Goal: Task Accomplishment & Management: Complete application form

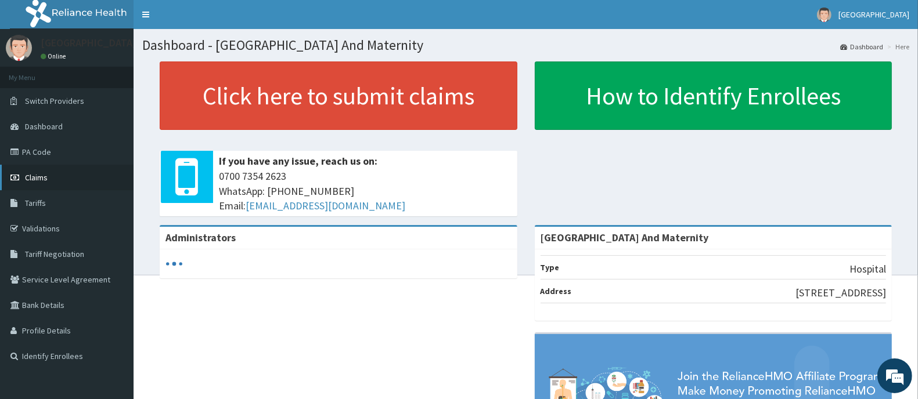
click at [50, 181] on link "Claims" at bounding box center [66, 178] width 133 height 26
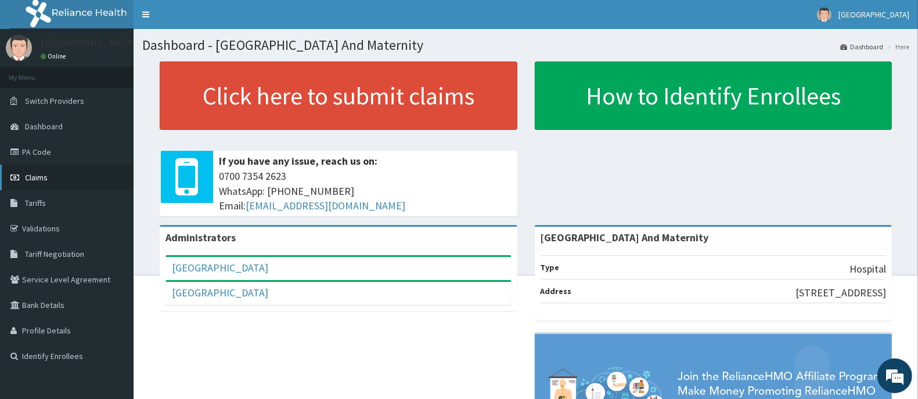
click at [48, 186] on link "Claims" at bounding box center [66, 178] width 133 height 26
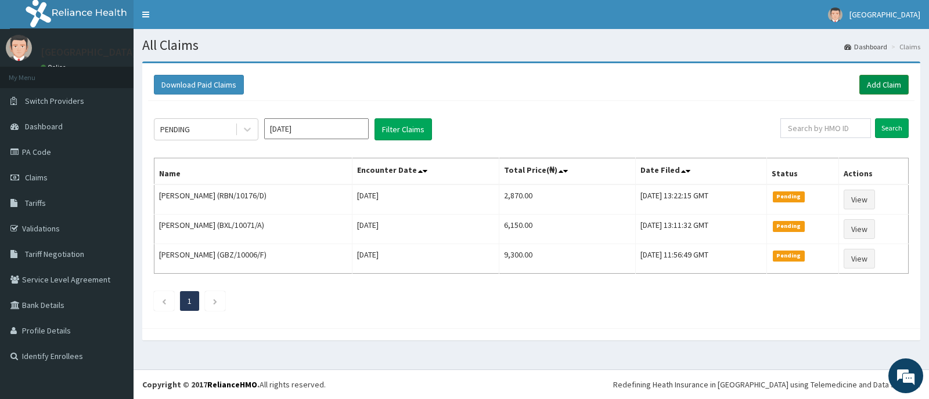
click at [888, 89] on link "Add Claim" at bounding box center [883, 85] width 49 height 20
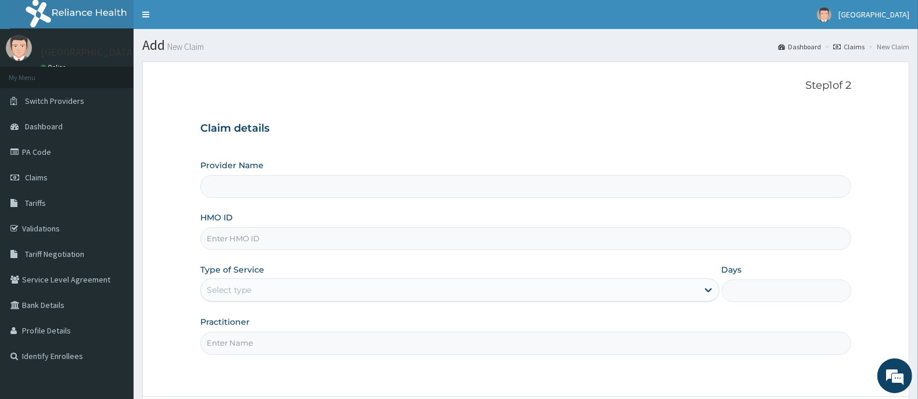
click at [298, 233] on input "HMO ID" at bounding box center [525, 238] width 651 height 23
type input "Ademola Hospital And Maternity"
type input "ACQ/10153/B"
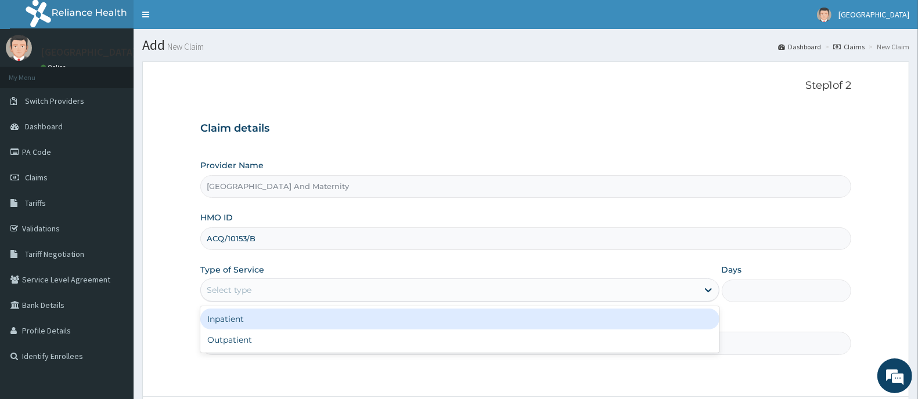
click at [236, 294] on div "Select type" at bounding box center [229, 290] width 45 height 12
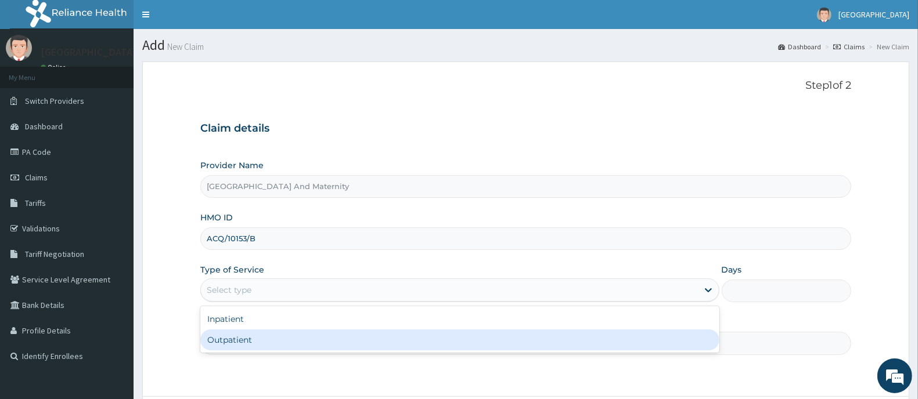
click at [245, 348] on div "Outpatient" at bounding box center [459, 340] width 519 height 21
type input "1"
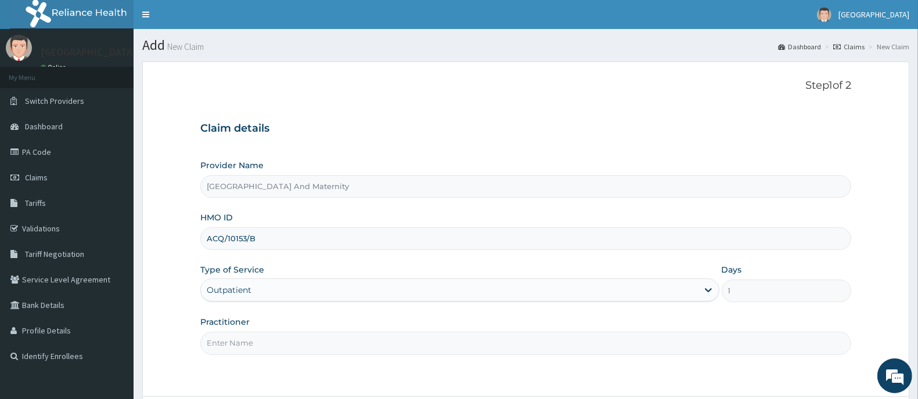
click at [245, 348] on input "Practitioner" at bounding box center [525, 343] width 651 height 23
type input "DR AINA E.A"
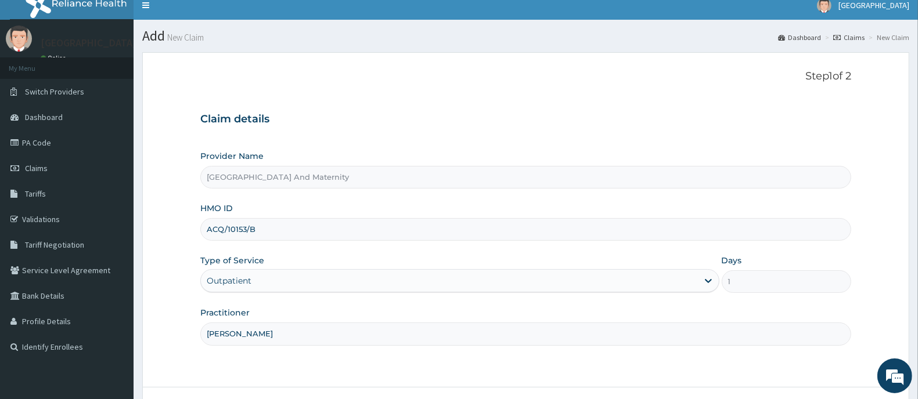
scroll to position [102, 0]
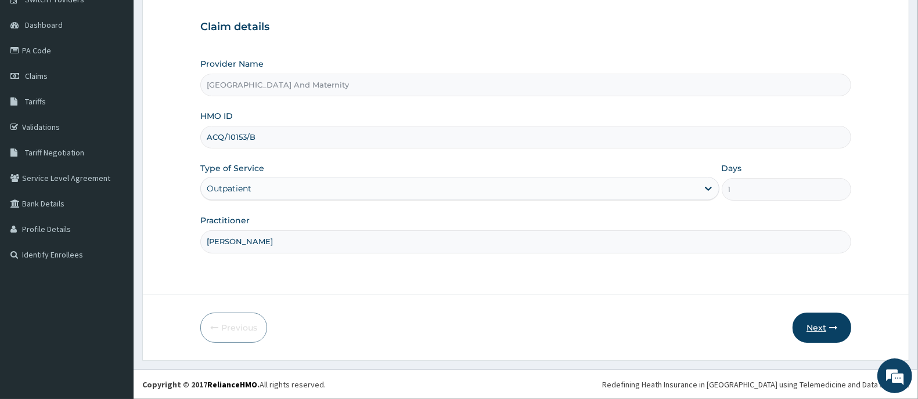
click at [811, 330] on button "Next" at bounding box center [821, 328] width 59 height 30
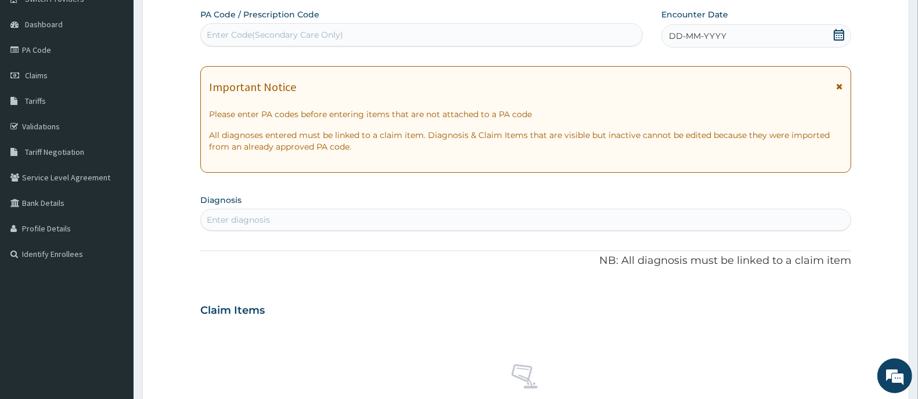
click at [839, 30] on icon at bounding box center [839, 35] width 12 height 12
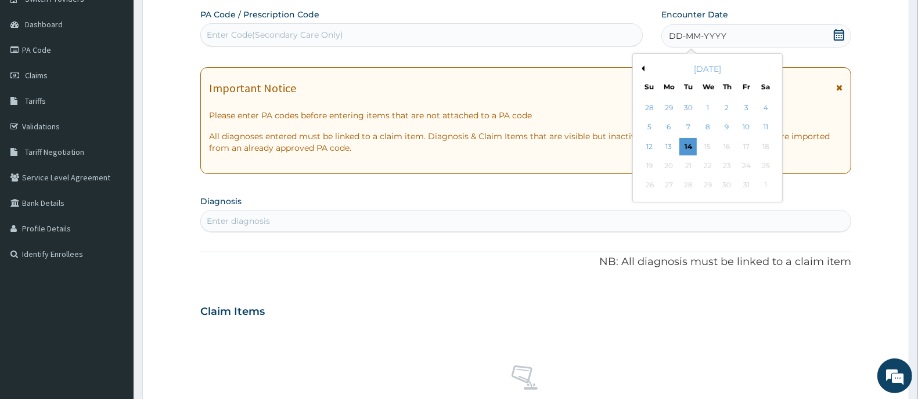
click at [706, 108] on div "1" at bounding box center [707, 107] width 17 height 17
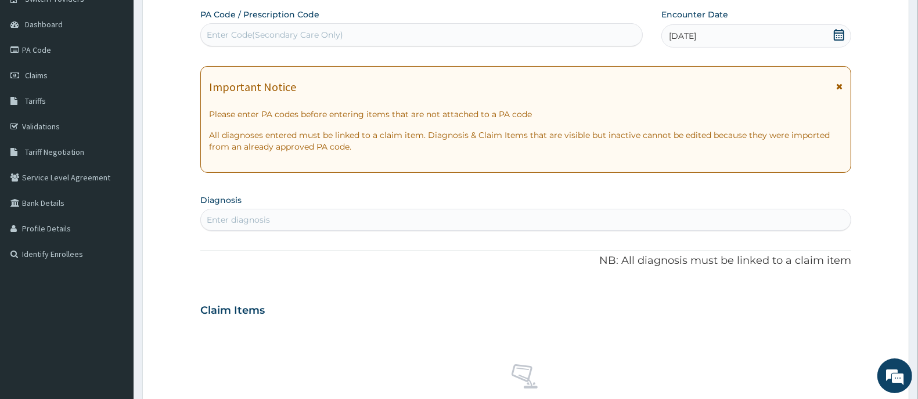
click at [268, 223] on div "Enter diagnosis" at bounding box center [238, 220] width 63 height 12
click at [219, 216] on input "MAARIA" at bounding box center [224, 220] width 35 height 12
type input "MALARIA"
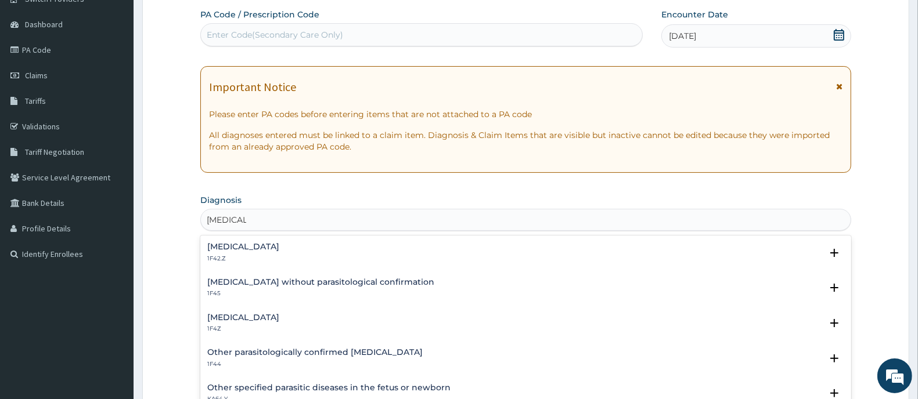
click at [272, 323] on div "Malaria, unspecified 1F4Z" at bounding box center [243, 323] width 72 height 20
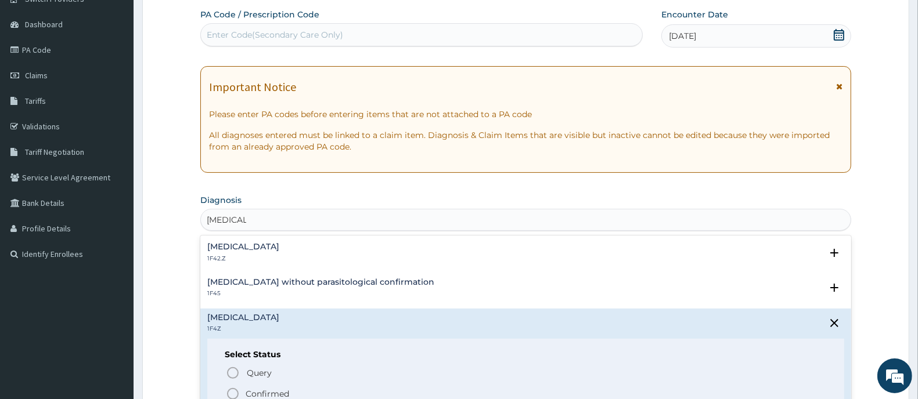
click at [236, 393] on icon "status option filled" at bounding box center [233, 394] width 14 height 14
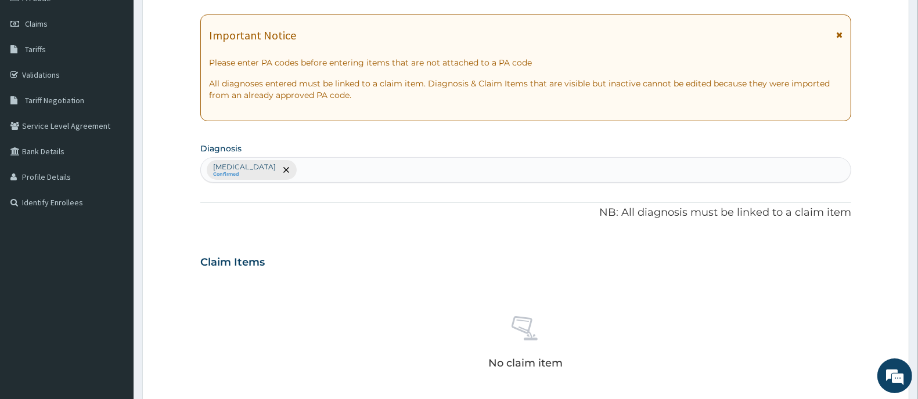
scroll to position [175, 0]
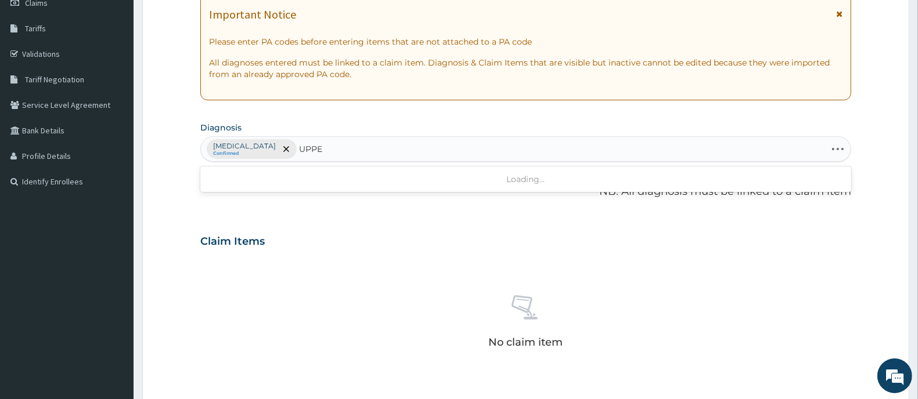
type input "UPPER"
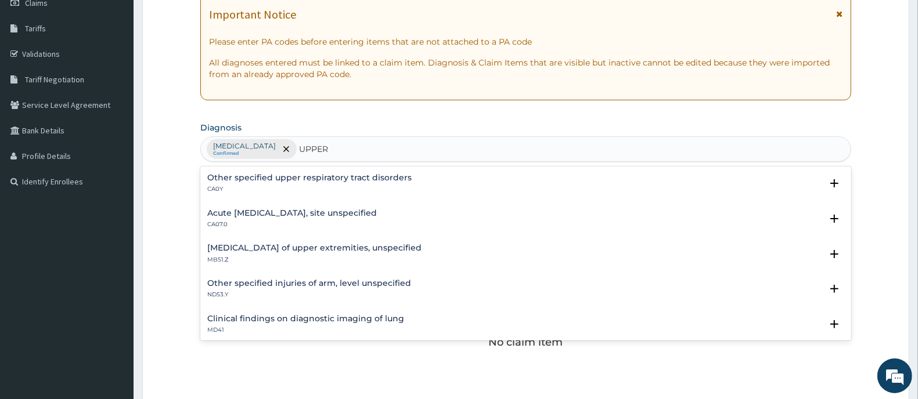
click at [252, 219] on div "Acute upper respiratory infection, site unspecified CA07.0" at bounding box center [291, 219] width 169 height 20
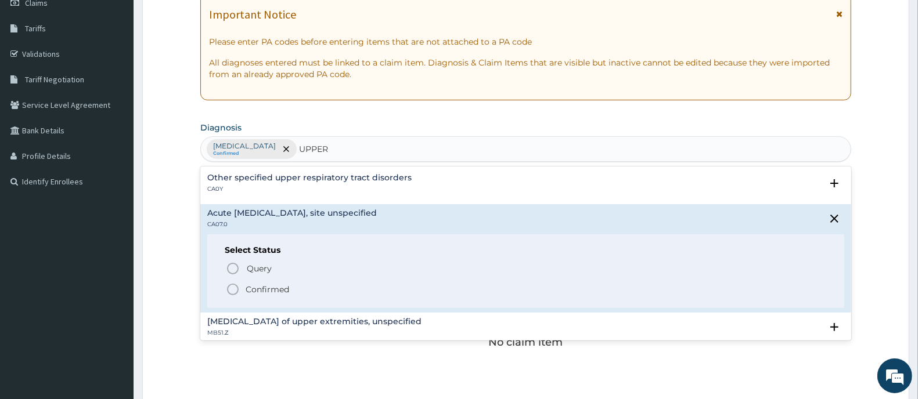
click at [232, 296] on icon "status option filled" at bounding box center [233, 290] width 14 height 14
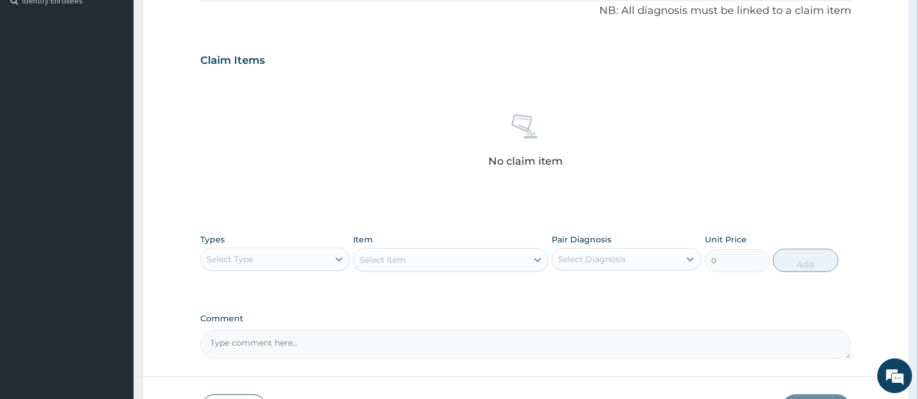
scroll to position [438, 0]
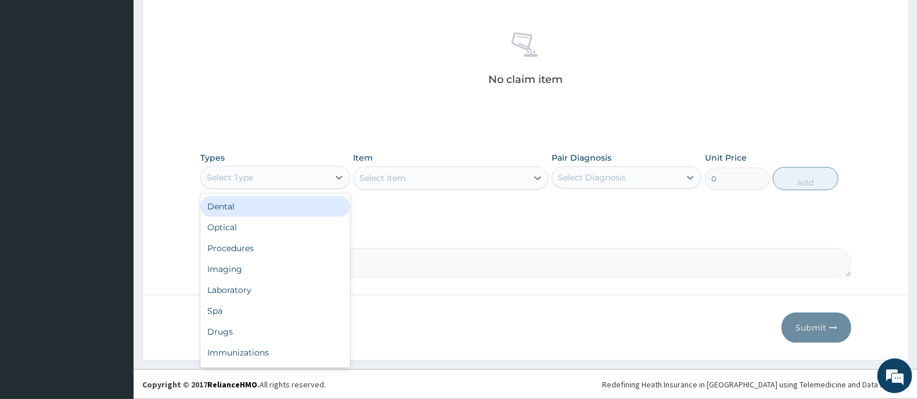
click at [286, 179] on div "Select Type" at bounding box center [265, 177] width 128 height 19
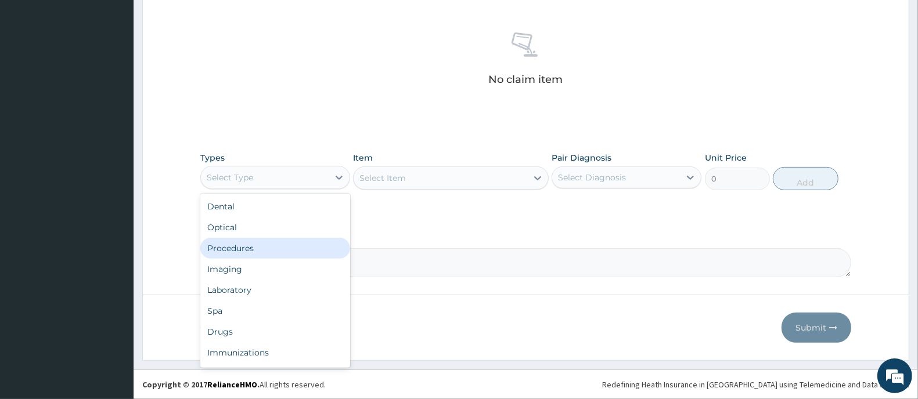
drag, startPoint x: 263, startPoint y: 245, endPoint x: 432, endPoint y: 201, distance: 175.3
click at [270, 245] on div "Procedures" at bounding box center [275, 248] width 150 height 21
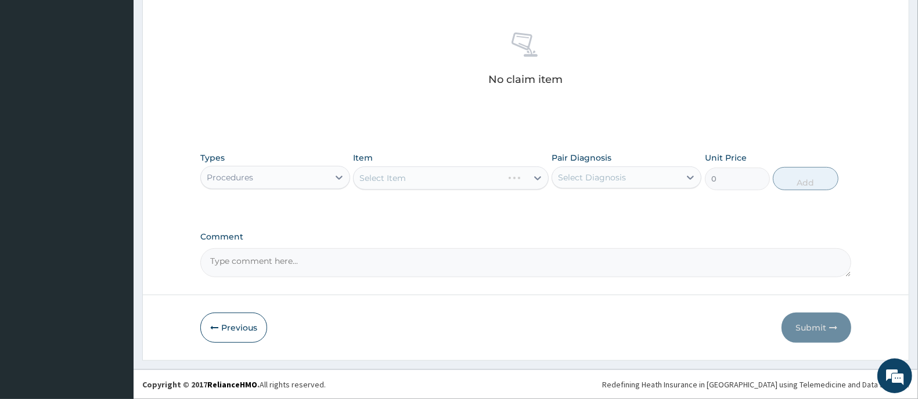
click at [434, 184] on div "Select Item" at bounding box center [450, 178] width 195 height 23
click at [434, 183] on div "Select Item" at bounding box center [450, 178] width 195 height 23
click at [431, 179] on div "Select Item" at bounding box center [450, 178] width 195 height 23
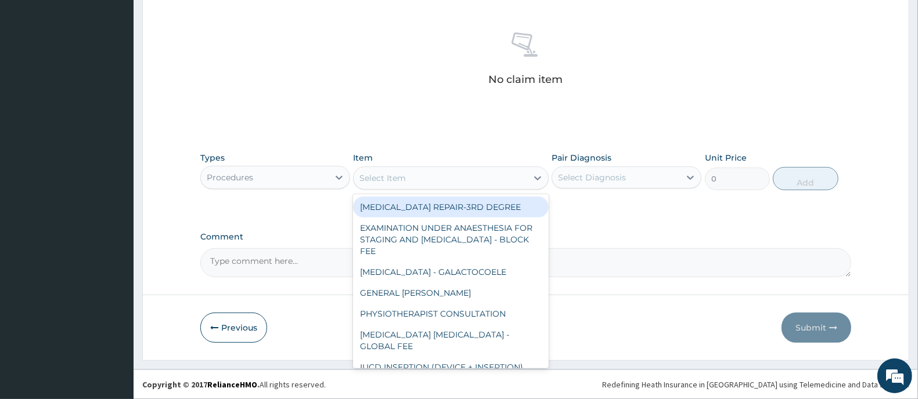
drag, startPoint x: 477, startPoint y: 174, endPoint x: 486, endPoint y: 175, distance: 8.8
click at [483, 175] on div "Select Item" at bounding box center [439, 178] width 173 height 19
type input "GP"
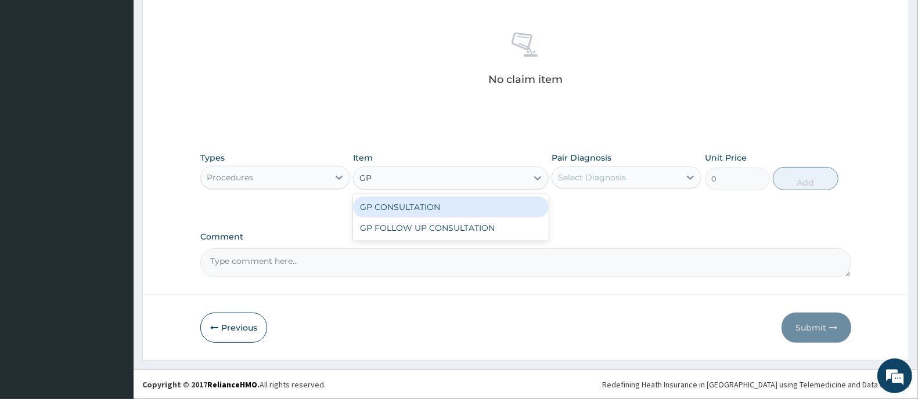
click at [486, 203] on div "GP CONSULTATION" at bounding box center [450, 207] width 195 height 21
type input "2000"
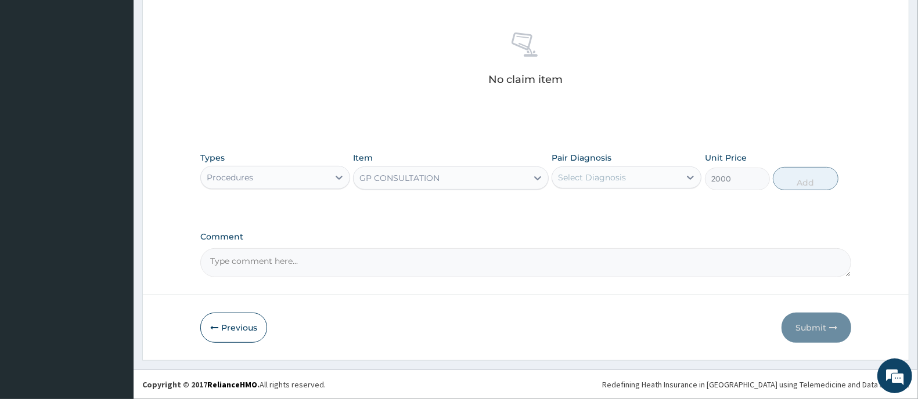
click at [581, 172] on div "Select Diagnosis" at bounding box center [592, 178] width 68 height 12
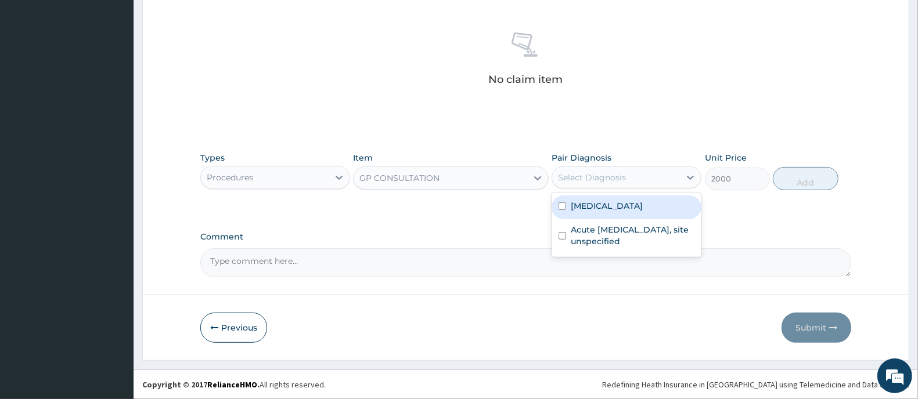
drag, startPoint x: 587, startPoint y: 199, endPoint x: 587, endPoint y: 222, distance: 22.6
click at [587, 201] on div "[MEDICAL_DATA]" at bounding box center [626, 208] width 150 height 24
checkbox input "true"
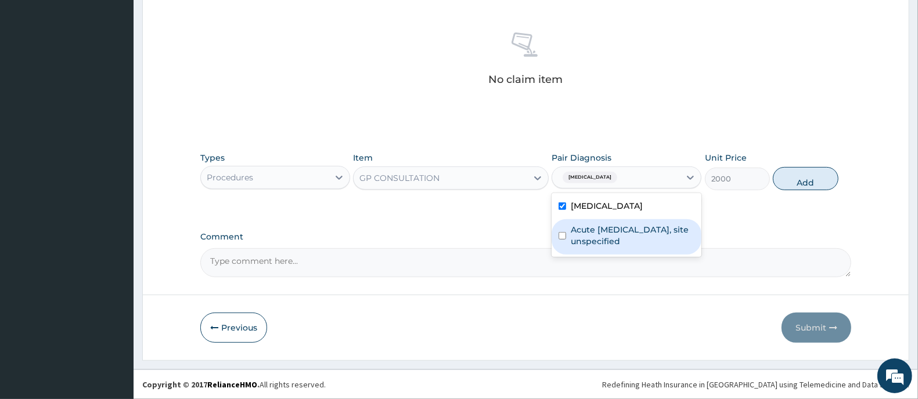
click at [579, 244] on label "Acute [MEDICAL_DATA], site unspecified" at bounding box center [632, 235] width 124 height 23
checkbox input "true"
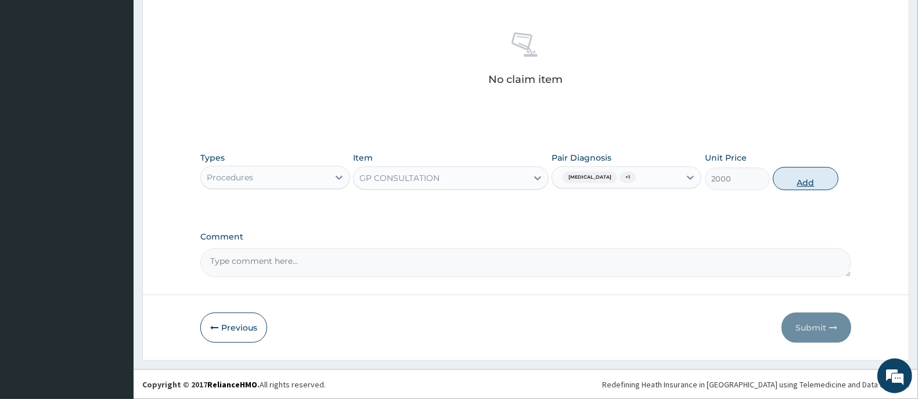
click at [822, 187] on button "Add" at bounding box center [804, 178] width 65 height 23
type input "0"
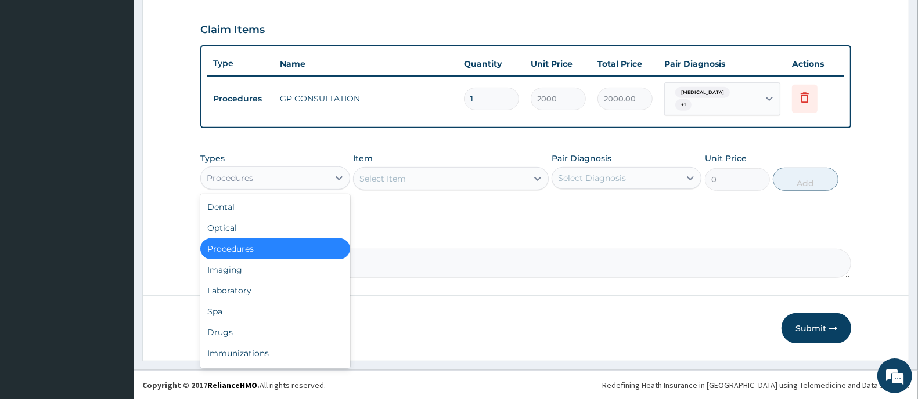
click at [301, 183] on div "Procedures" at bounding box center [265, 178] width 128 height 19
click at [253, 297] on div "Laboratory" at bounding box center [275, 290] width 150 height 21
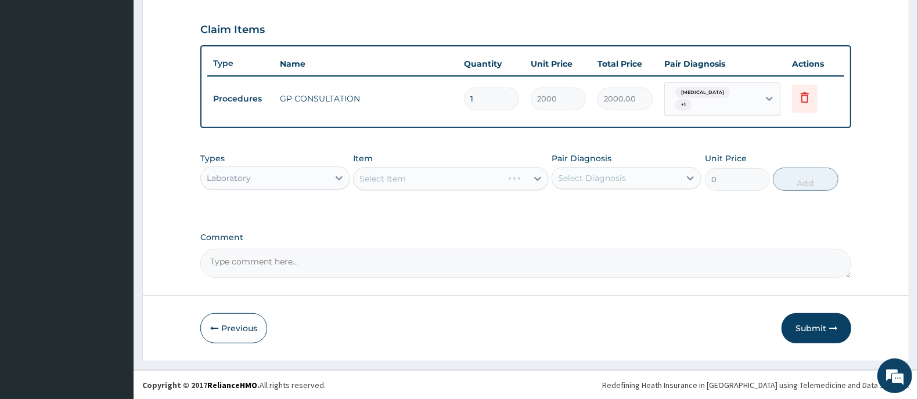
click at [395, 189] on div "Select Item" at bounding box center [450, 178] width 195 height 23
click at [398, 183] on div "Select Item" at bounding box center [450, 178] width 195 height 23
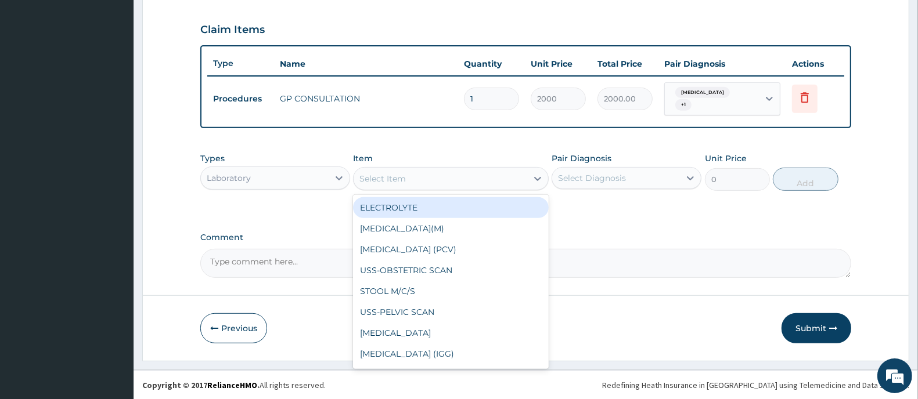
click at [399, 179] on div "Select Item" at bounding box center [382, 179] width 46 height 12
type input "A"
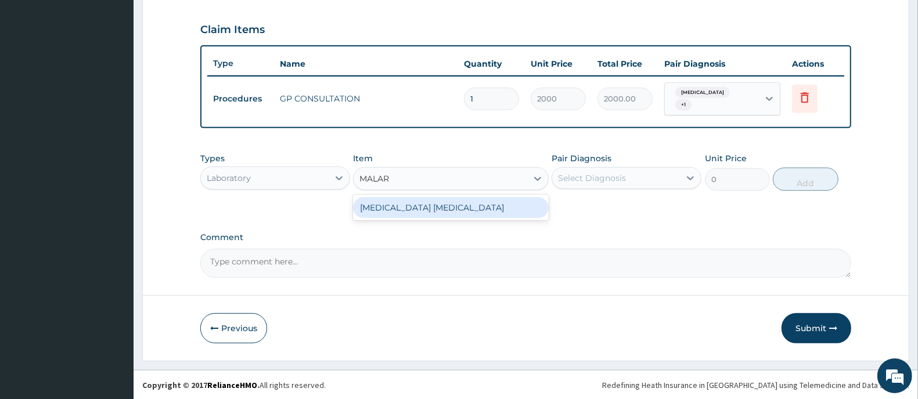
type input "MALARI"
drag, startPoint x: 389, startPoint y: 212, endPoint x: 534, endPoint y: 206, distance: 144.6
click at [390, 211] on div "[MEDICAL_DATA] [MEDICAL_DATA]" at bounding box center [450, 207] width 195 height 21
type input "1000"
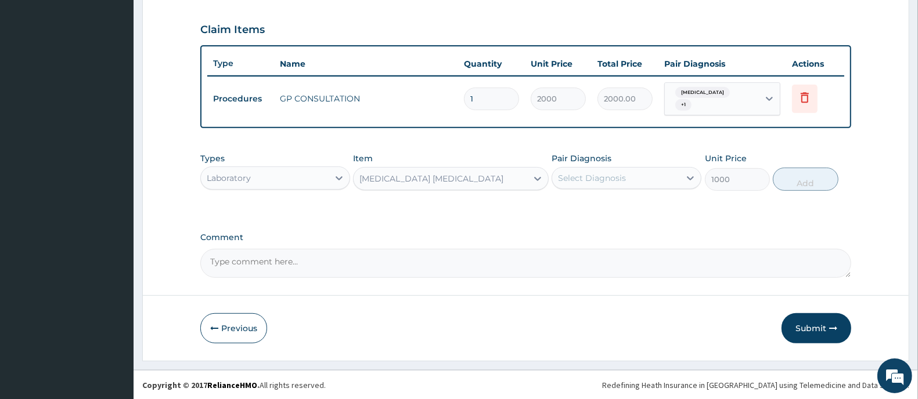
drag, startPoint x: 552, startPoint y: 183, endPoint x: 575, endPoint y: 180, distance: 22.9
click at [565, 180] on div "Select Diagnosis" at bounding box center [616, 178] width 128 height 19
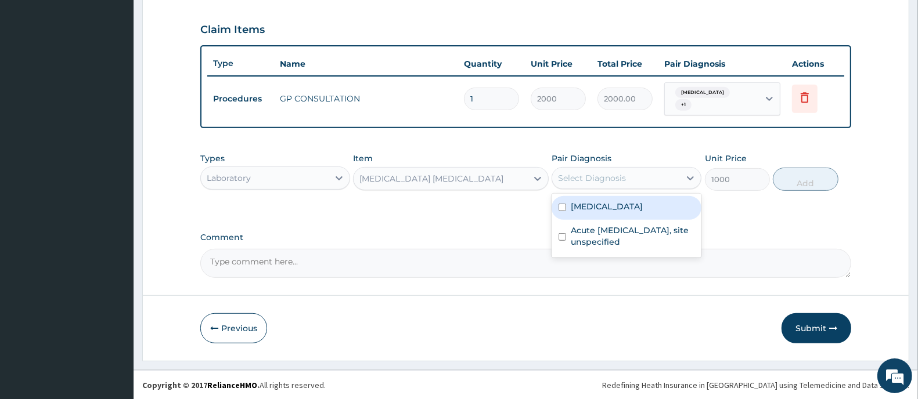
drag, startPoint x: 593, startPoint y: 207, endPoint x: 711, endPoint y: 213, distance: 118.0
click at [601, 208] on label "[MEDICAL_DATA]" at bounding box center [606, 207] width 72 height 12
checkbox input "true"
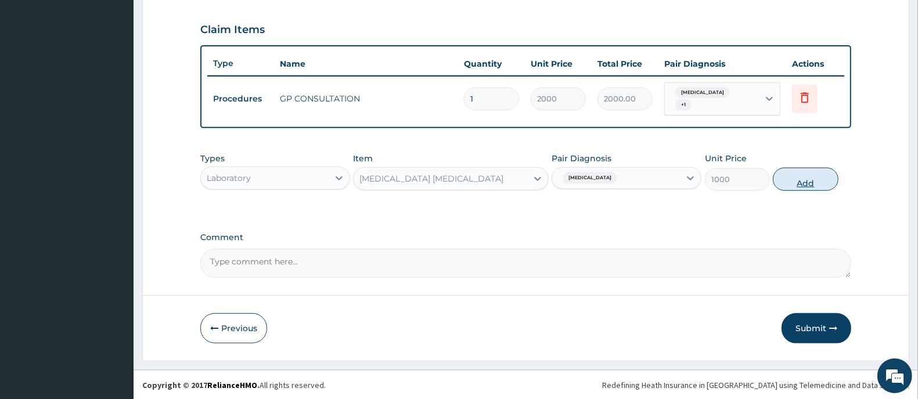
click at [781, 181] on button "Add" at bounding box center [804, 179] width 65 height 23
type input "0"
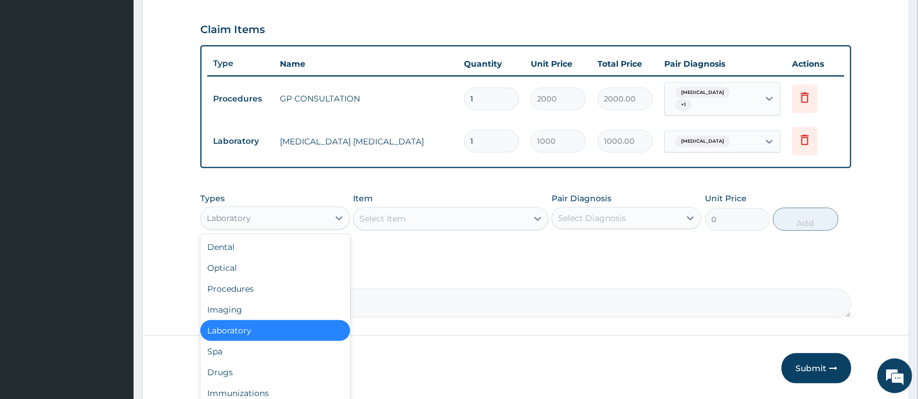
click at [288, 218] on div "Laboratory" at bounding box center [265, 218] width 128 height 19
click at [267, 375] on div "Drugs" at bounding box center [275, 372] width 150 height 21
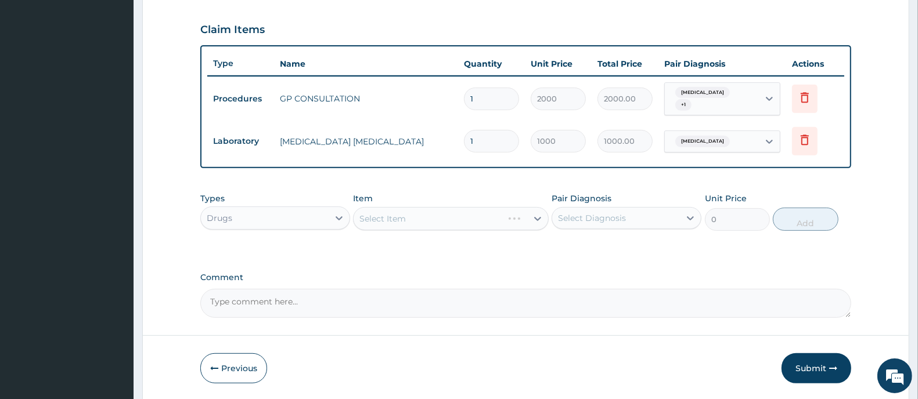
click at [393, 216] on div "Select Item" at bounding box center [450, 218] width 195 height 23
click at [395, 222] on div "Select Item" at bounding box center [450, 218] width 195 height 23
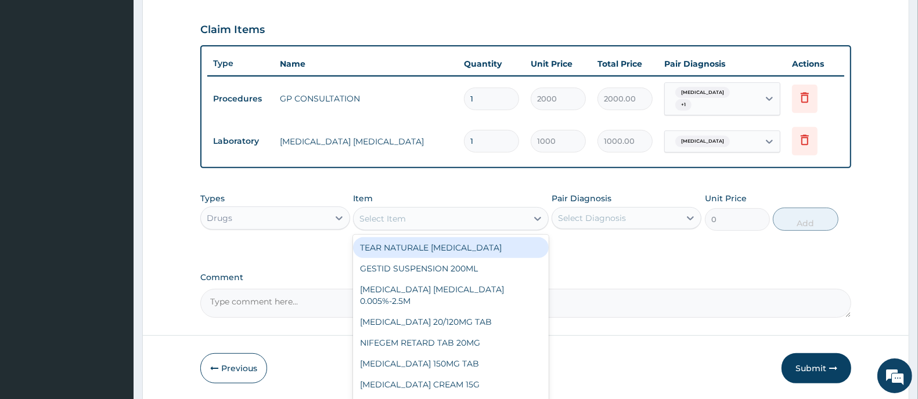
click at [395, 222] on div "Select Item" at bounding box center [382, 219] width 46 height 12
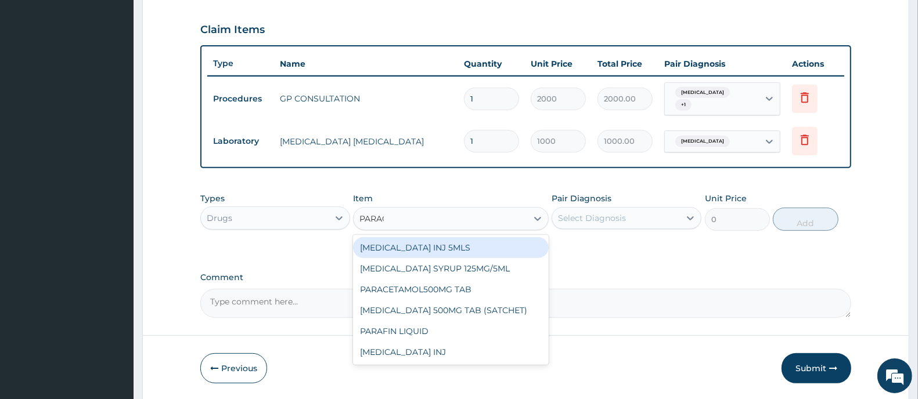
type input "PARACE"
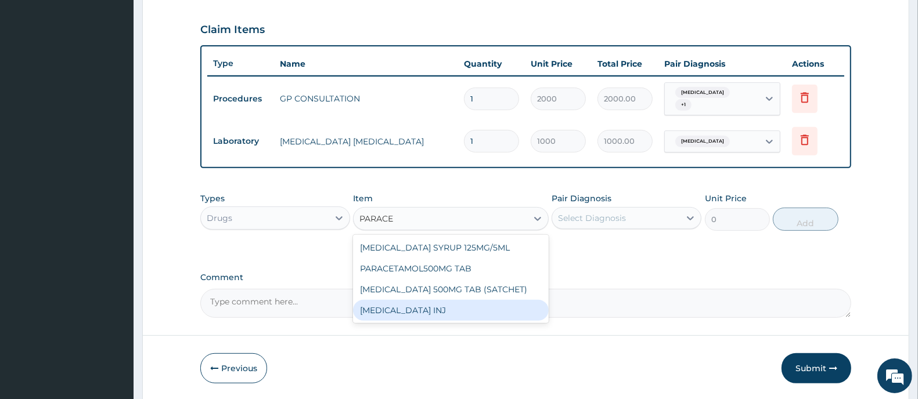
click at [411, 313] on div "PARACETAMOL INJ" at bounding box center [450, 310] width 195 height 21
type input "1000"
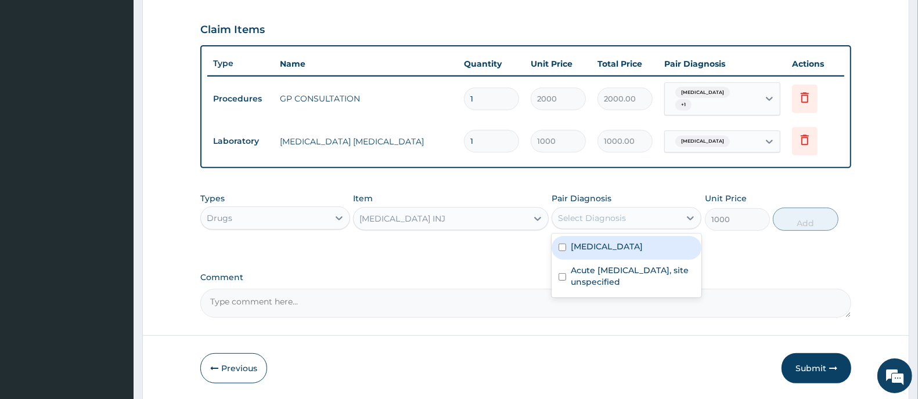
click at [597, 218] on div "Select Diagnosis" at bounding box center [592, 218] width 68 height 12
click at [597, 248] on label "Malaria, unspecified" at bounding box center [606, 247] width 72 height 12
checkbox input "true"
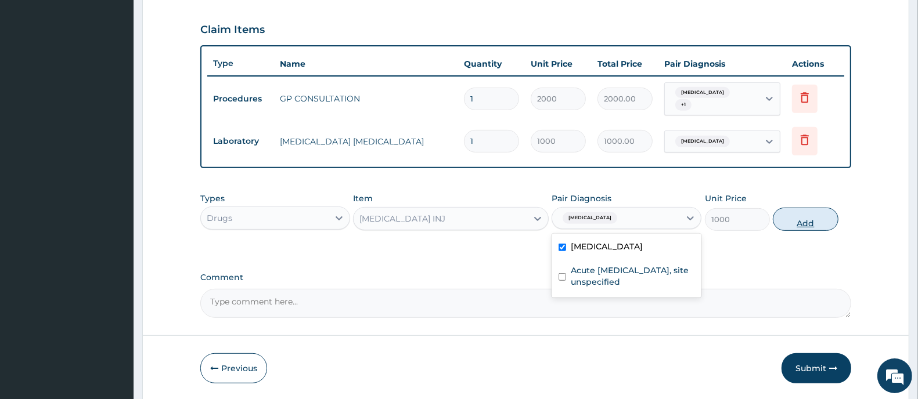
click at [813, 212] on button "Add" at bounding box center [804, 219] width 65 height 23
type input "0"
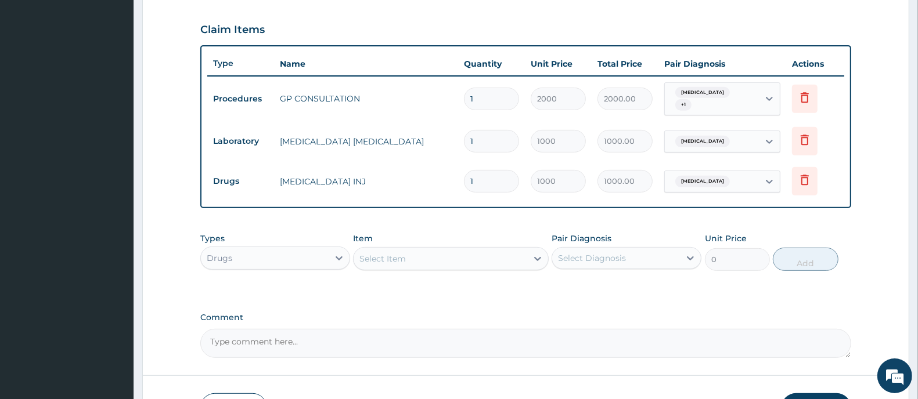
click at [479, 265] on div "Select Item" at bounding box center [439, 259] width 173 height 19
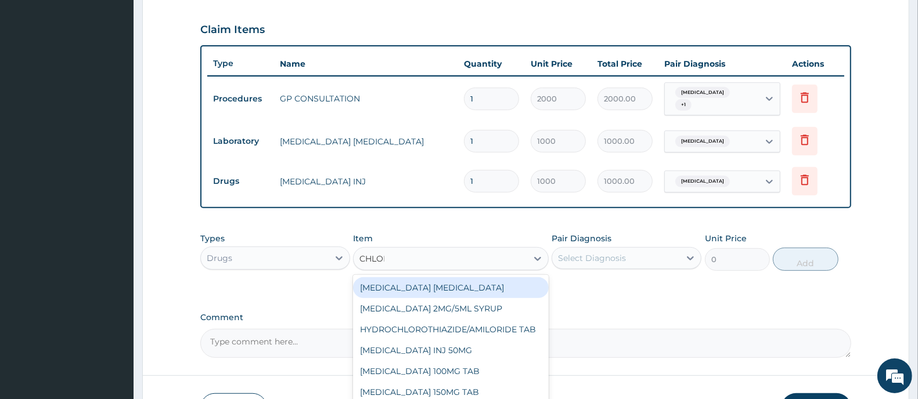
type input "CHLORO"
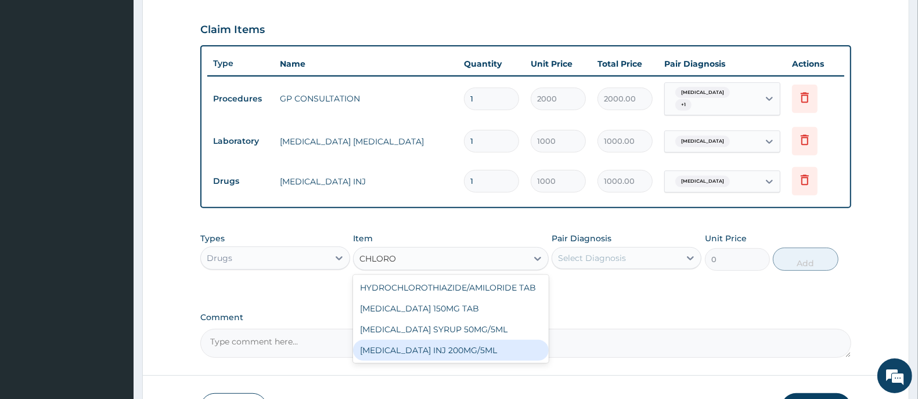
drag, startPoint x: 486, startPoint y: 353, endPoint x: 507, endPoint y: 352, distance: 20.9
click at [490, 352] on div "[MEDICAL_DATA] INJ 200MG/5ML" at bounding box center [450, 350] width 195 height 21
type input "25"
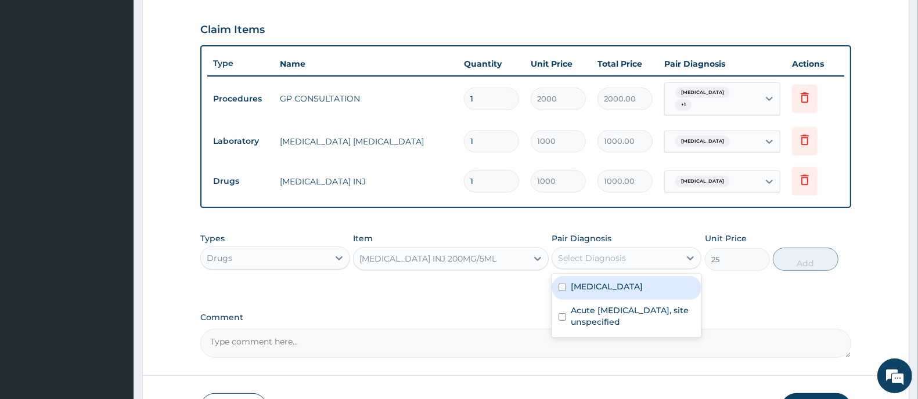
click at [601, 259] on div "Select Diagnosis" at bounding box center [592, 258] width 68 height 12
click at [595, 292] on div "Malaria, unspecified" at bounding box center [626, 288] width 150 height 24
checkbox input "true"
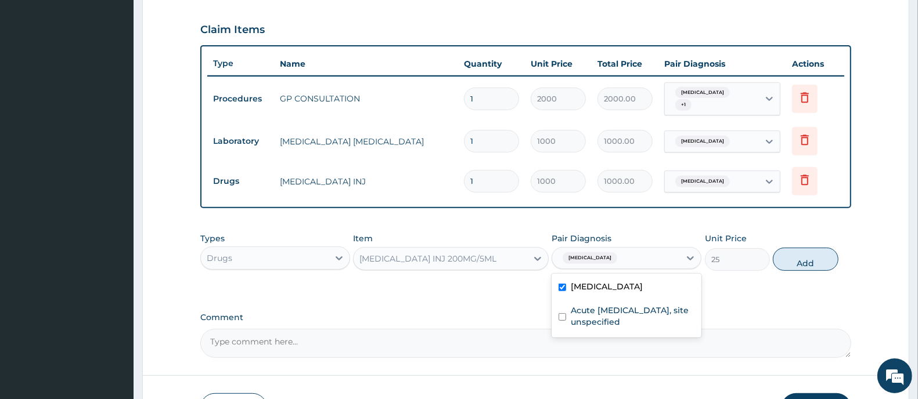
drag, startPoint x: 796, startPoint y: 257, endPoint x: 706, endPoint y: 286, distance: 95.1
click at [796, 268] on button "Add" at bounding box center [804, 259] width 65 height 23
type input "0"
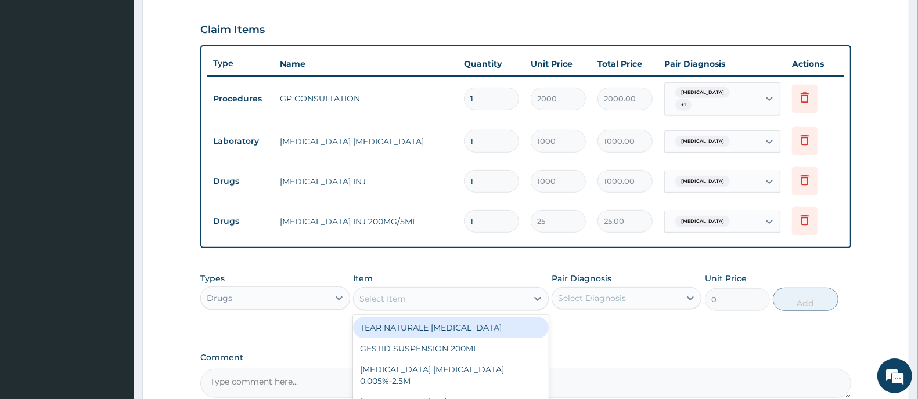
click at [450, 299] on div "Select Item" at bounding box center [439, 299] width 173 height 19
type input "ARTE"
drag, startPoint x: 456, startPoint y: 321, endPoint x: 547, endPoint y: 311, distance: 91.6
click at [468, 323] on div "COARTEM 20/120MG TAB" at bounding box center [450, 327] width 195 height 21
type input "1200"
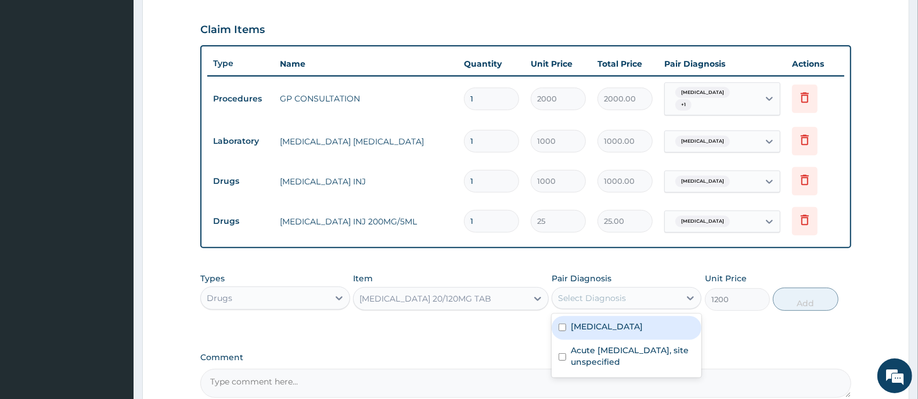
click at [564, 295] on div "Select Diagnosis" at bounding box center [592, 298] width 68 height 12
drag, startPoint x: 583, startPoint y: 328, endPoint x: 723, endPoint y: 332, distance: 139.3
click at [587, 328] on label "Malaria, unspecified" at bounding box center [606, 327] width 72 height 12
checkbox input "true"
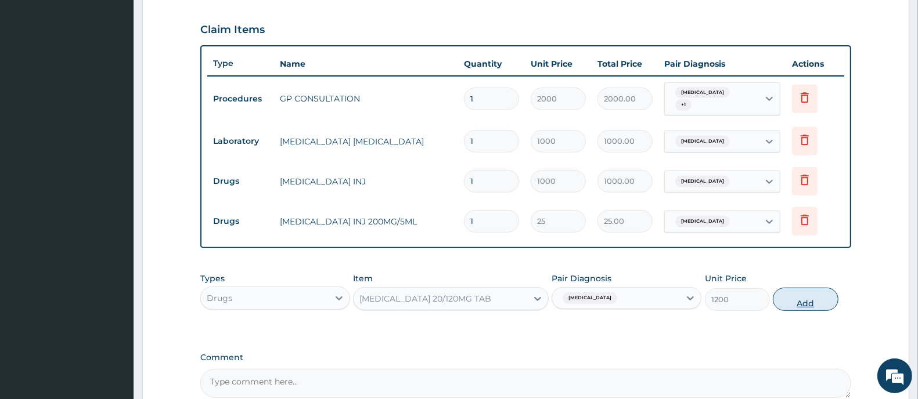
click at [791, 305] on button "Add" at bounding box center [804, 299] width 65 height 23
type input "0"
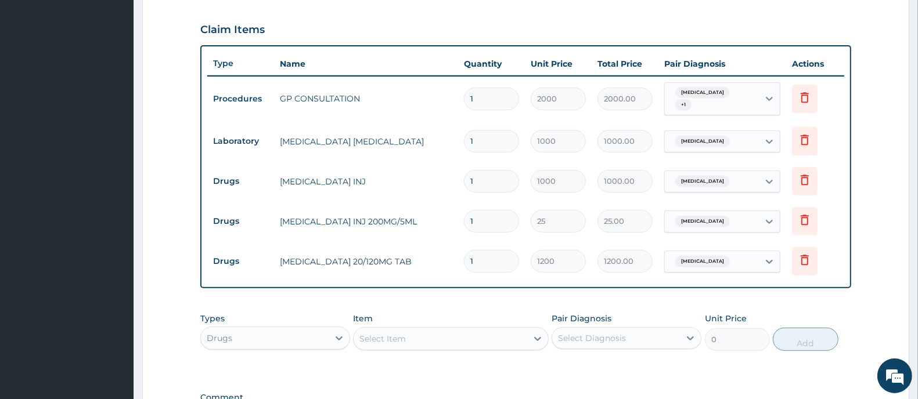
click at [480, 337] on div "Select Item" at bounding box center [439, 339] width 173 height 19
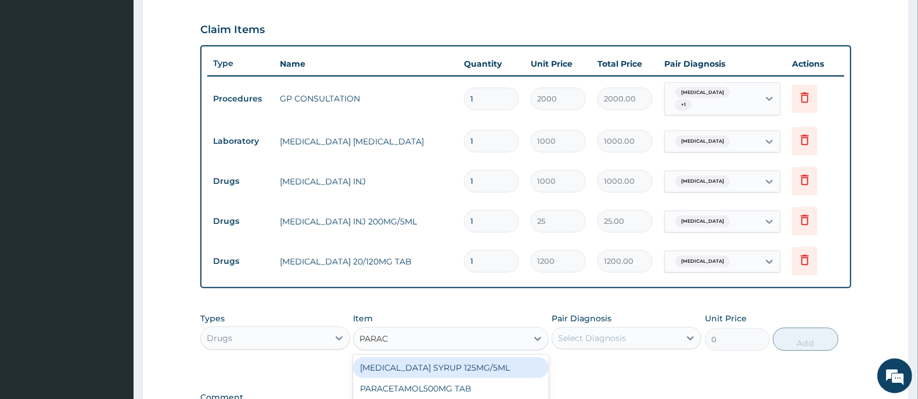
type input "PARACE"
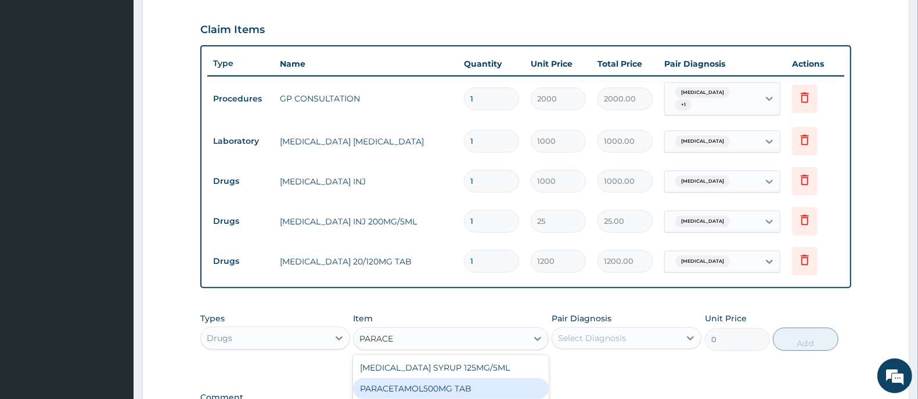
drag, startPoint x: 476, startPoint y: 385, endPoint x: 597, endPoint y: 363, distance: 122.7
click at [483, 387] on div "PARACETAMOL500MG TAB" at bounding box center [450, 388] width 195 height 21
type input "20"
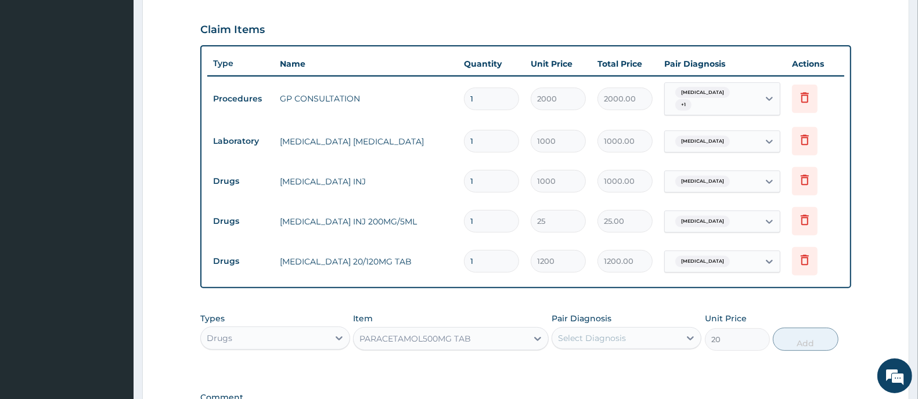
click at [609, 334] on div "Select Diagnosis" at bounding box center [592, 339] width 68 height 12
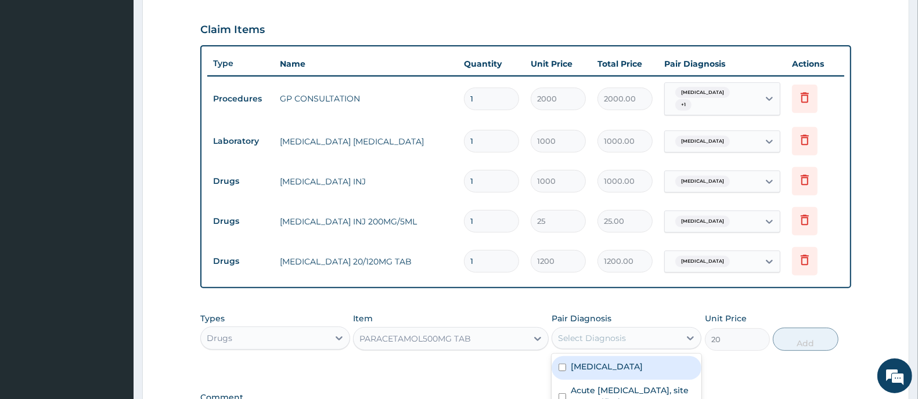
click at [595, 366] on label "Malaria, unspecified" at bounding box center [606, 367] width 72 height 12
checkbox input "true"
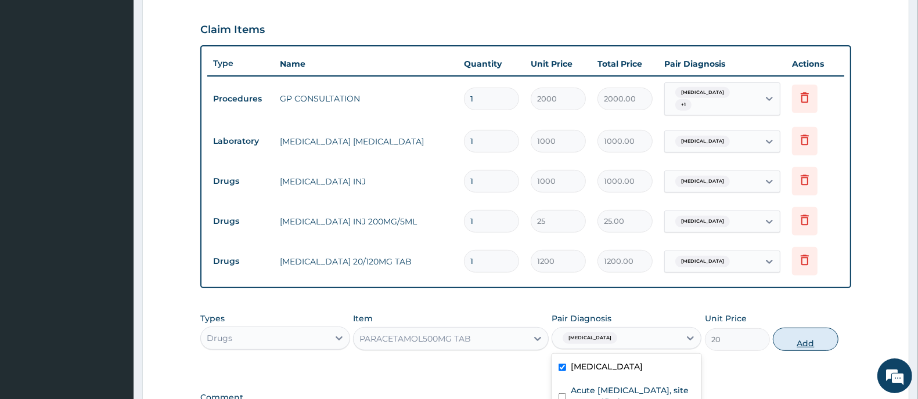
click at [808, 338] on button "Add" at bounding box center [804, 339] width 65 height 23
type input "0"
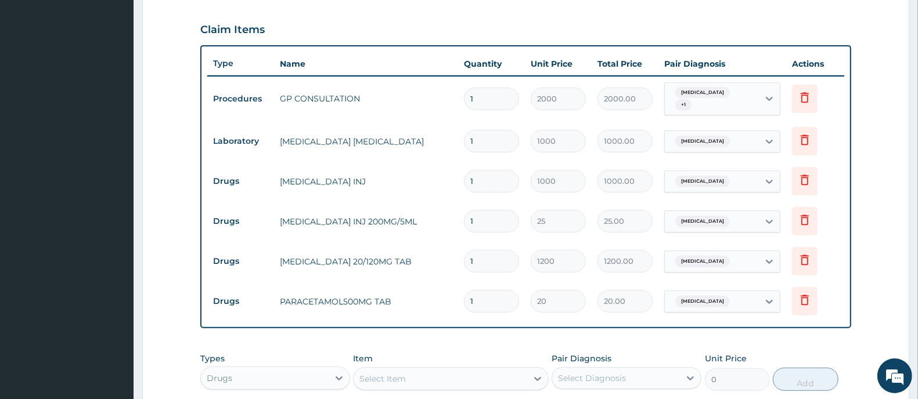
type input "11"
type input "220.00"
type input "118"
type input "2360.00"
type input "11"
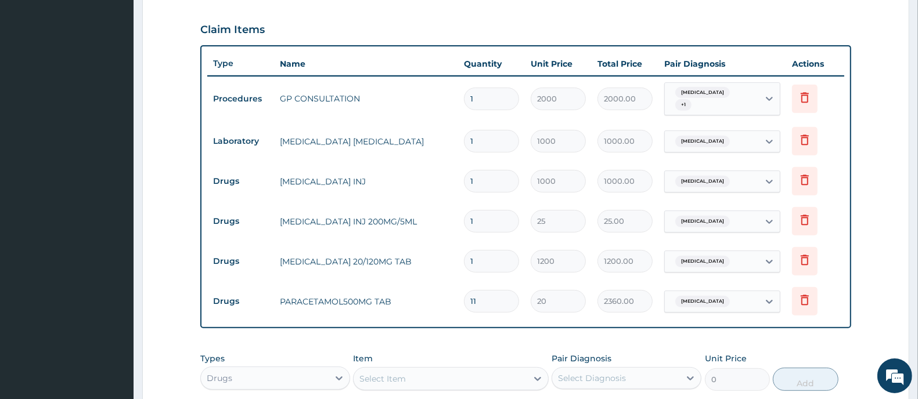
type input "220.00"
type input "1"
type input "20.00"
type input "18"
type input "360.00"
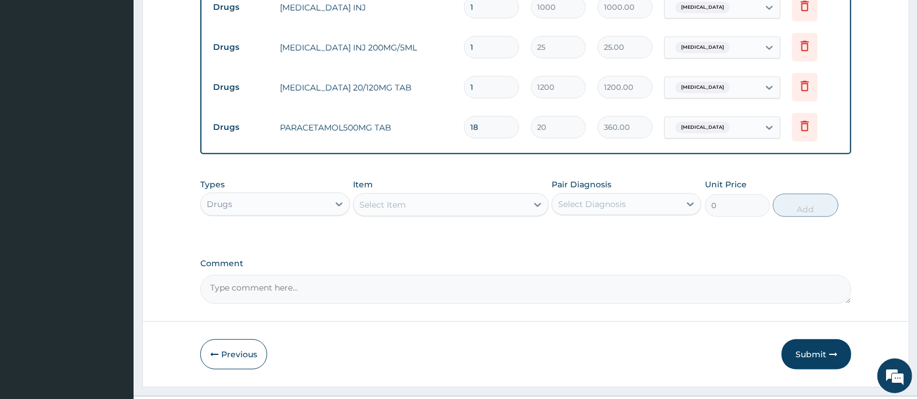
scroll to position [587, 0]
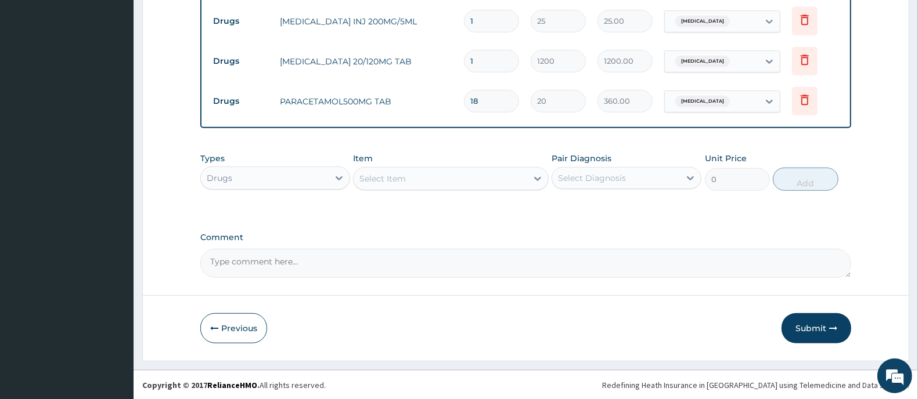
type input "18"
click at [407, 184] on div "Select Item" at bounding box center [439, 178] width 173 height 19
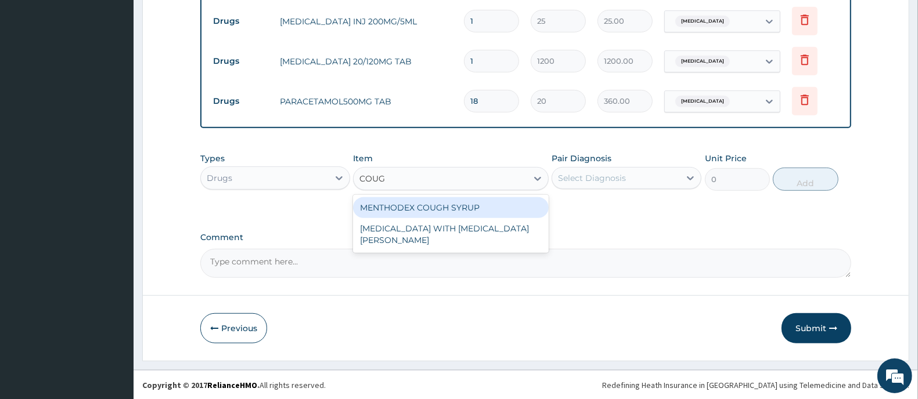
type input "COUGH"
drag, startPoint x: 431, startPoint y: 203, endPoint x: 471, endPoint y: 204, distance: 40.1
click at [439, 204] on div "MENTHODEX COUGH SYRUP" at bounding box center [450, 207] width 195 height 21
type input "870"
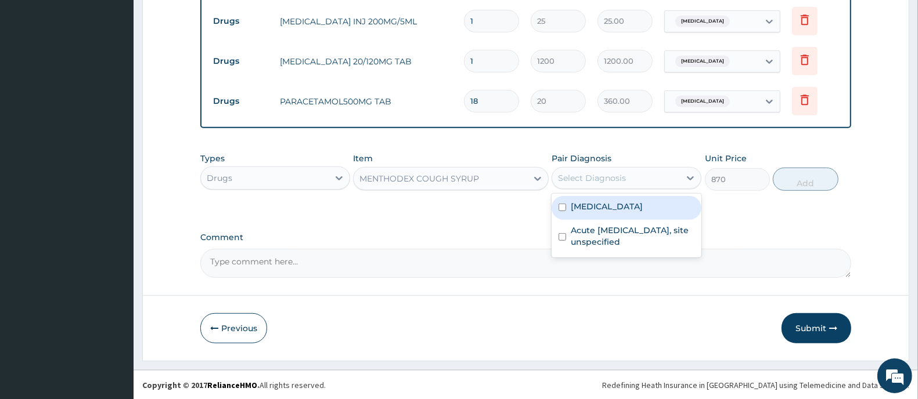
drag, startPoint x: 608, startPoint y: 180, endPoint x: 611, endPoint y: 187, distance: 7.5
click at [609, 180] on div "Select Diagnosis" at bounding box center [592, 178] width 68 height 12
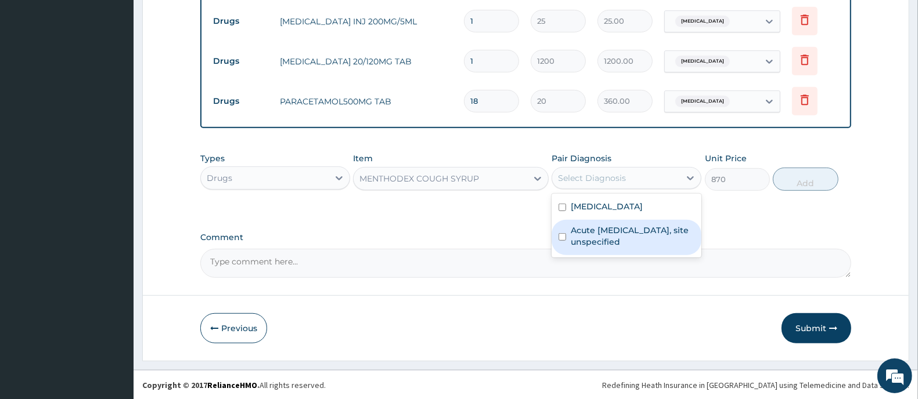
click at [612, 233] on label "Acute upper respiratory infection, site unspecified" at bounding box center [632, 236] width 124 height 23
checkbox input "true"
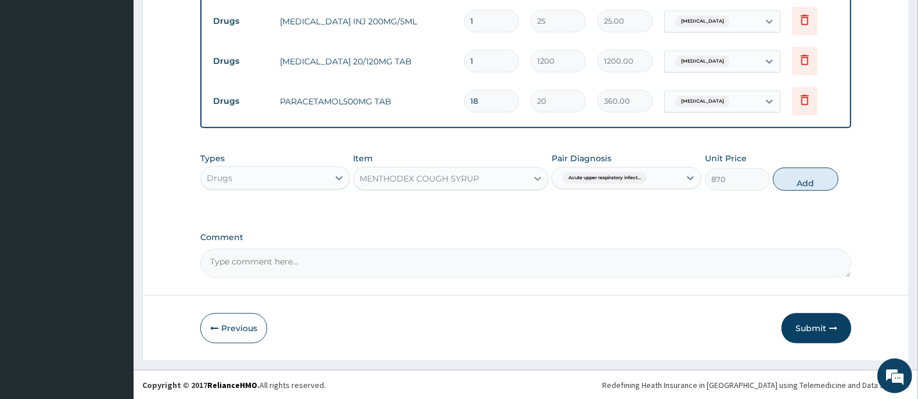
drag, startPoint x: 806, startPoint y: 186, endPoint x: 537, endPoint y: 224, distance: 270.8
click at [805, 186] on button "Add" at bounding box center [804, 179] width 65 height 23
type input "0"
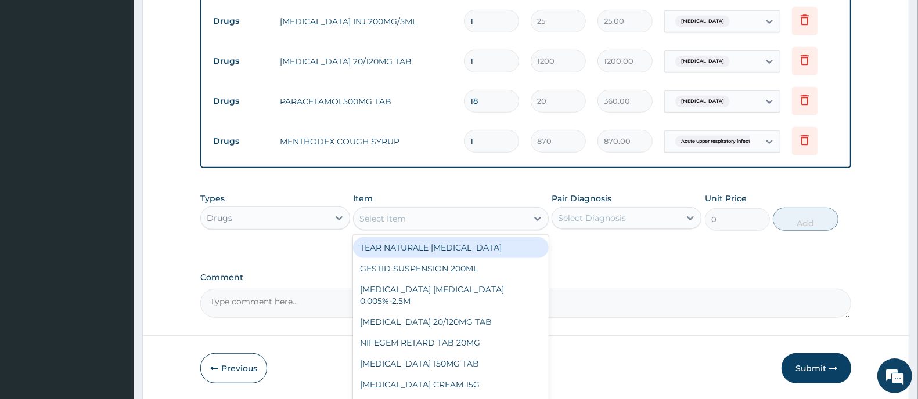
click at [445, 216] on div "Select Item" at bounding box center [439, 219] width 173 height 19
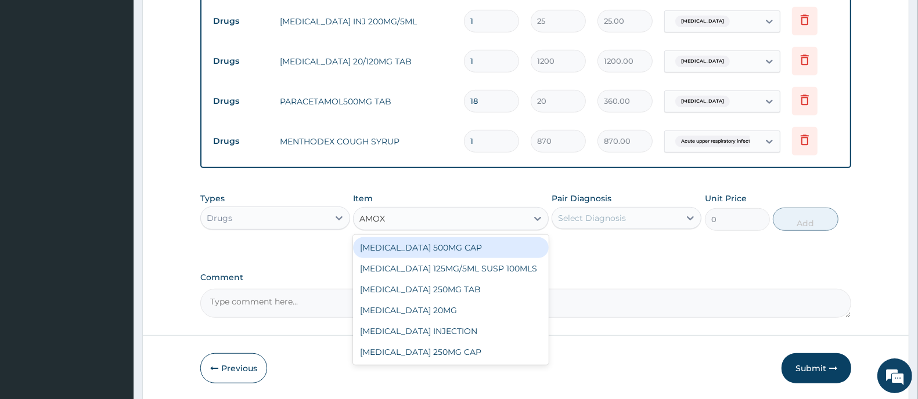
type input "AMOXY"
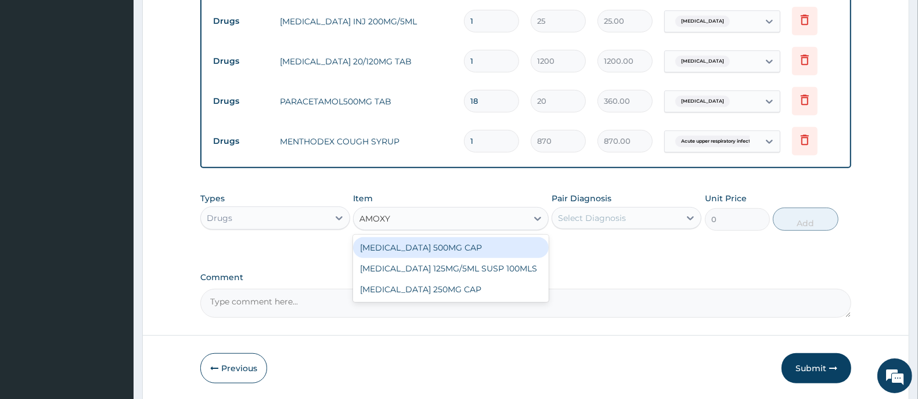
drag, startPoint x: 480, startPoint y: 244, endPoint x: 546, endPoint y: 234, distance: 66.4
click at [487, 245] on div "AMOXYCILLIN 500MG CAP" at bounding box center [450, 247] width 195 height 21
type input "50"
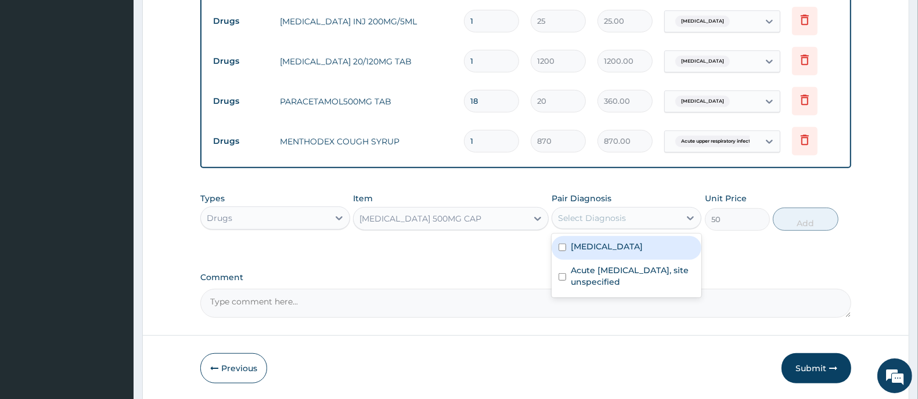
click at [584, 216] on div "Select Diagnosis" at bounding box center [592, 218] width 68 height 12
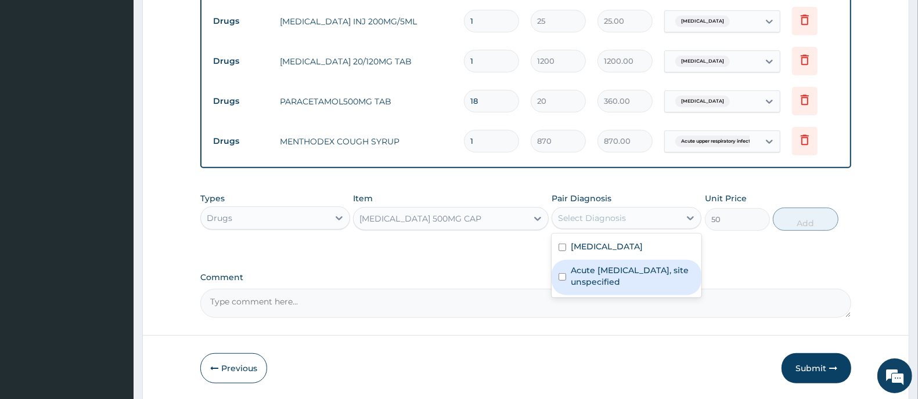
drag, startPoint x: 594, startPoint y: 285, endPoint x: 759, endPoint y: 262, distance: 166.4
click at [594, 286] on label "Acute upper respiratory infection, site unspecified" at bounding box center [632, 276] width 124 height 23
checkbox input "true"
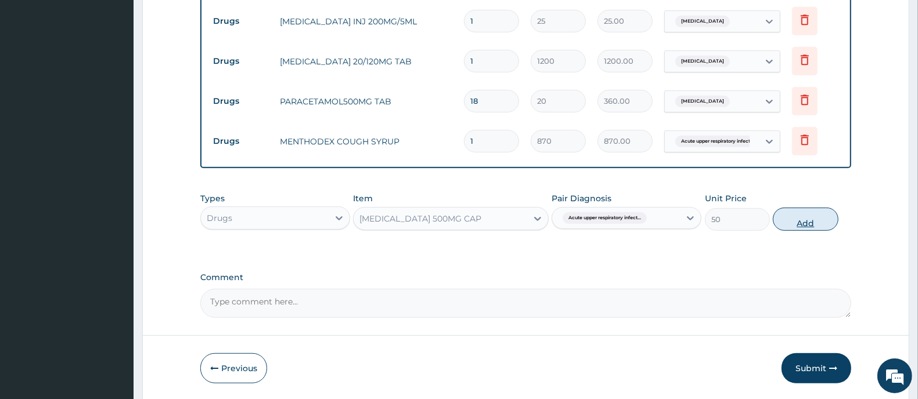
click at [795, 219] on button "Add" at bounding box center [804, 219] width 65 height 23
type input "0"
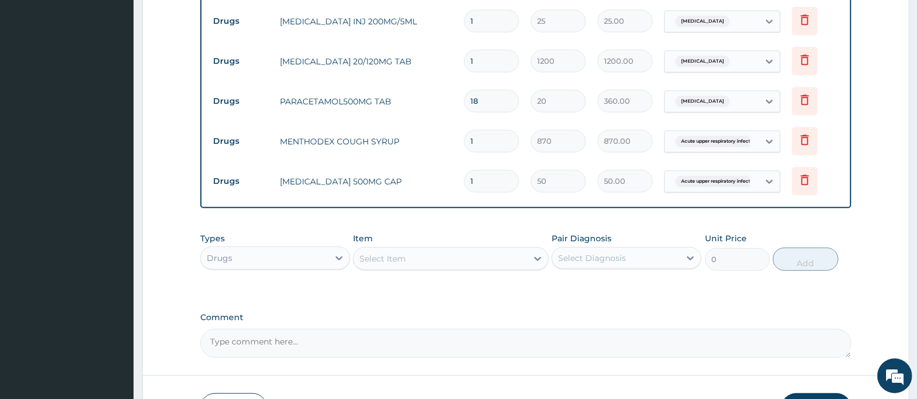
type input "15"
type input "750.00"
type input "15"
click at [413, 253] on div "Select Item" at bounding box center [439, 259] width 173 height 19
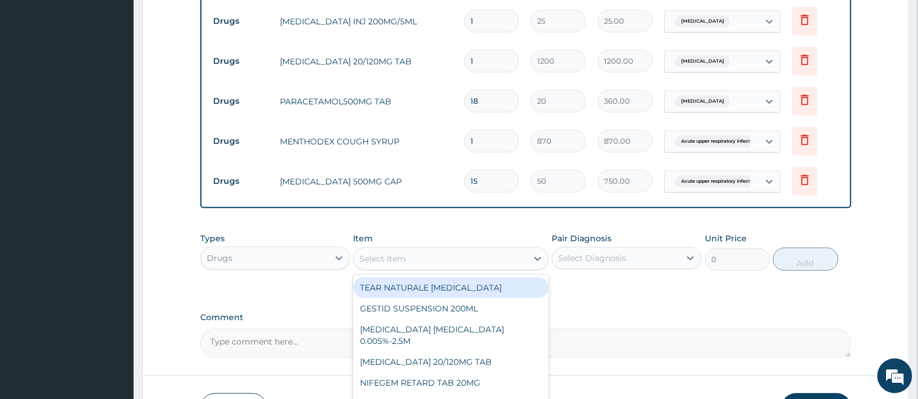
click at [694, 320] on label "Comment" at bounding box center [525, 318] width 651 height 10
click at [694, 329] on textarea "Comment" at bounding box center [525, 343] width 651 height 29
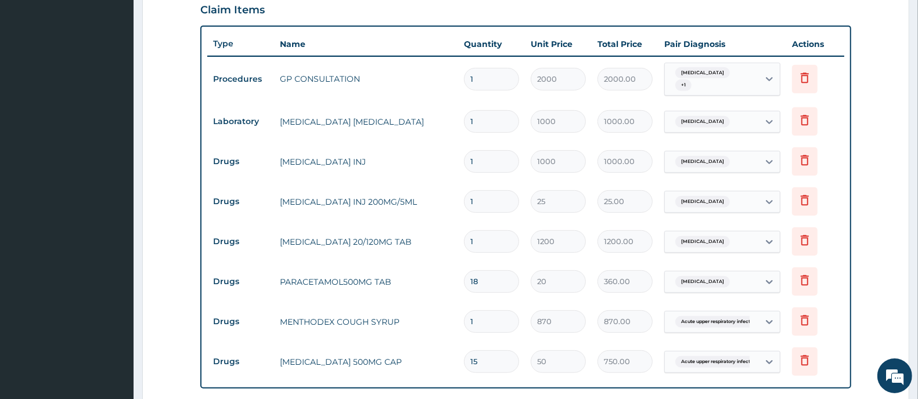
scroll to position [442, 0]
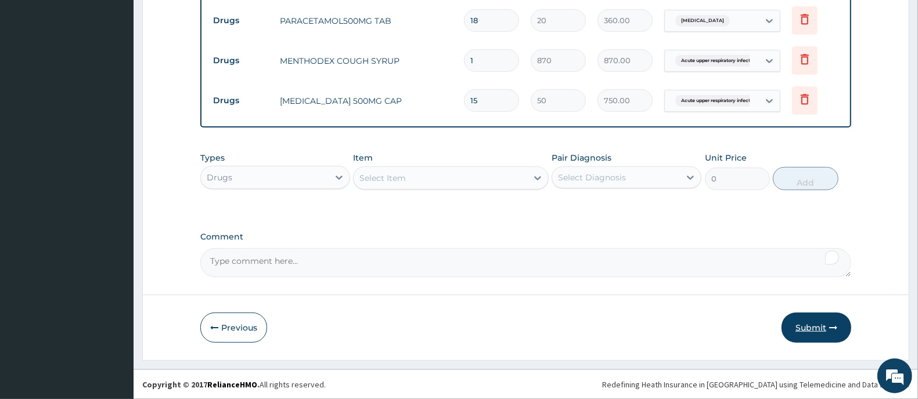
click at [819, 331] on button "Submit" at bounding box center [816, 328] width 70 height 30
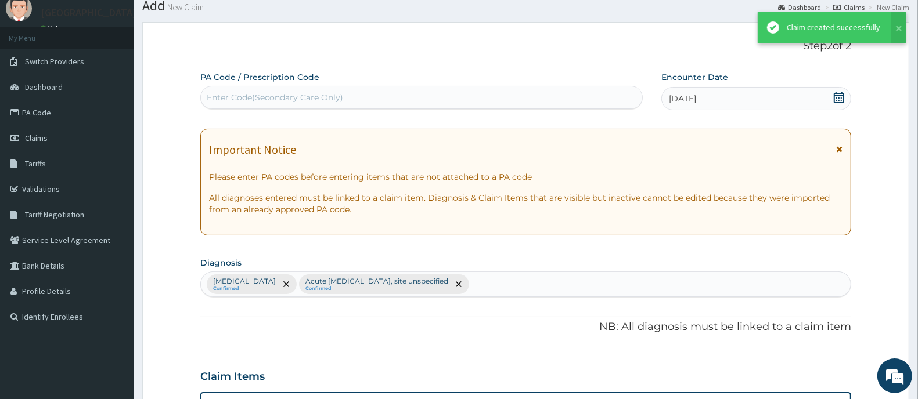
scroll to position [667, 0]
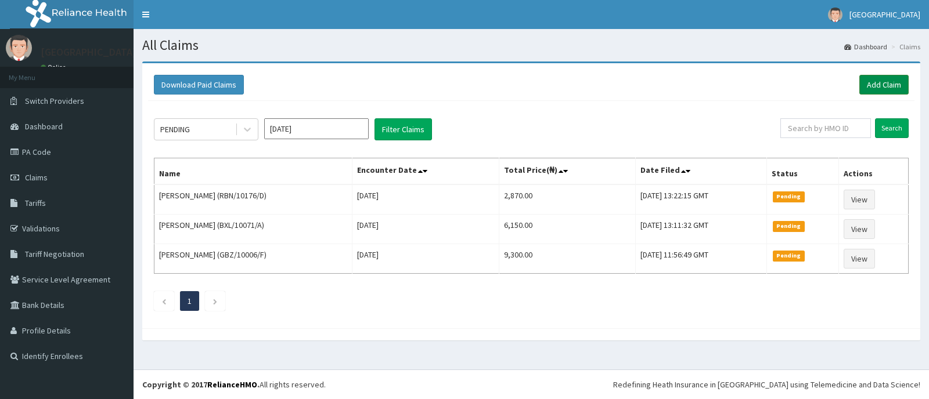
click at [897, 79] on link "Add Claim" at bounding box center [883, 85] width 49 height 20
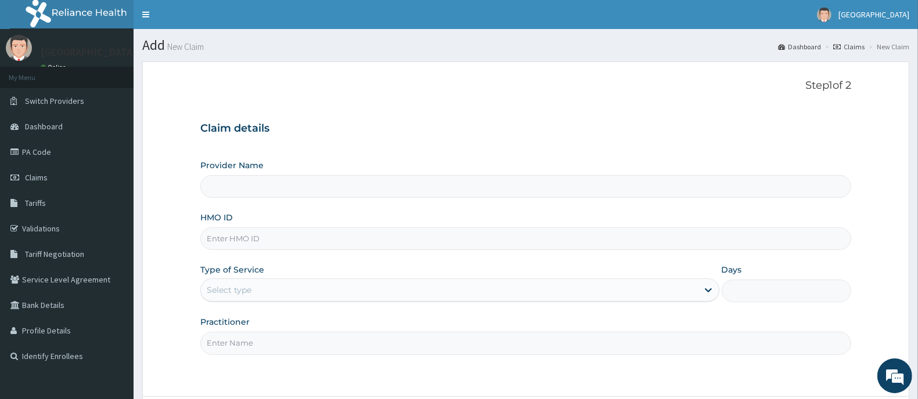
click at [251, 240] on input "HMO ID" at bounding box center [525, 238] width 651 height 23
type input "Ademola Hospital And Maternity"
click at [262, 241] on input "HMO ID" at bounding box center [525, 238] width 651 height 23
type input "GBZ/10563/A"
click at [264, 291] on div "Select type" at bounding box center [449, 290] width 497 height 19
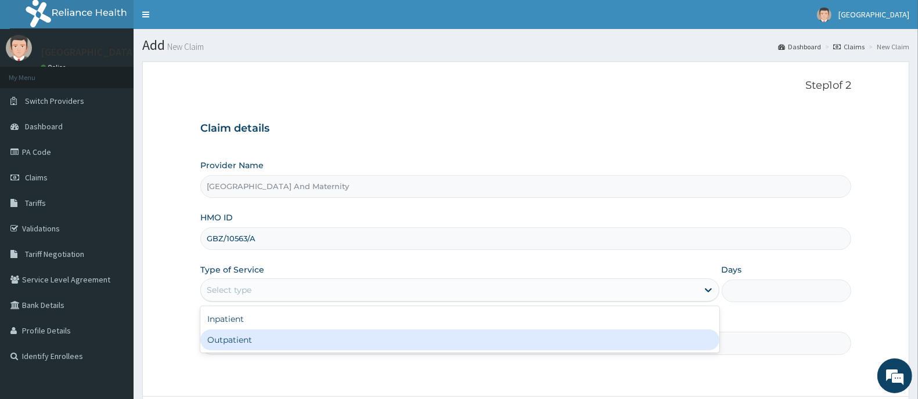
click at [251, 348] on div "Outpatient" at bounding box center [459, 340] width 519 height 21
type input "1"
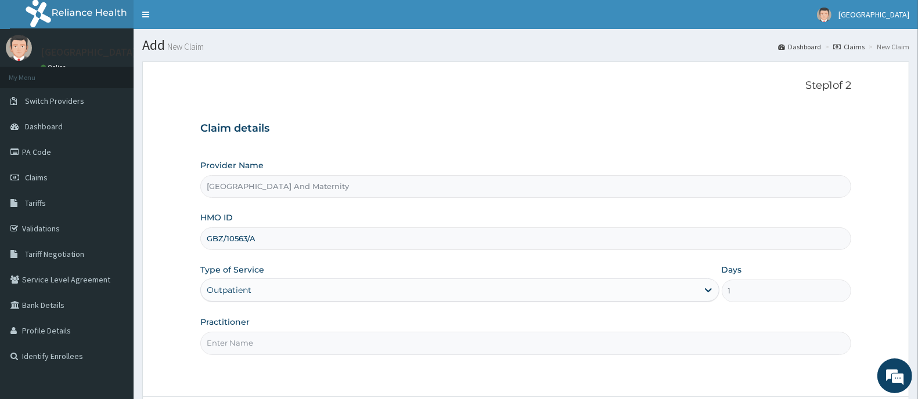
click at [251, 348] on input "Practitioner" at bounding box center [525, 343] width 651 height 23
type input "DR AINA E.A"
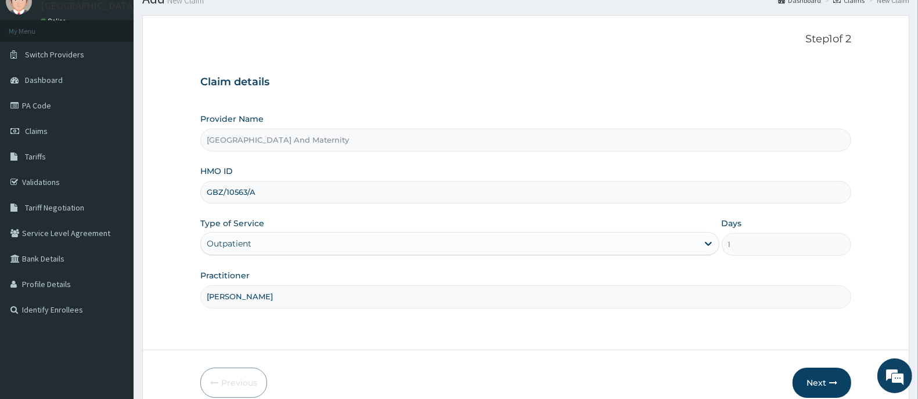
scroll to position [102, 0]
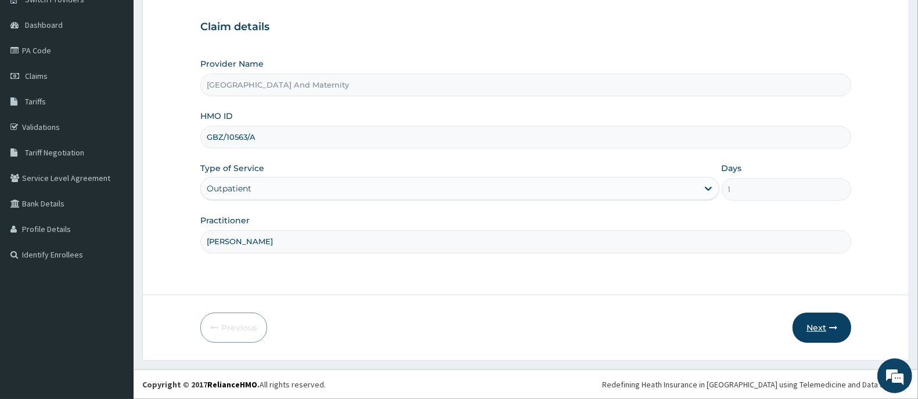
click at [818, 328] on button "Next" at bounding box center [821, 328] width 59 height 30
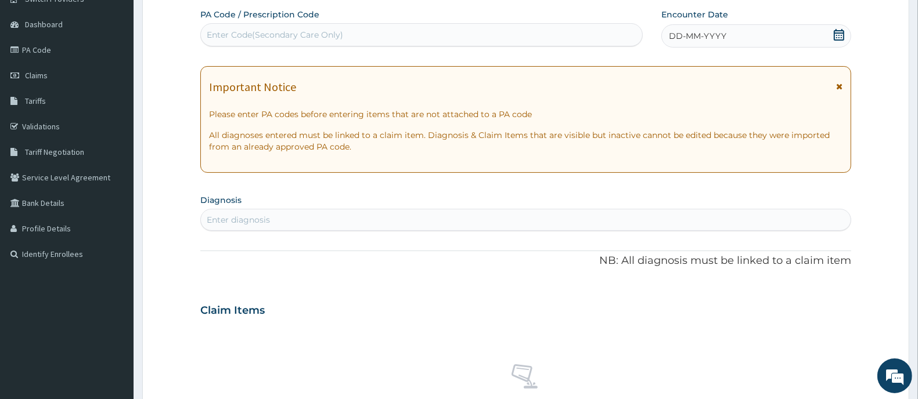
click at [837, 35] on icon at bounding box center [839, 35] width 12 height 12
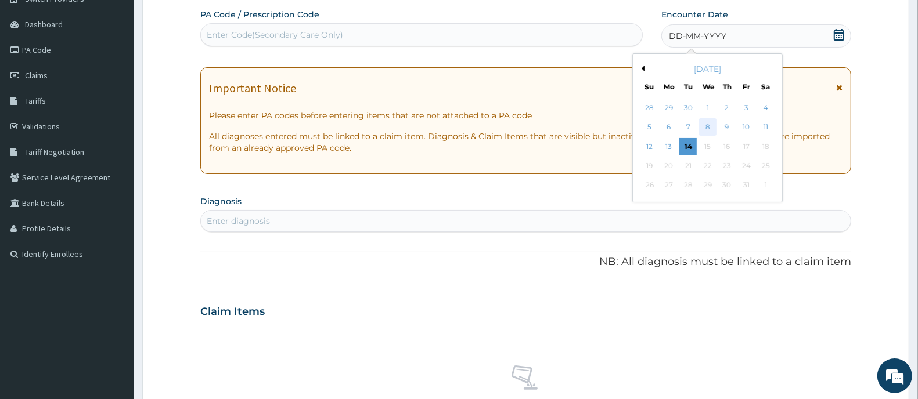
click at [710, 126] on div "8" at bounding box center [707, 127] width 17 height 17
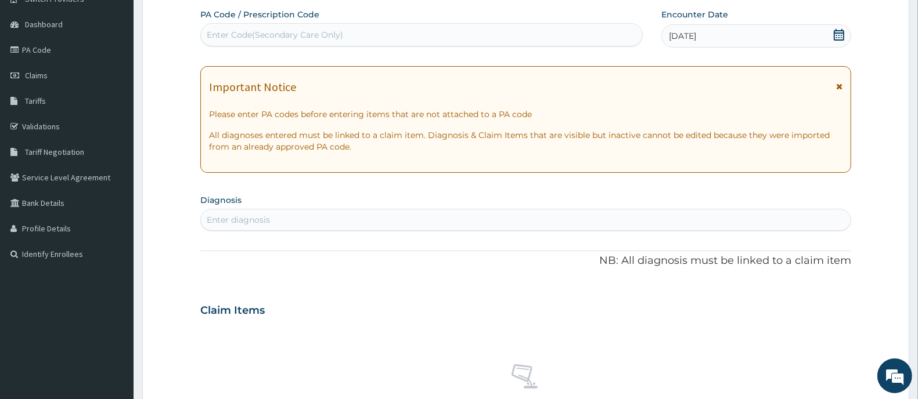
click at [326, 223] on div "Enter diagnosis" at bounding box center [525, 220] width 649 height 19
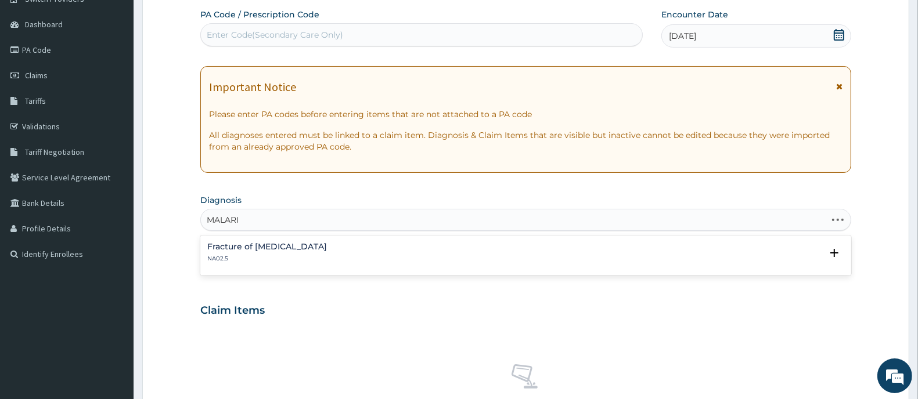
type input "MALARIA"
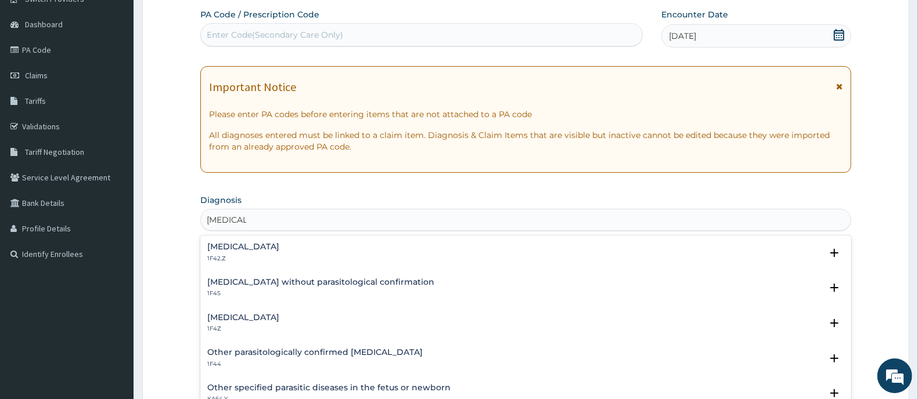
click at [260, 318] on h4 "Malaria, unspecified" at bounding box center [243, 317] width 72 height 9
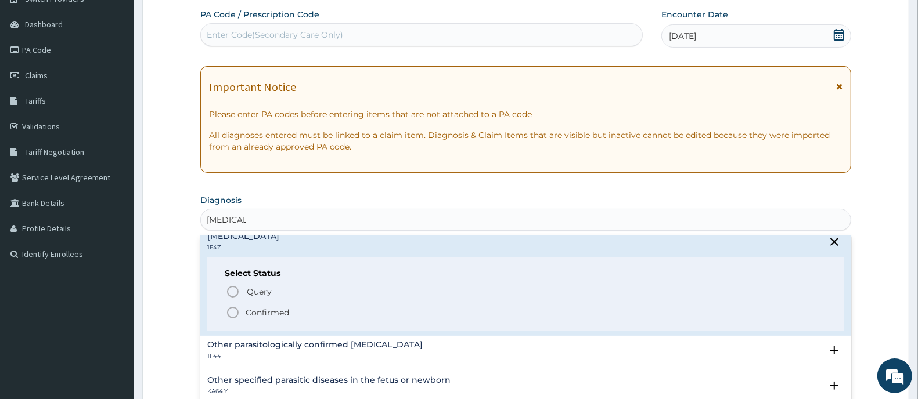
scroll to position [145, 0]
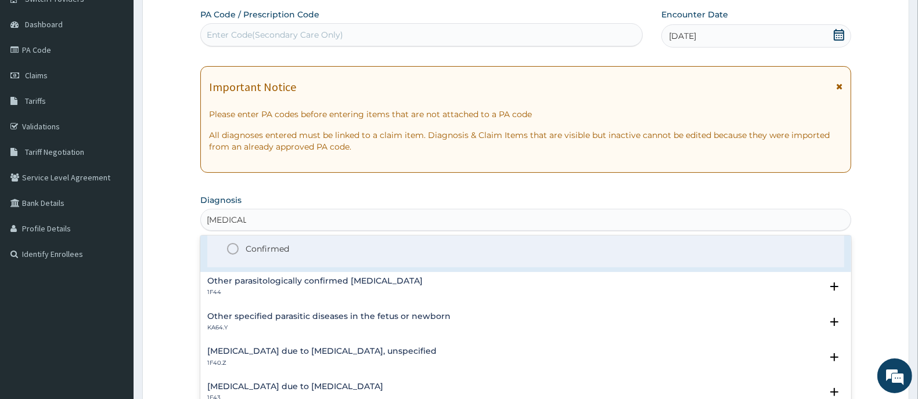
click at [235, 244] on circle "status option filled" at bounding box center [232, 249] width 10 height 10
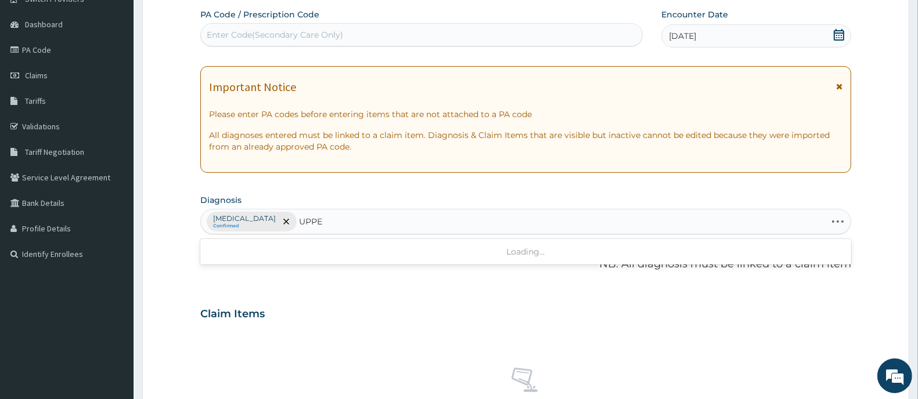
type input "UPPER"
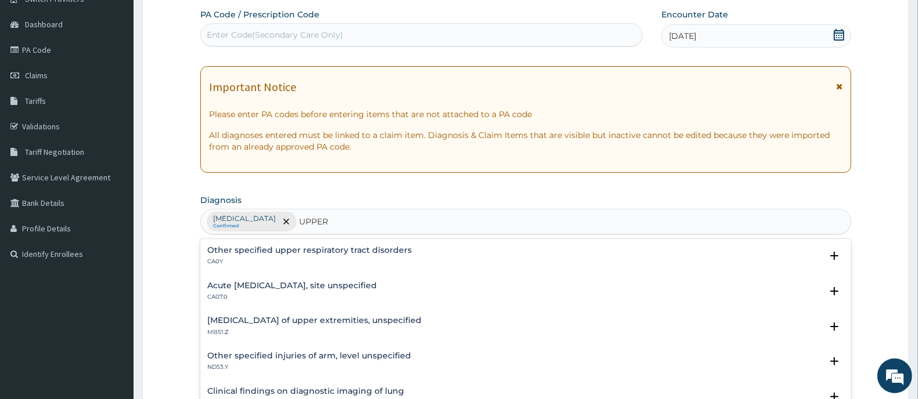
click at [283, 289] on h4 "Acute upper respiratory infection, site unspecified" at bounding box center [291, 285] width 169 height 9
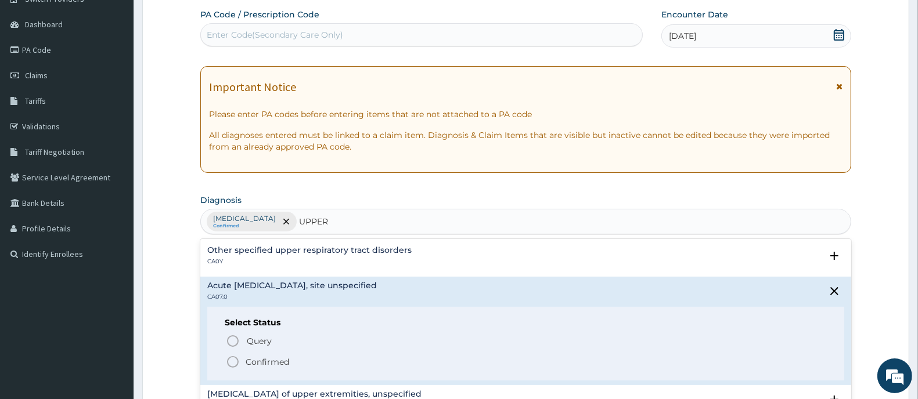
click at [244, 363] on span "Confirmed" at bounding box center [526, 362] width 601 height 14
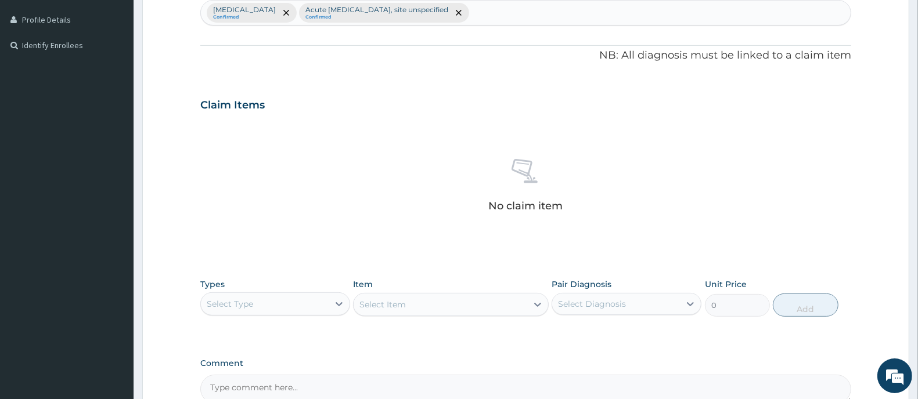
scroll to position [392, 0]
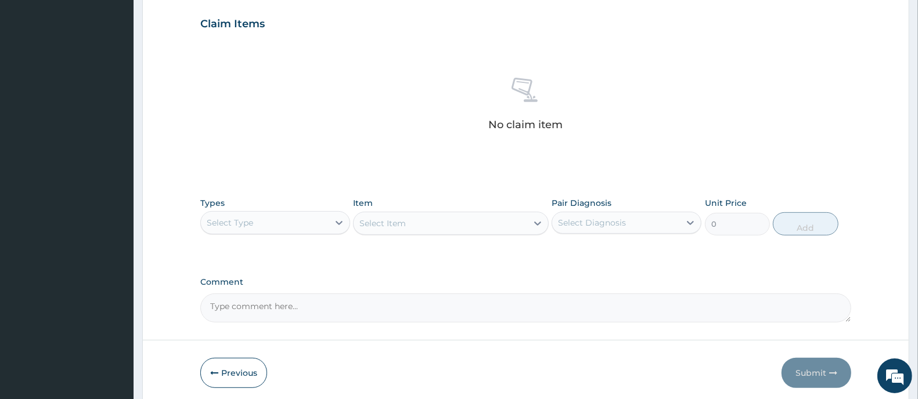
click at [297, 227] on div "Select Type" at bounding box center [265, 223] width 128 height 19
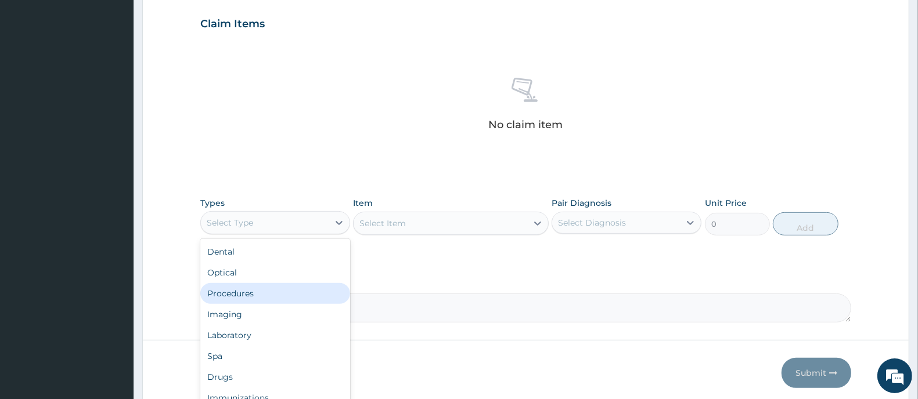
click at [254, 296] on div "Procedures" at bounding box center [275, 293] width 150 height 21
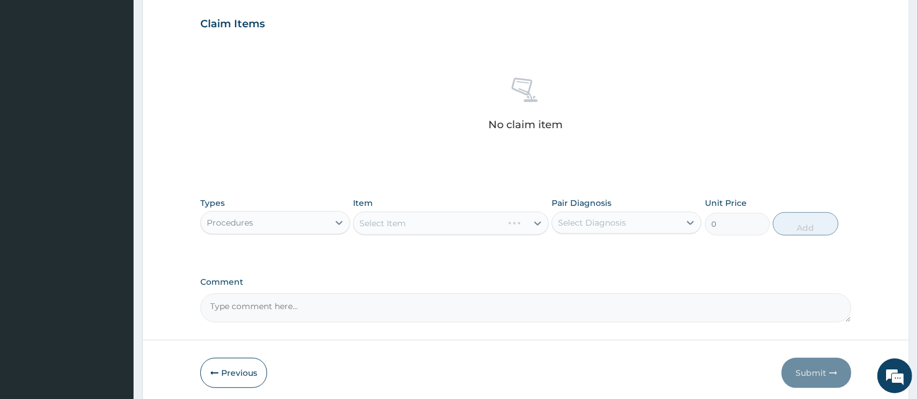
click at [439, 219] on div "Select Item" at bounding box center [450, 223] width 195 height 23
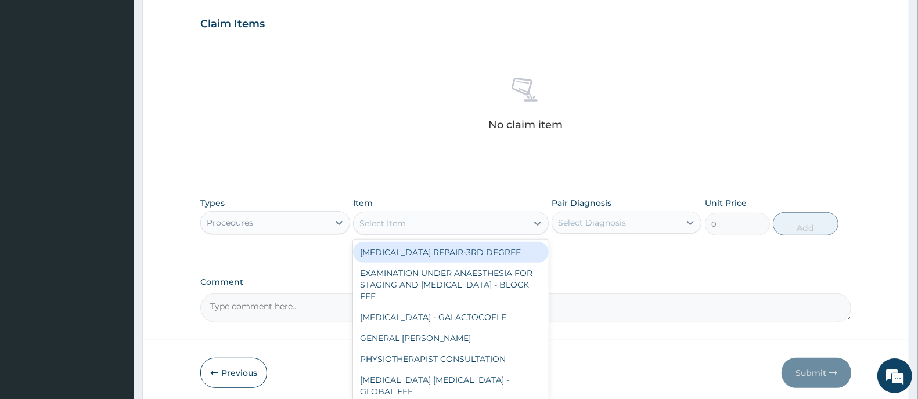
click at [439, 218] on div "Select Item" at bounding box center [439, 223] width 173 height 19
type input "GP"
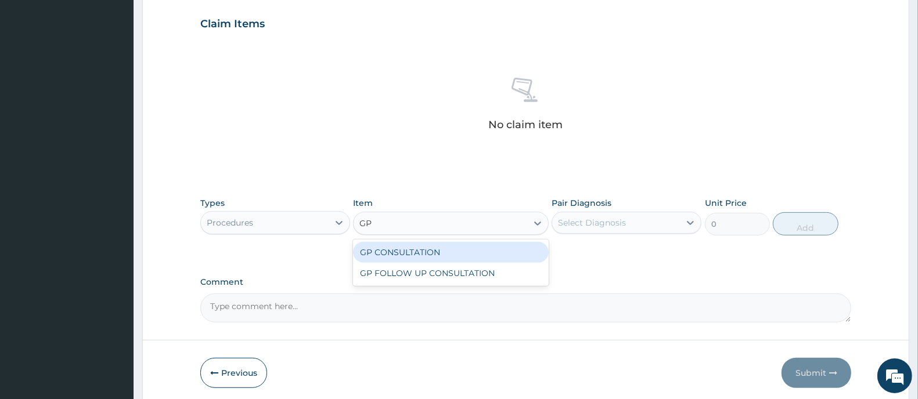
drag, startPoint x: 446, startPoint y: 255, endPoint x: 494, endPoint y: 250, distance: 48.5
click at [446, 256] on div "GP CONSULTATION" at bounding box center [450, 252] width 195 height 21
type input "2000"
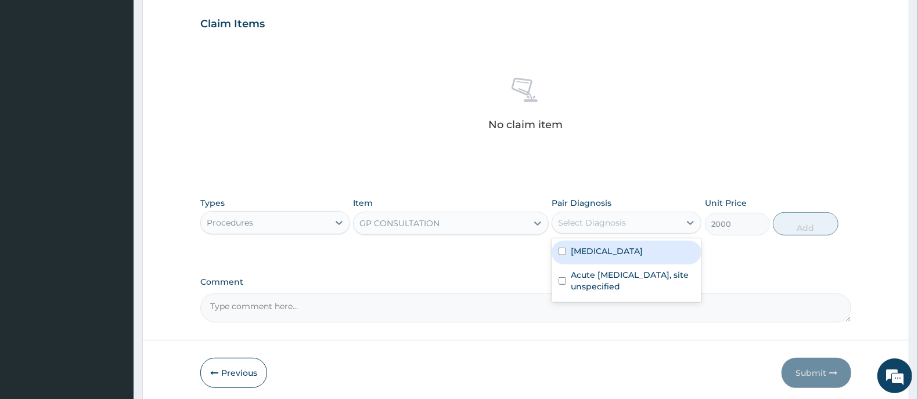
click at [579, 216] on div "Select Diagnosis" at bounding box center [616, 223] width 128 height 19
click at [593, 252] on label "[MEDICAL_DATA]" at bounding box center [606, 251] width 72 height 12
checkbox input "true"
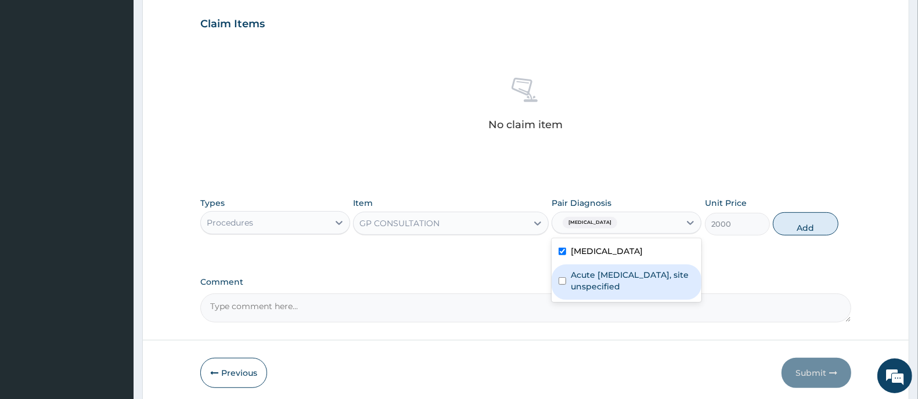
drag, startPoint x: 593, startPoint y: 280, endPoint x: 669, endPoint y: 270, distance: 76.7
click at [593, 281] on label "Acute [MEDICAL_DATA], site unspecified" at bounding box center [632, 280] width 124 height 23
checkbox input "true"
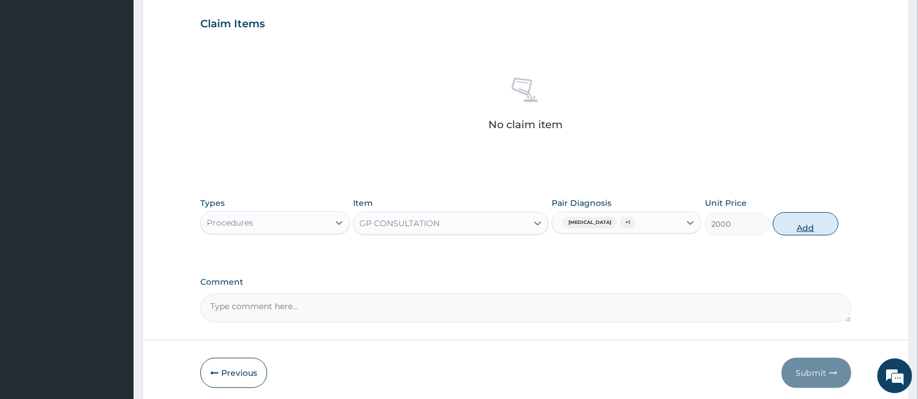
click at [805, 221] on button "Add" at bounding box center [804, 223] width 65 height 23
type input "0"
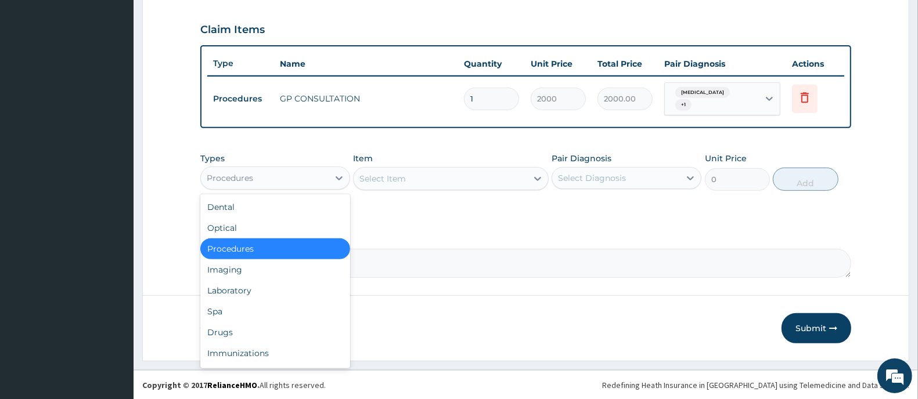
click at [303, 177] on div "Procedures" at bounding box center [265, 178] width 128 height 19
click at [263, 283] on div "Laboratory" at bounding box center [275, 290] width 150 height 21
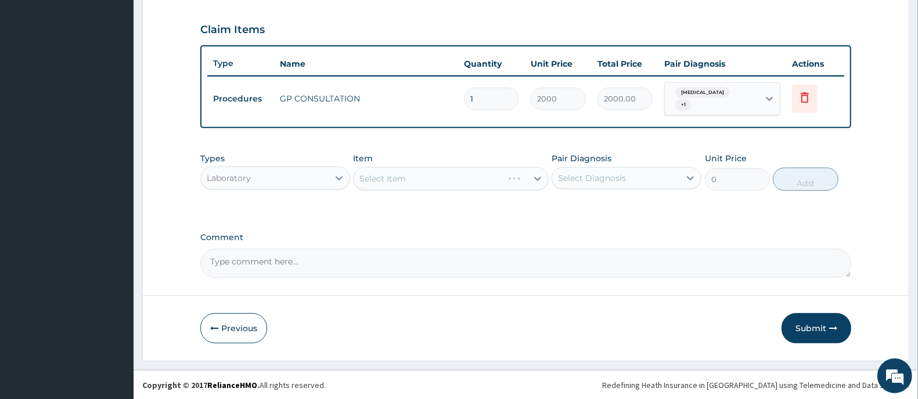
click at [421, 176] on div "Select Item" at bounding box center [450, 178] width 195 height 23
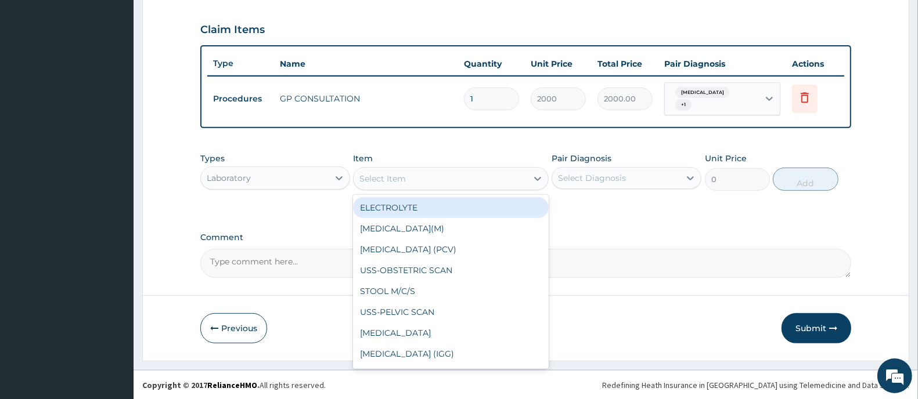
click at [421, 176] on div "Select Item" at bounding box center [439, 178] width 173 height 19
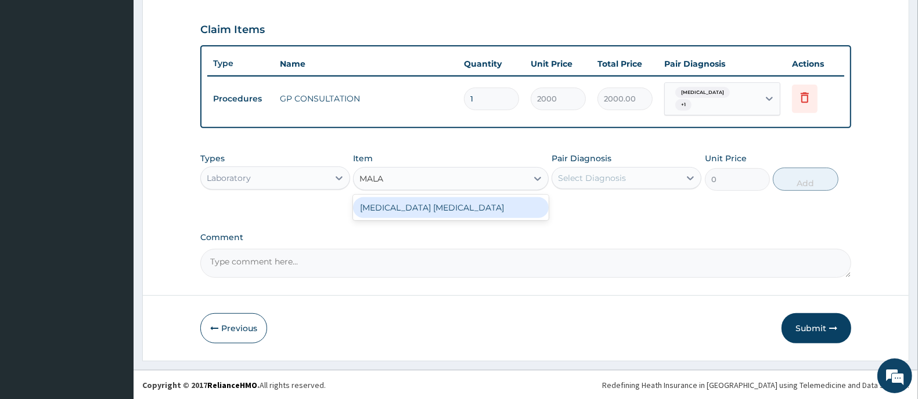
type input "MALAR"
drag, startPoint x: 435, startPoint y: 207, endPoint x: 461, endPoint y: 216, distance: 27.5
click at [435, 214] on div "[MEDICAL_DATA] [MEDICAL_DATA]" at bounding box center [450, 207] width 195 height 21
type input "1000"
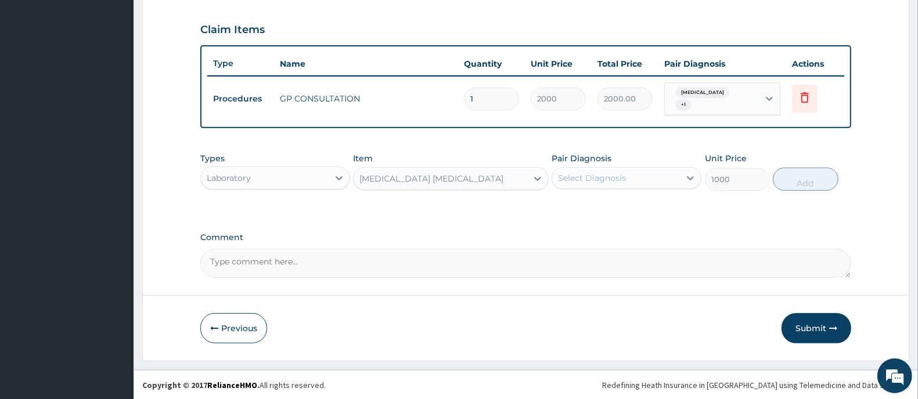
click at [593, 180] on div "Select Diagnosis" at bounding box center [592, 178] width 68 height 12
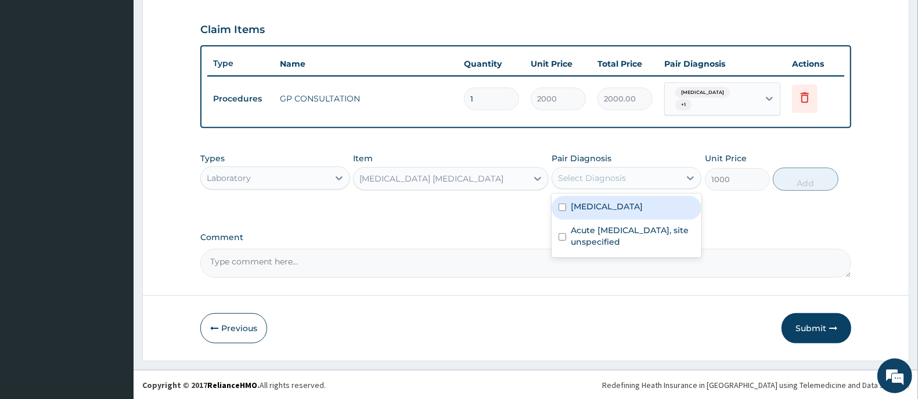
click at [594, 212] on label "[MEDICAL_DATA]" at bounding box center [606, 207] width 72 height 12
checkbox input "true"
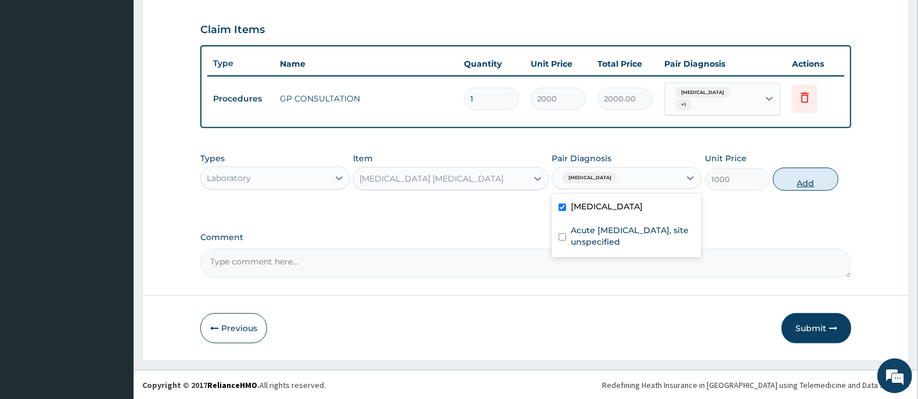
click at [825, 175] on button "Add" at bounding box center [804, 179] width 65 height 23
type input "0"
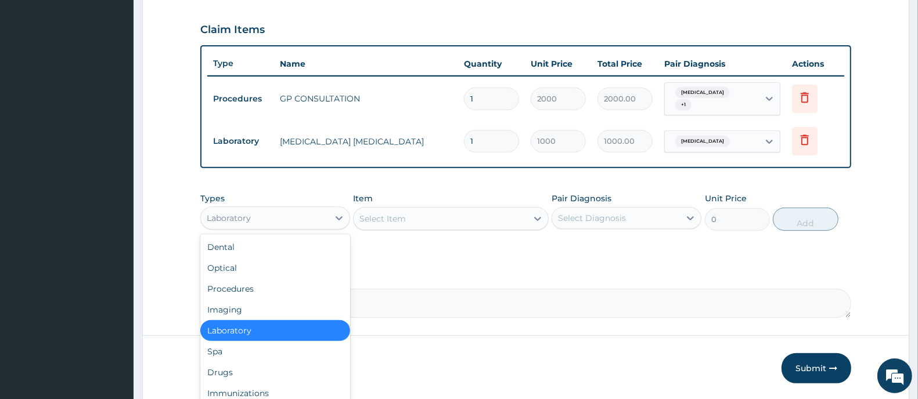
click at [273, 224] on div "Laboratory" at bounding box center [265, 218] width 128 height 19
click at [241, 379] on div "Drugs" at bounding box center [275, 372] width 150 height 21
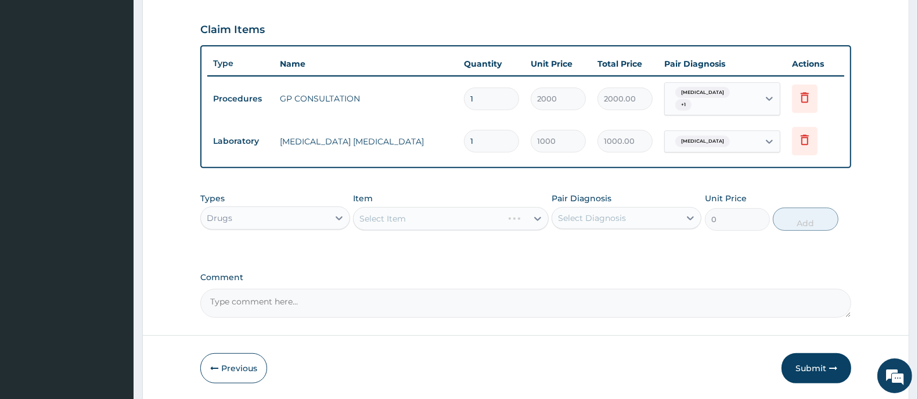
click at [387, 224] on div "Select Item" at bounding box center [450, 218] width 195 height 23
click at [387, 219] on div "Select Item" at bounding box center [450, 218] width 195 height 23
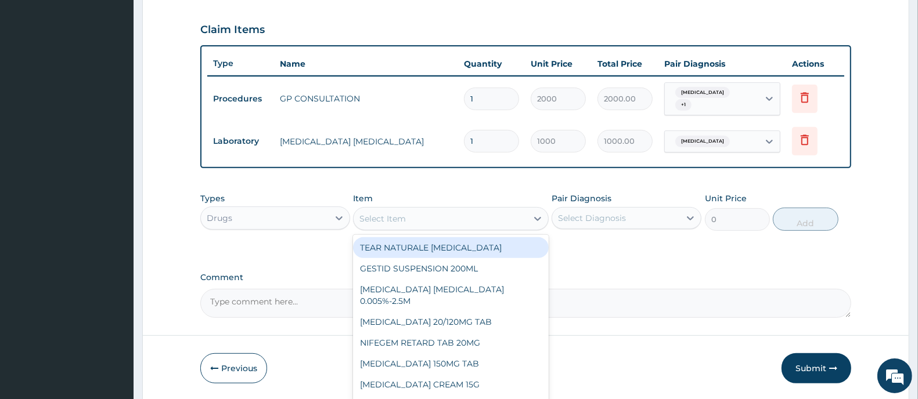
click at [387, 219] on div "Select Item" at bounding box center [382, 219] width 46 height 12
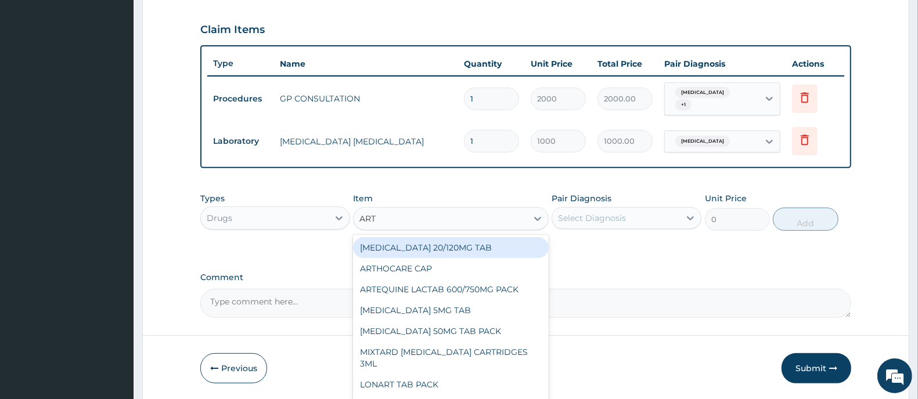
type input "ARTE"
click at [407, 251] on div "[MEDICAL_DATA] 20/120MG TAB" at bounding box center [450, 247] width 195 height 21
type input "1200"
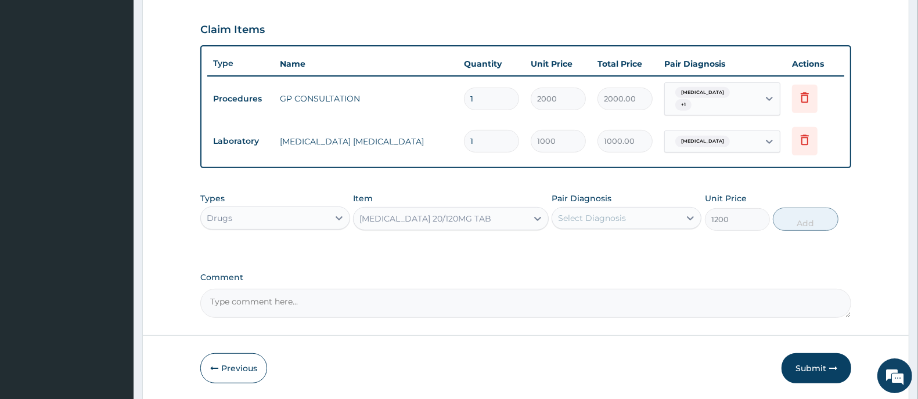
click at [586, 219] on div "Select Diagnosis" at bounding box center [592, 218] width 68 height 12
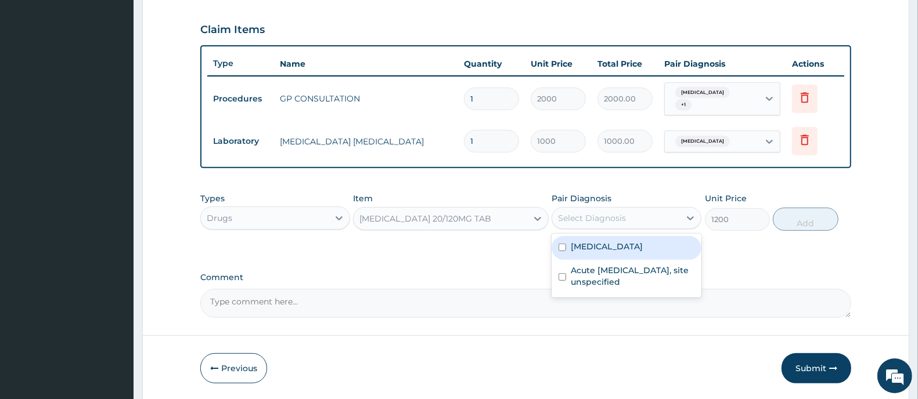
click at [586, 251] on label "[MEDICAL_DATA]" at bounding box center [606, 247] width 72 height 12
checkbox input "true"
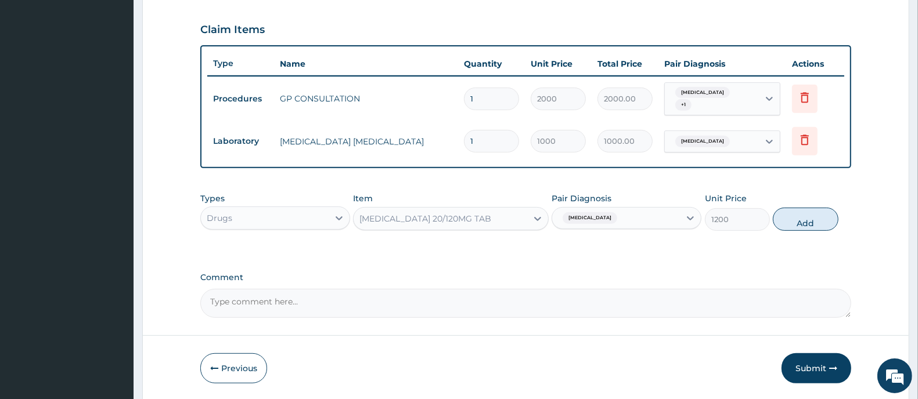
drag, startPoint x: 818, startPoint y: 222, endPoint x: 637, endPoint y: 247, distance: 183.4
click at [816, 222] on button "Add" at bounding box center [804, 219] width 65 height 23
type input "0"
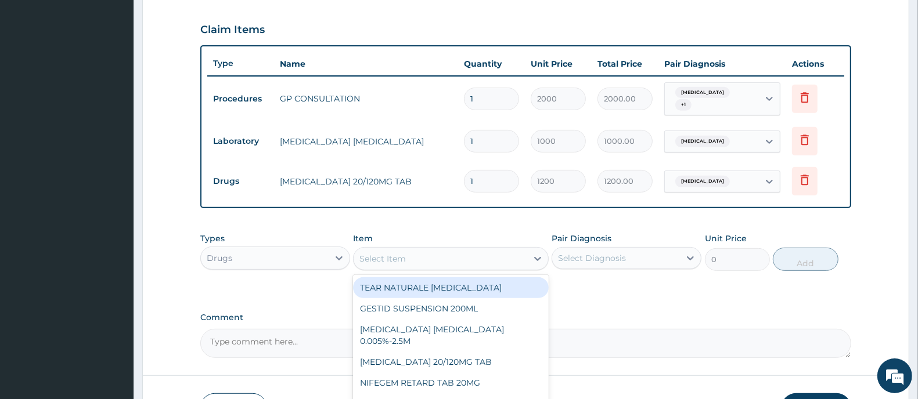
click at [448, 258] on div "Select Item" at bounding box center [439, 259] width 173 height 19
type input "PARACE"
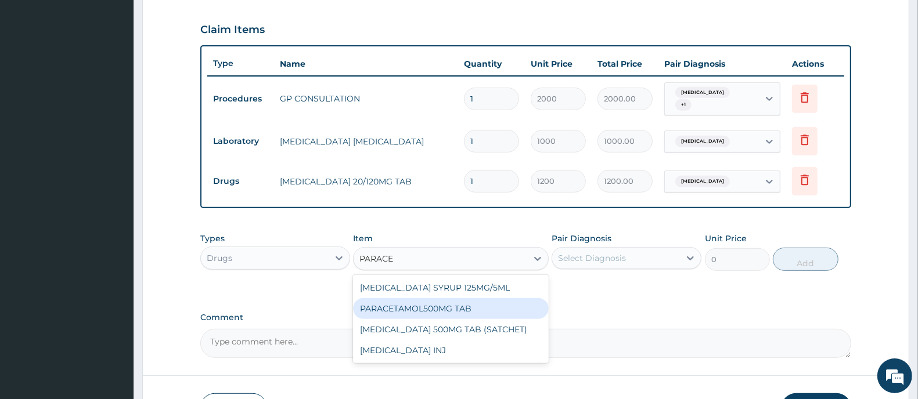
click at [471, 309] on div "PARACETAMOL500MG TAB" at bounding box center [450, 308] width 195 height 21
type input "20"
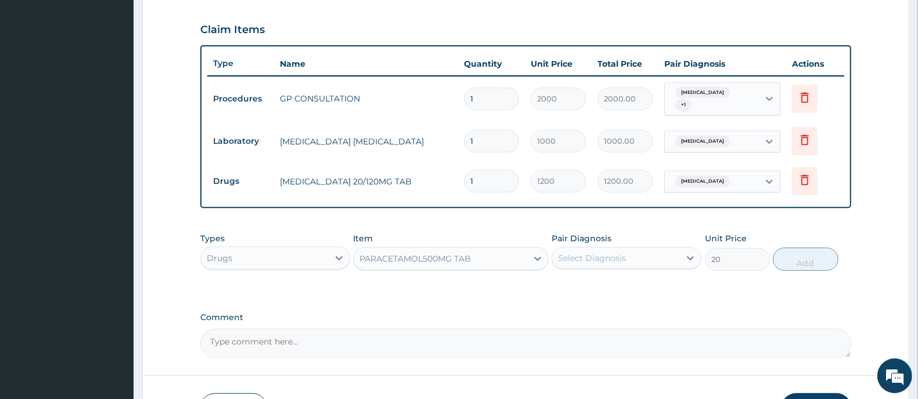
click at [604, 260] on div "Select Diagnosis" at bounding box center [592, 258] width 68 height 12
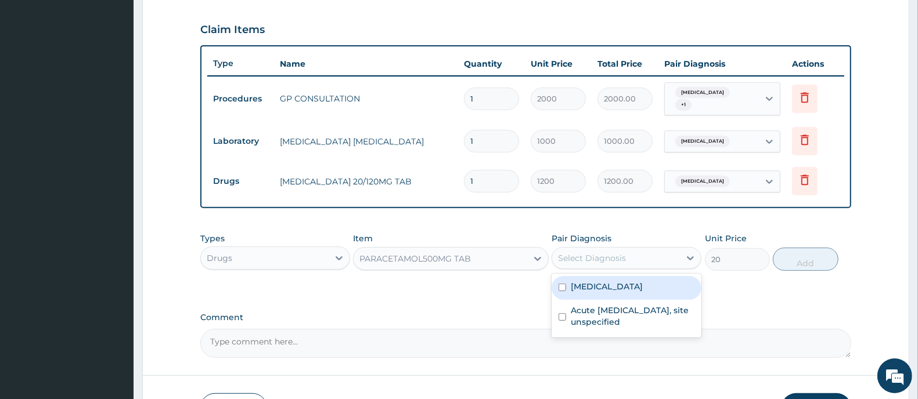
drag, startPoint x: 601, startPoint y: 289, endPoint x: 772, endPoint y: 287, distance: 171.2
click at [604, 289] on label "[MEDICAL_DATA]" at bounding box center [606, 287] width 72 height 12
checkbox input "true"
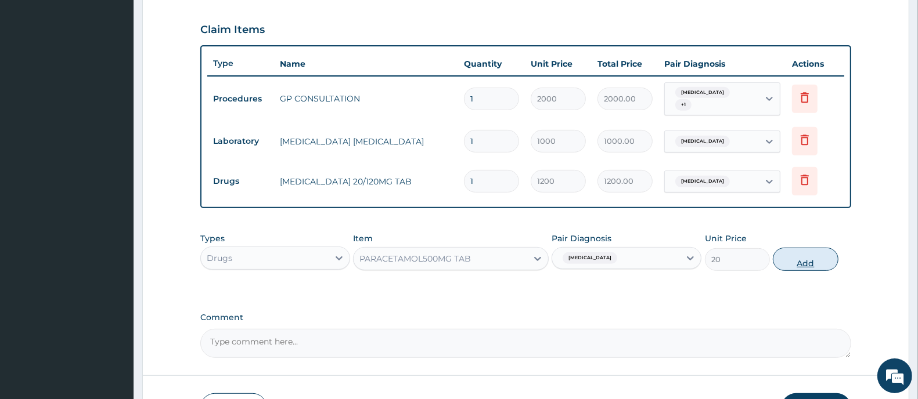
click at [803, 262] on button "Add" at bounding box center [804, 259] width 65 height 23
type input "0"
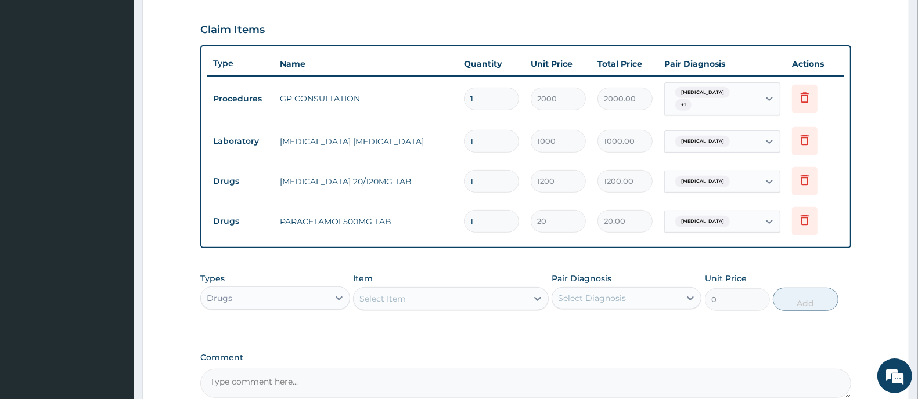
type input "18"
type input "360.00"
type input "18"
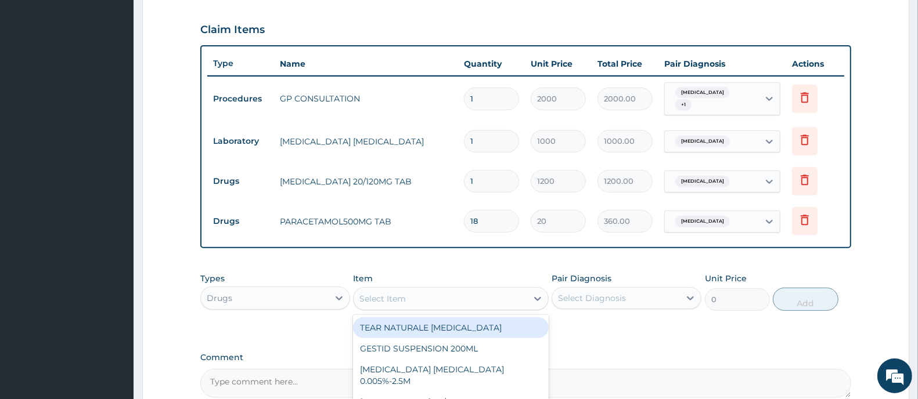
click at [402, 296] on div "Select Item" at bounding box center [382, 299] width 46 height 12
type input "COUGH"
click at [418, 322] on div "MENTHODEX COUGH SYRUP" at bounding box center [450, 327] width 195 height 21
type input "870"
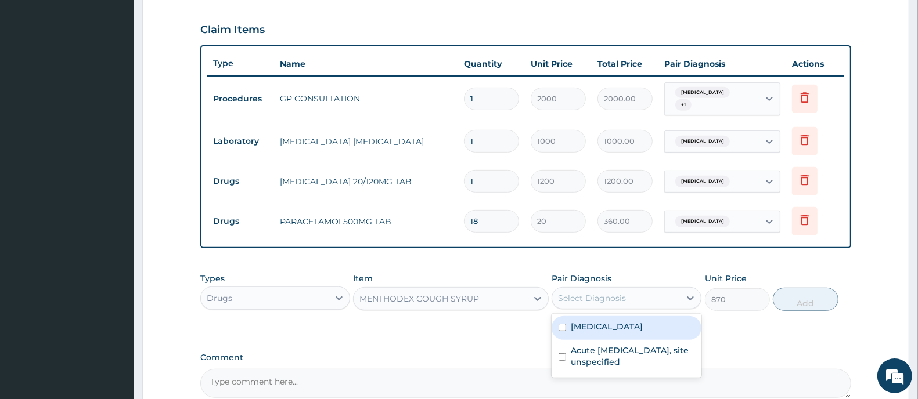
click at [605, 296] on div "Select Diagnosis" at bounding box center [592, 298] width 68 height 12
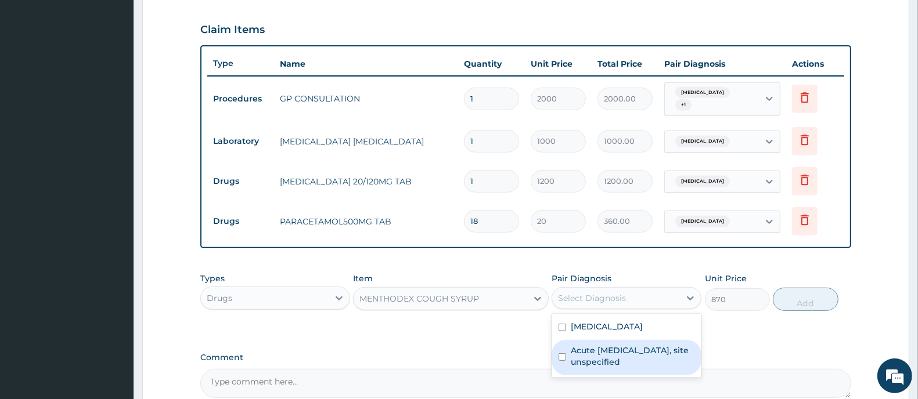
click at [564, 363] on div "Acute upper respiratory infection, site unspecified" at bounding box center [626, 357] width 150 height 35
checkbox input "true"
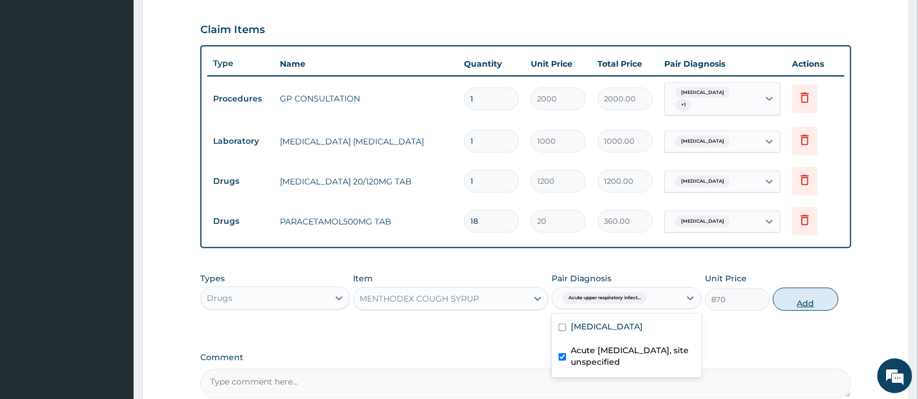
click at [801, 302] on button "Add" at bounding box center [804, 299] width 65 height 23
type input "0"
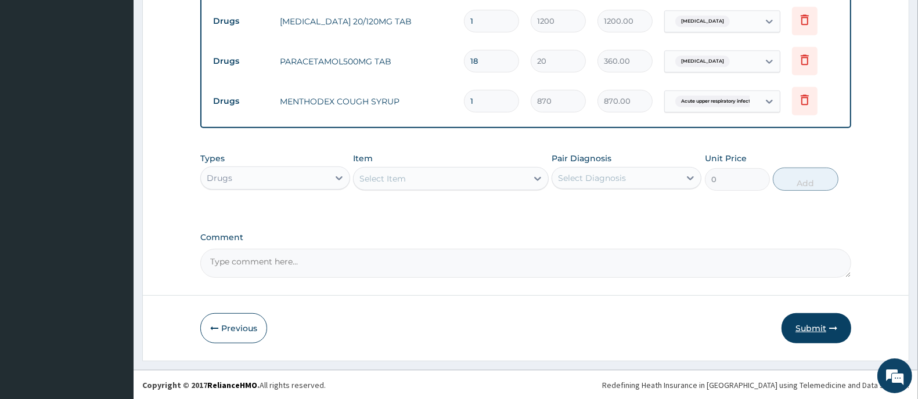
click at [839, 324] on button "Submit" at bounding box center [816, 328] width 70 height 30
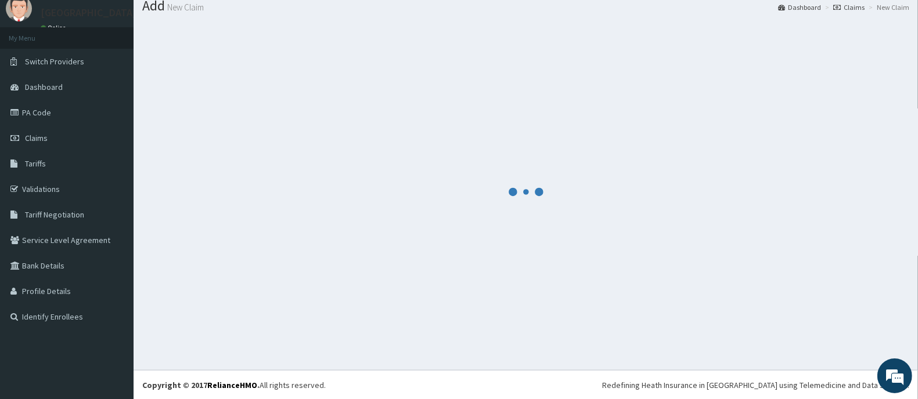
scroll to position [547, 0]
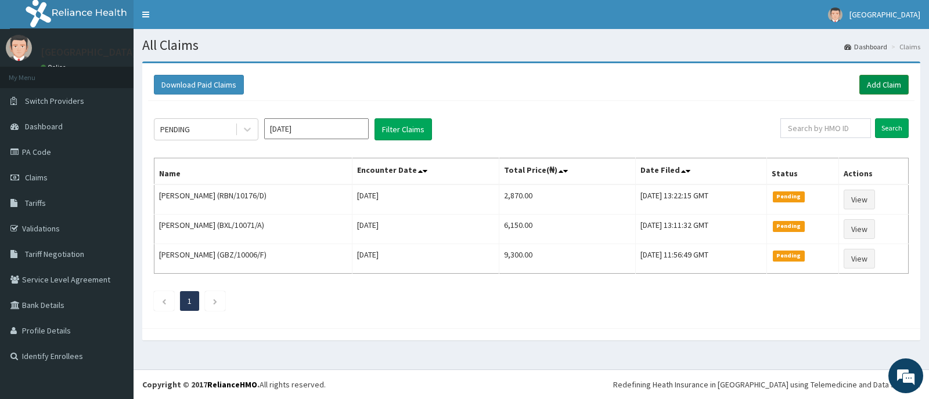
click at [879, 83] on link "Add Claim" at bounding box center [883, 85] width 49 height 20
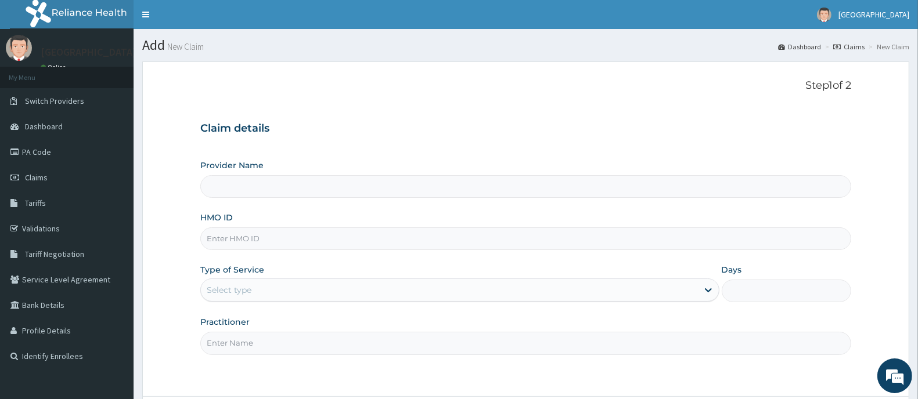
click at [227, 242] on input "HMO ID" at bounding box center [525, 238] width 651 height 23
type input "Ademola Hospital And Maternity"
type input "BXL/10254/A"
click at [260, 291] on div "Select type" at bounding box center [449, 290] width 497 height 19
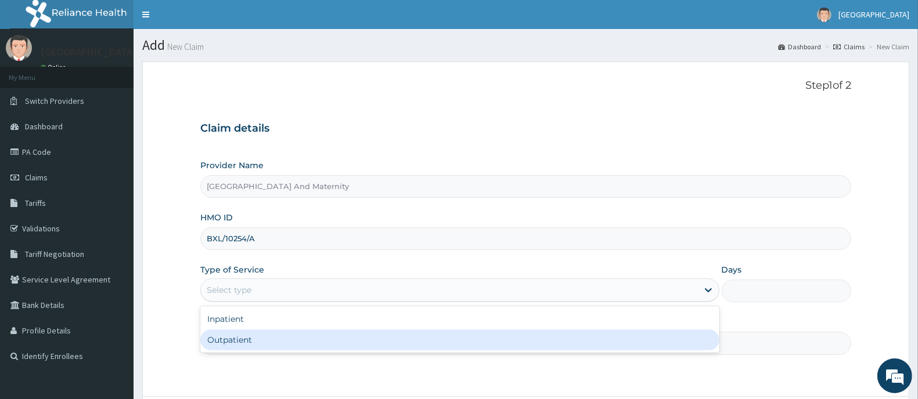
click at [239, 344] on div "Outpatient" at bounding box center [459, 340] width 519 height 21
type input "1"
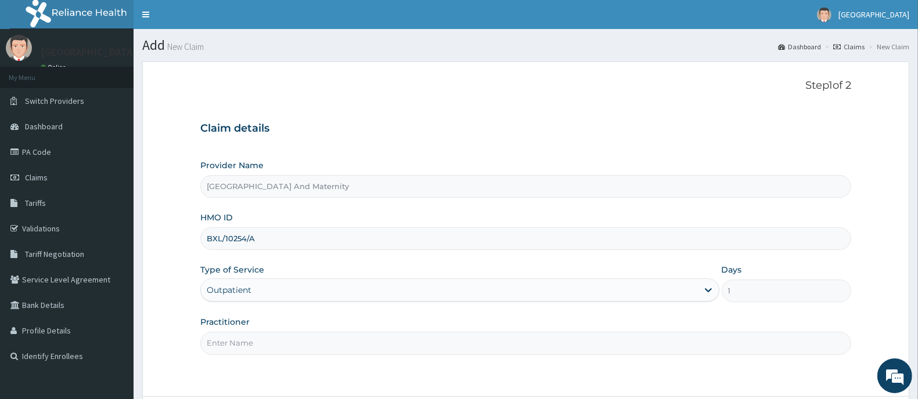
click at [239, 346] on input "Practitioner" at bounding box center [525, 343] width 651 height 23
type input "DR AINA E.A"
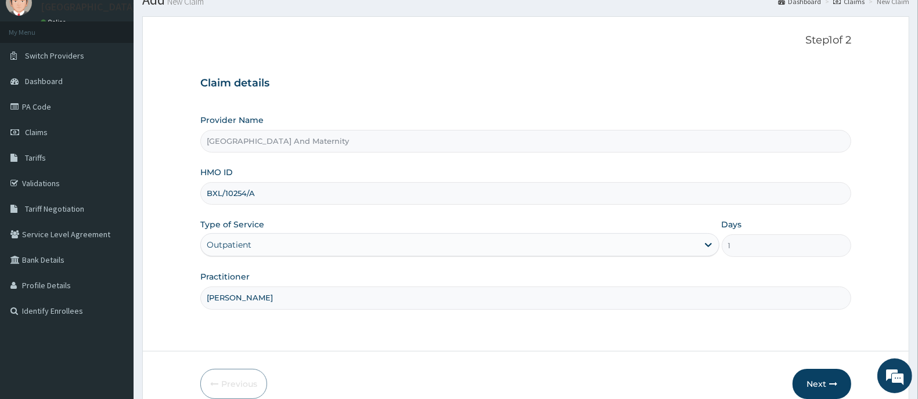
scroll to position [102, 0]
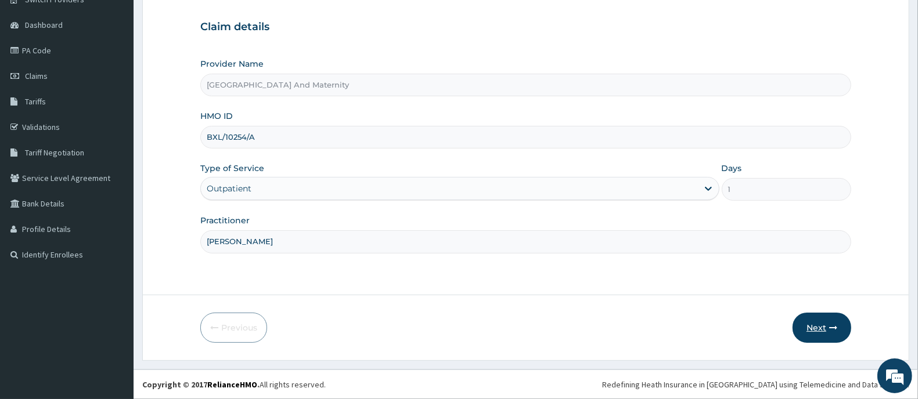
click at [808, 324] on button "Next" at bounding box center [821, 328] width 59 height 30
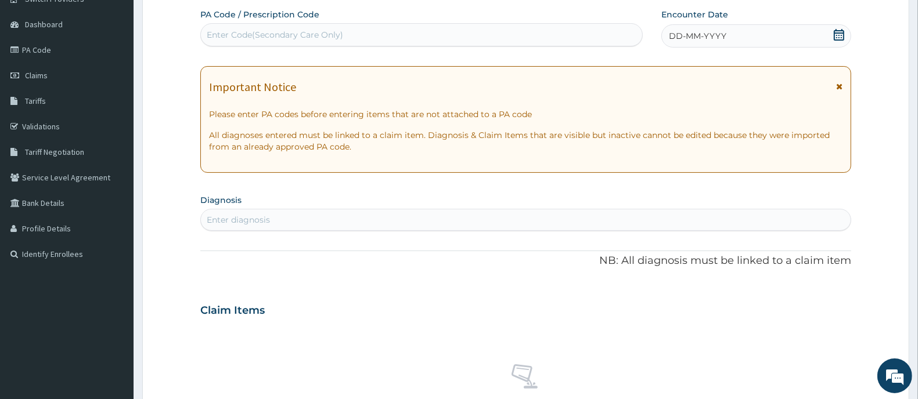
click at [836, 32] on icon at bounding box center [839, 35] width 12 height 12
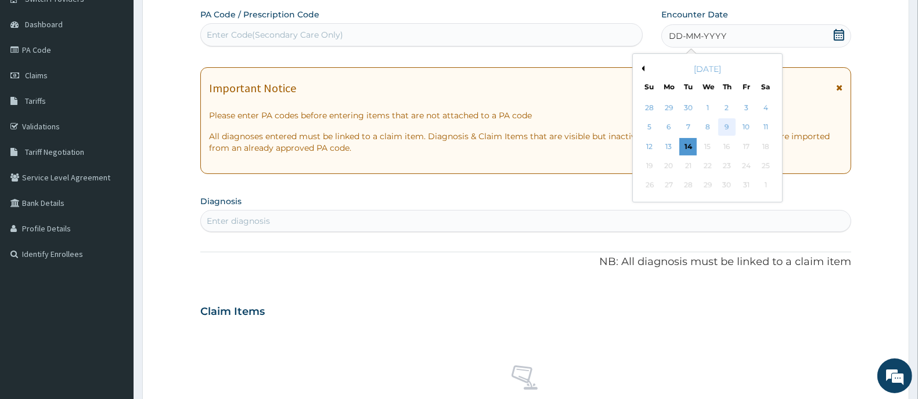
click at [726, 128] on div "9" at bounding box center [726, 127] width 17 height 17
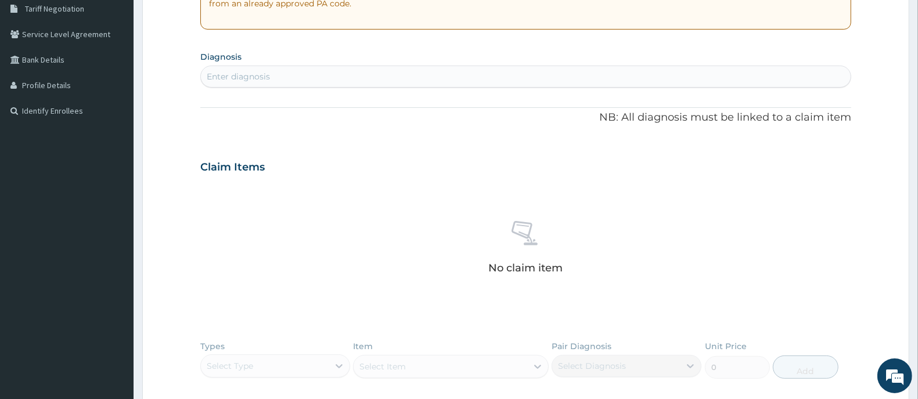
scroll to position [247, 0]
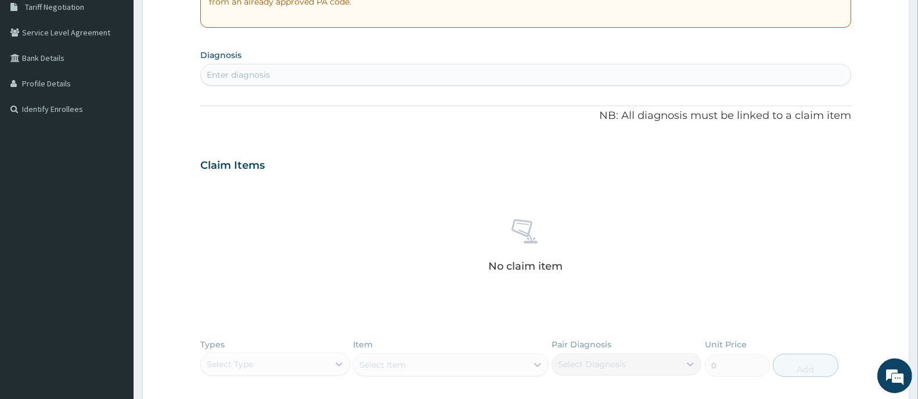
click at [287, 81] on div "Enter diagnosis" at bounding box center [525, 75] width 649 height 19
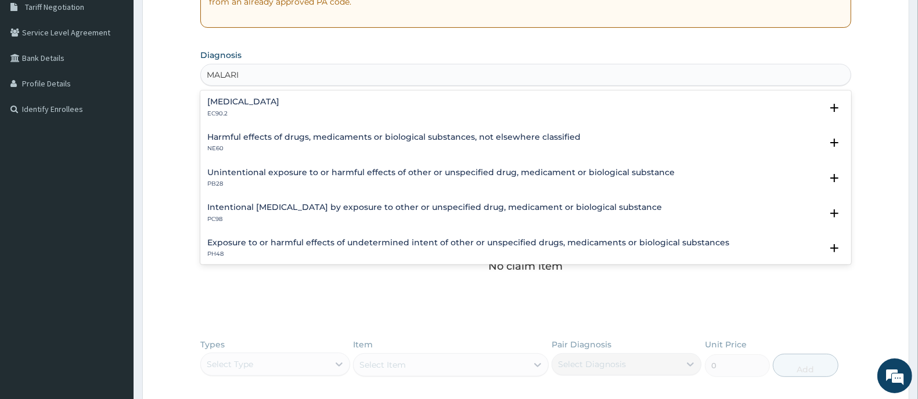
type input "MALARIA"
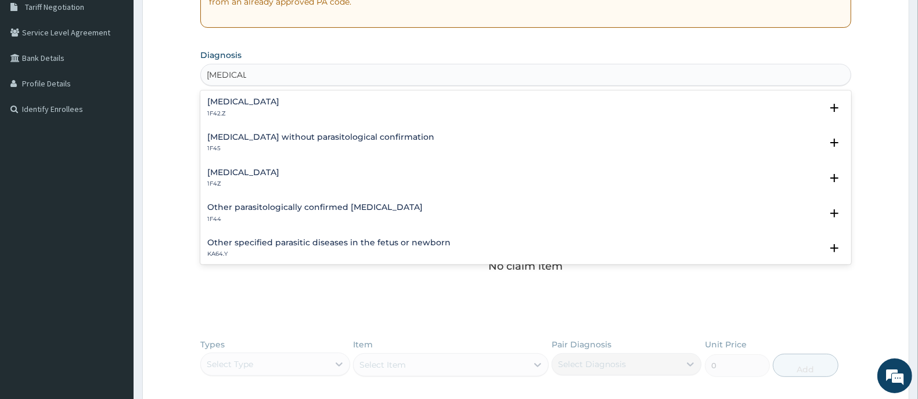
click at [239, 178] on div "Malaria, unspecified 1F4Z" at bounding box center [243, 178] width 72 height 20
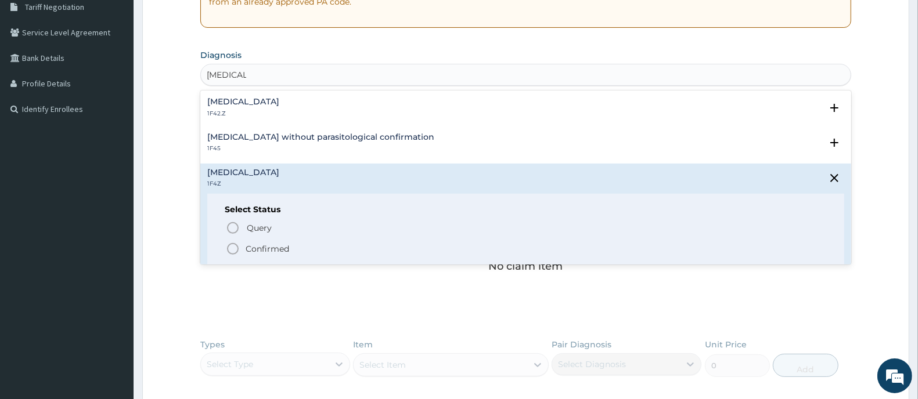
click at [233, 256] on div "Select Status Query Query covers suspected (?), Keep in view (kiv), Ruled out (…" at bounding box center [525, 231] width 637 height 74
click at [233, 251] on icon "status option filled" at bounding box center [233, 249] width 14 height 14
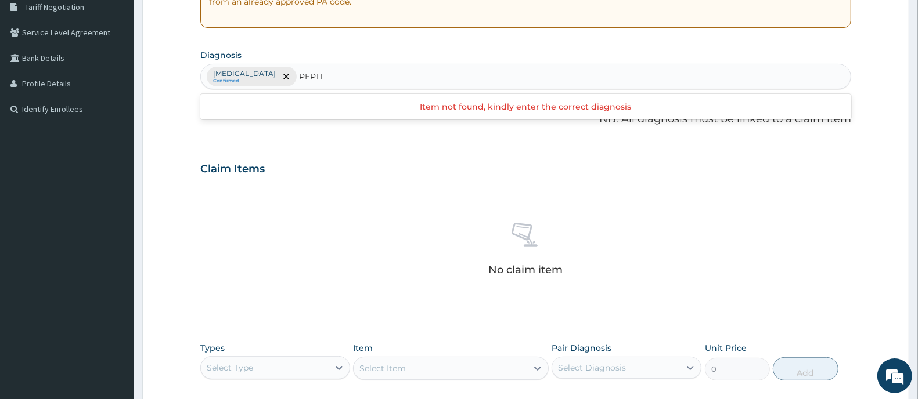
type input "PEPTIC"
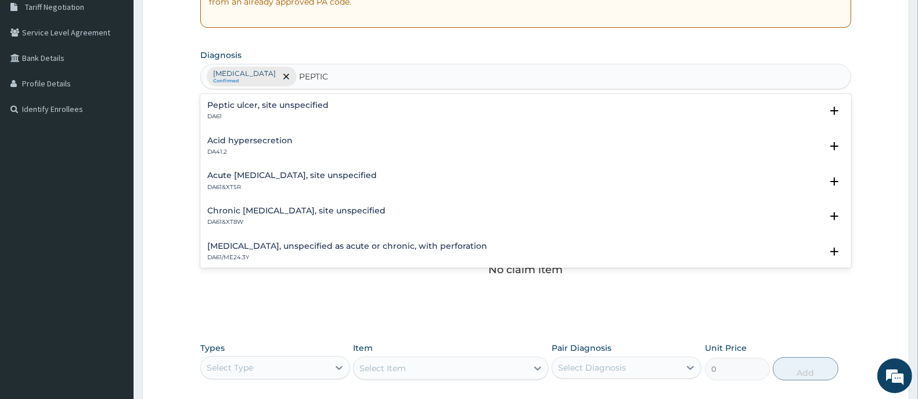
click at [281, 113] on p "DA61" at bounding box center [267, 117] width 121 height 8
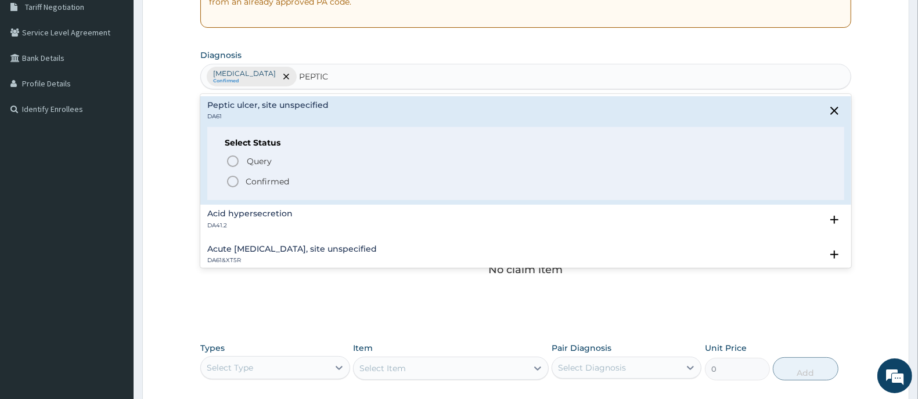
click at [233, 183] on icon "status option filled" at bounding box center [233, 182] width 14 height 14
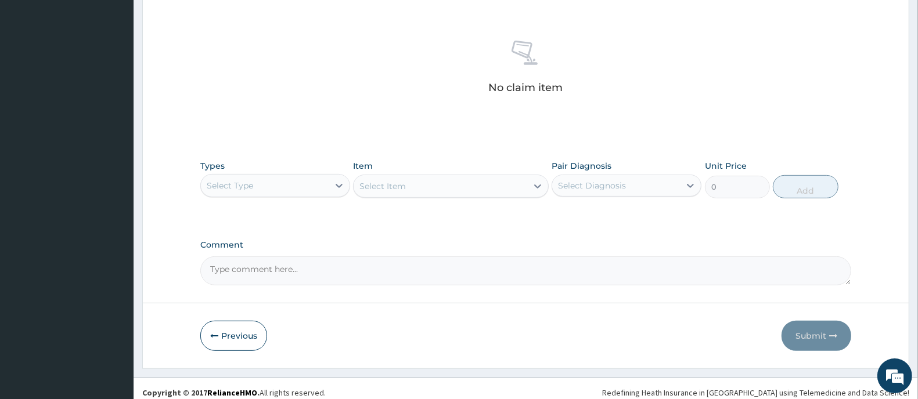
scroll to position [438, 0]
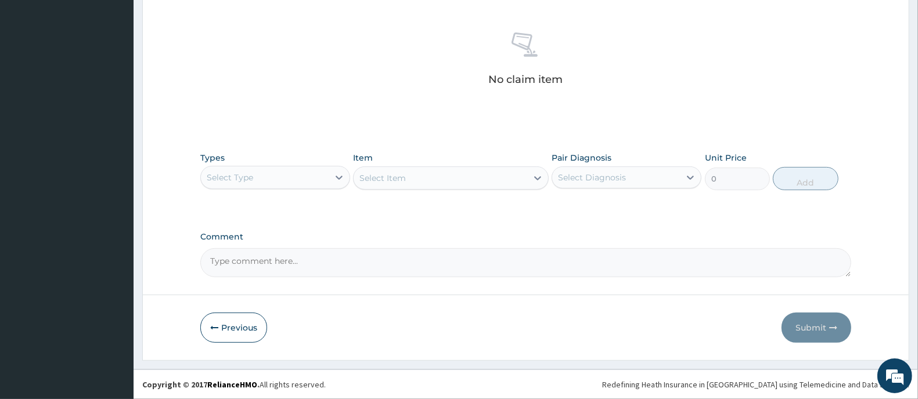
click at [268, 172] on div "Select Type" at bounding box center [265, 177] width 128 height 19
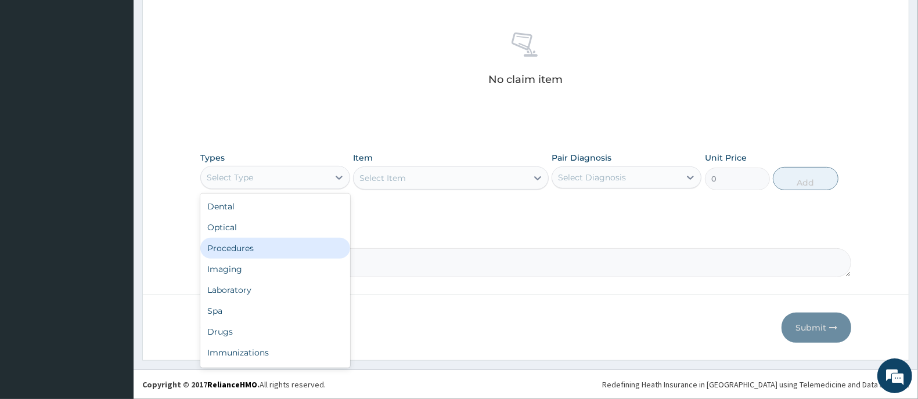
click at [267, 244] on div "Procedures" at bounding box center [275, 248] width 150 height 21
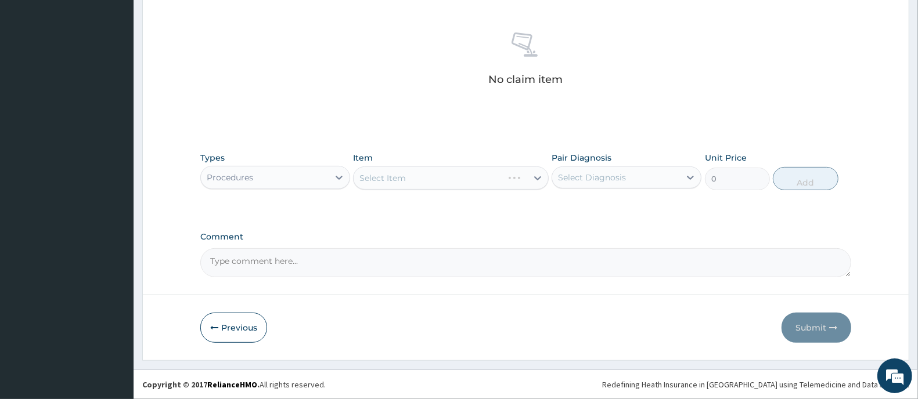
click at [401, 179] on div "Select Item" at bounding box center [450, 178] width 195 height 23
click at [401, 179] on div "Select Item" at bounding box center [382, 178] width 46 height 12
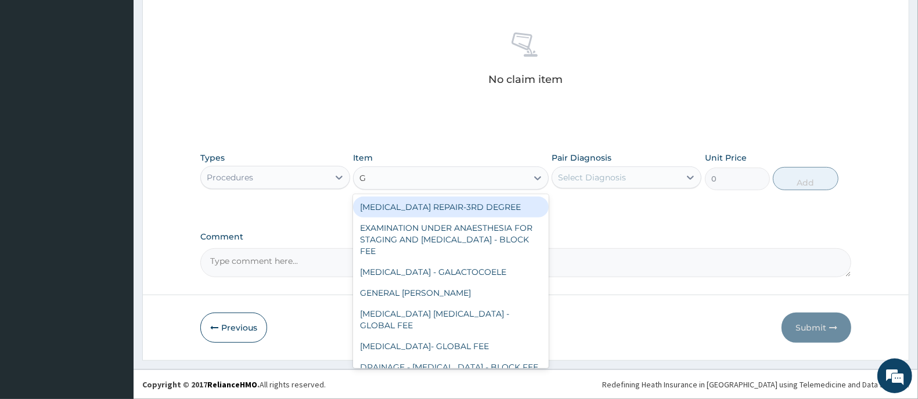
type input "GP"
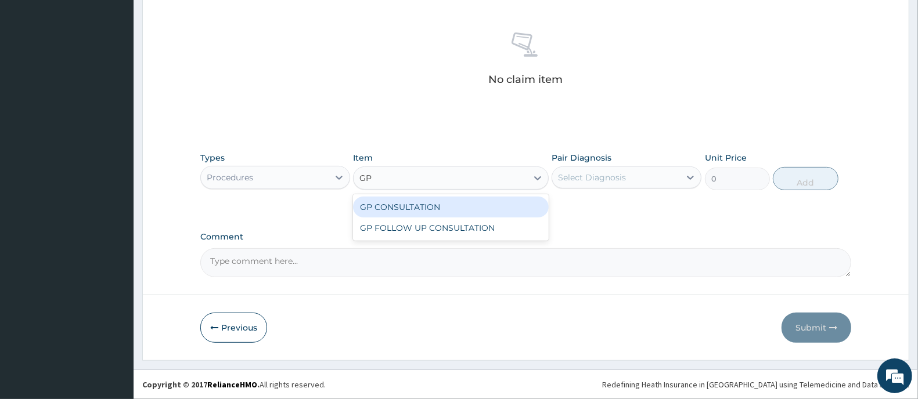
drag, startPoint x: 437, startPoint y: 206, endPoint x: 599, endPoint y: 190, distance: 162.7
click at [439, 206] on div "GP CONSULTATION" at bounding box center [450, 207] width 195 height 21
type input "2000"
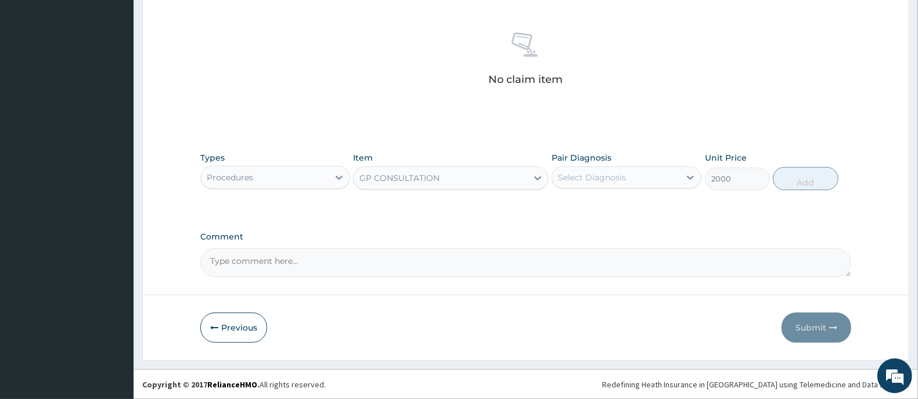
click at [601, 176] on div "Select Diagnosis" at bounding box center [592, 178] width 68 height 12
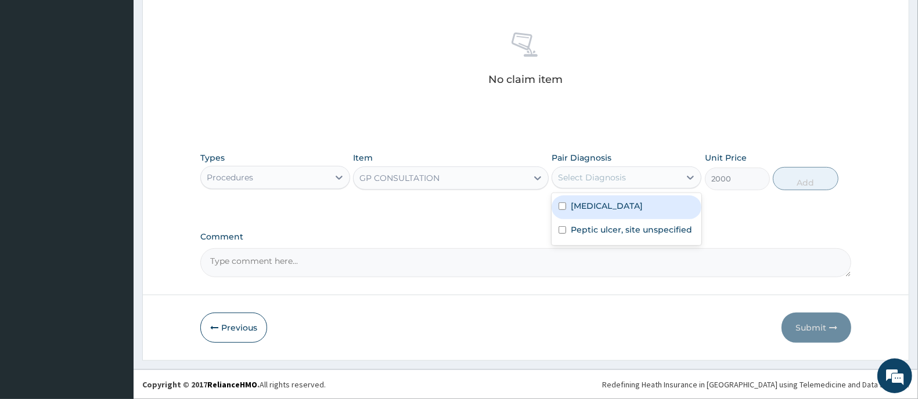
drag, startPoint x: 601, startPoint y: 204, endPoint x: 593, endPoint y: 227, distance: 24.2
click at [601, 206] on label "Malaria, unspecified" at bounding box center [606, 206] width 72 height 12
checkbox input "true"
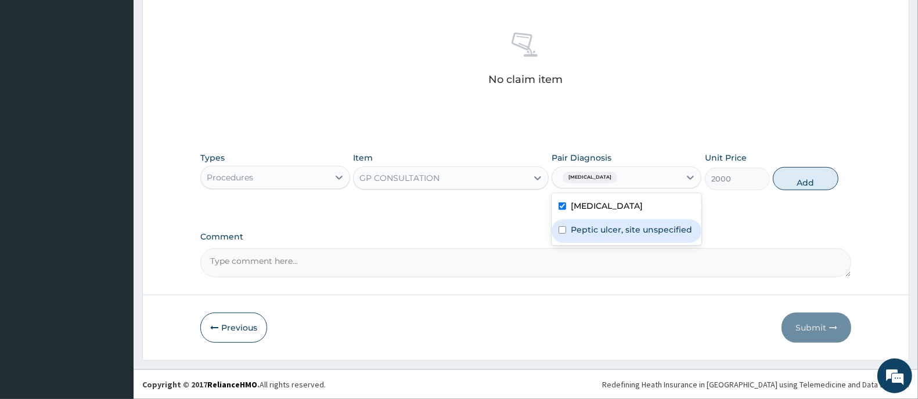
drag, startPoint x: 592, startPoint y: 228, endPoint x: 749, endPoint y: 218, distance: 157.6
click at [596, 231] on label "Peptic ulcer, site unspecified" at bounding box center [630, 230] width 121 height 12
checkbox input "true"
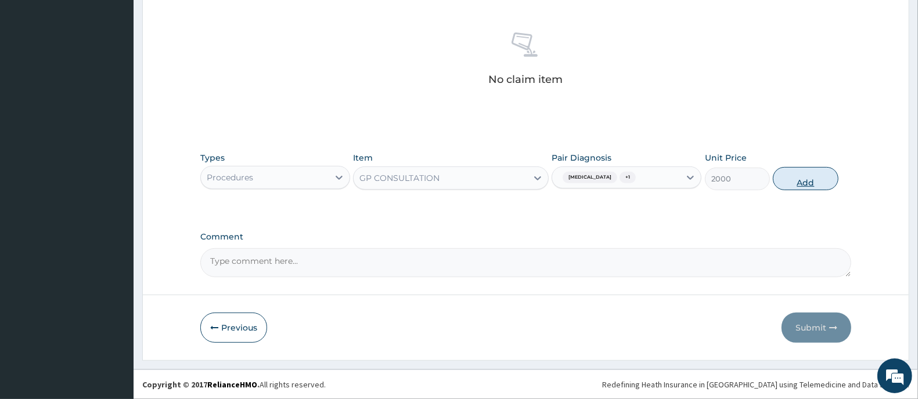
click at [800, 179] on button "Add" at bounding box center [804, 178] width 65 height 23
type input "0"
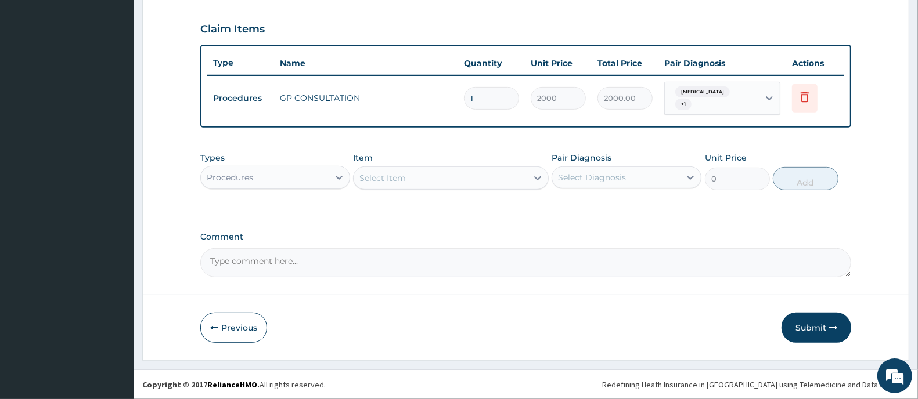
scroll to position [387, 0]
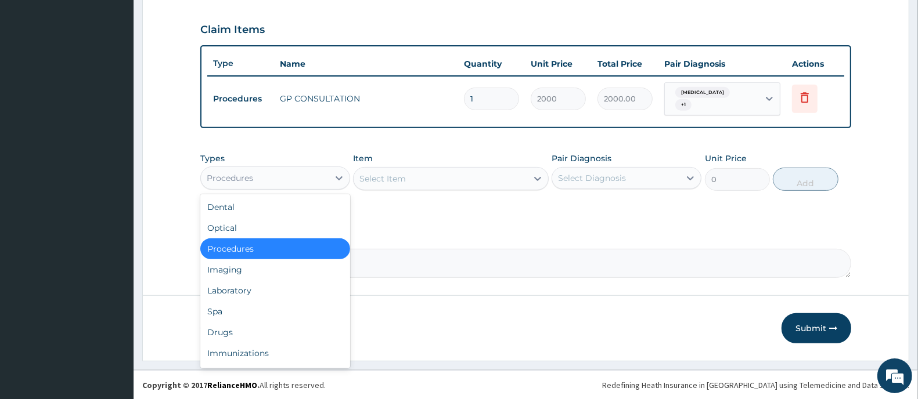
click at [306, 186] on div "Procedures" at bounding box center [265, 178] width 128 height 19
click at [245, 295] on div "Laboratory" at bounding box center [275, 290] width 150 height 21
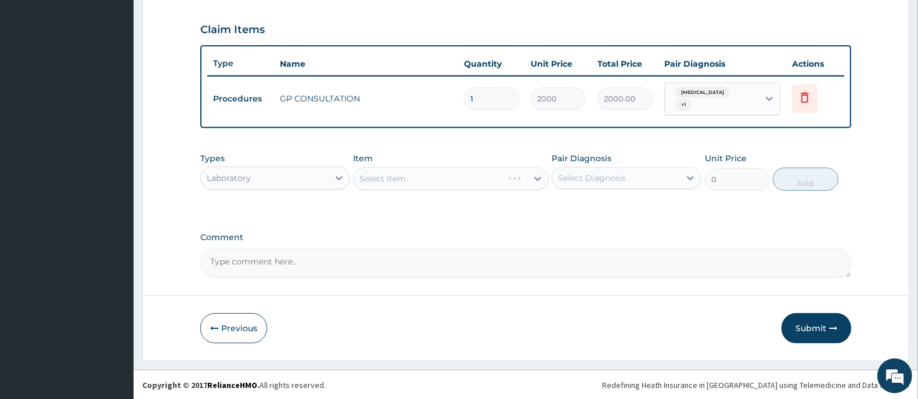
click at [405, 184] on div "Select Item" at bounding box center [450, 178] width 195 height 23
click at [405, 184] on div "Select Item" at bounding box center [439, 178] width 173 height 19
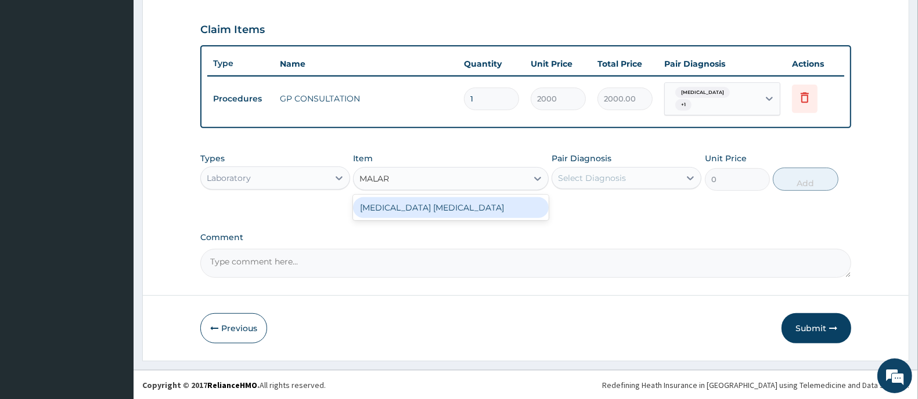
type input "MALARI"
click at [489, 198] on div "[MEDICAL_DATA] [MEDICAL_DATA]" at bounding box center [450, 207] width 195 height 21
type input "1000"
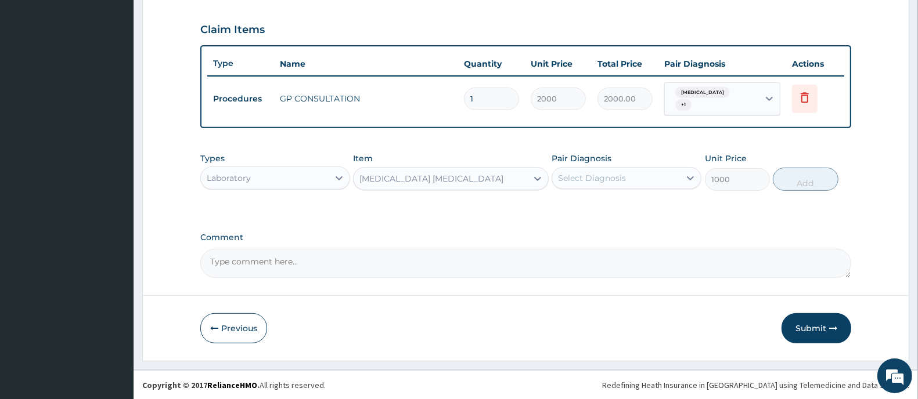
click at [657, 181] on div "Select Diagnosis" at bounding box center [616, 178] width 128 height 19
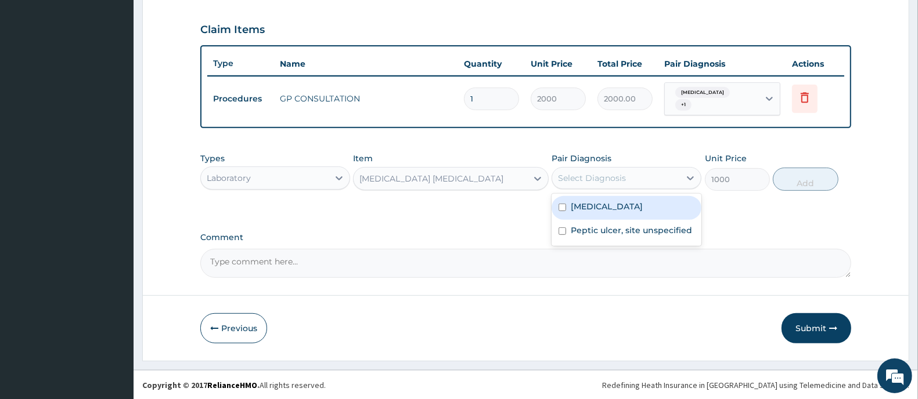
click at [631, 209] on label "[MEDICAL_DATA]" at bounding box center [606, 207] width 72 height 12
checkbox input "true"
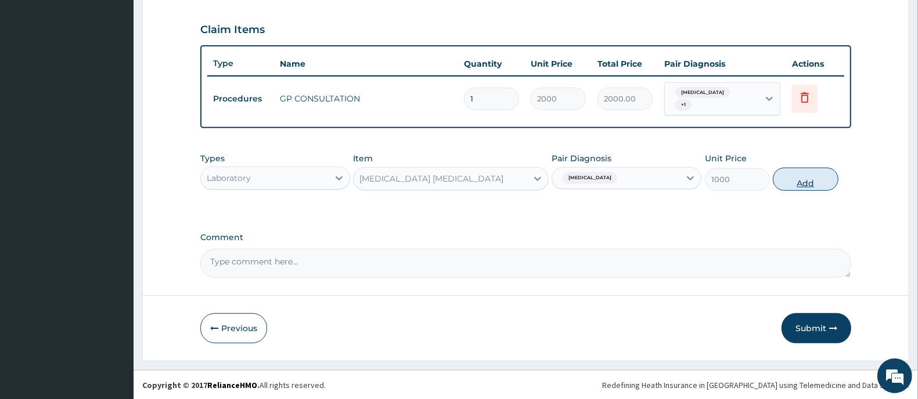
click at [793, 184] on button "Add" at bounding box center [804, 179] width 65 height 23
type input "0"
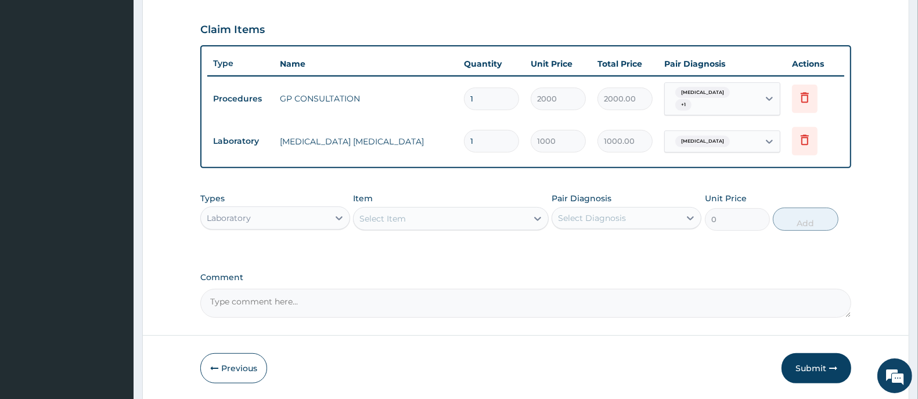
click at [433, 222] on div "Select Item" at bounding box center [439, 219] width 173 height 19
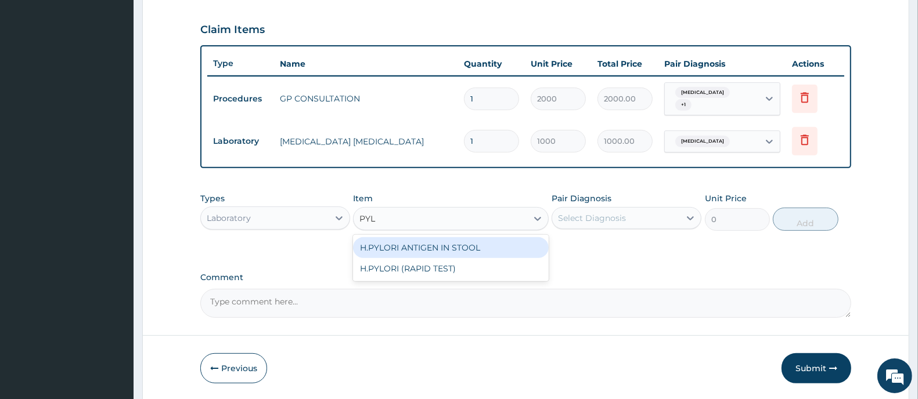
type input "PYLO"
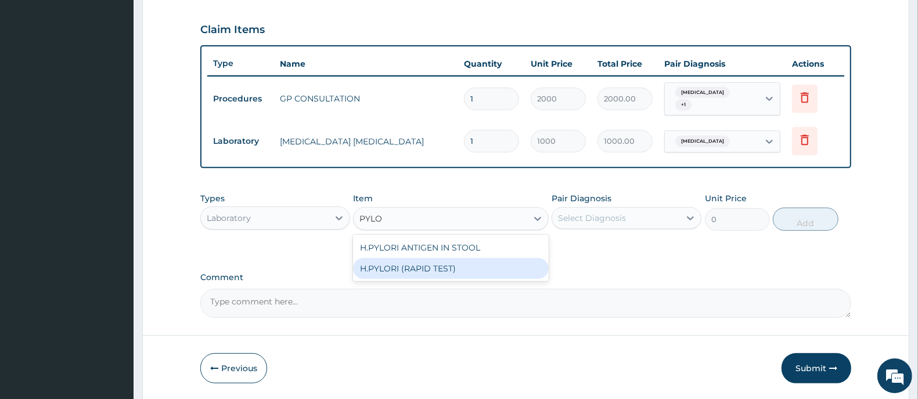
click at [421, 273] on div "H.PYLORI (RAPID TEST)" at bounding box center [450, 268] width 195 height 21
type input "4000"
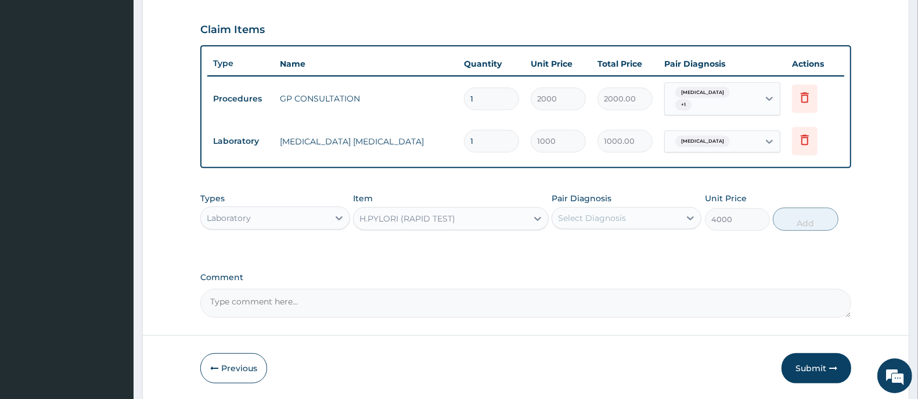
click at [595, 221] on div "Select Diagnosis" at bounding box center [592, 218] width 68 height 12
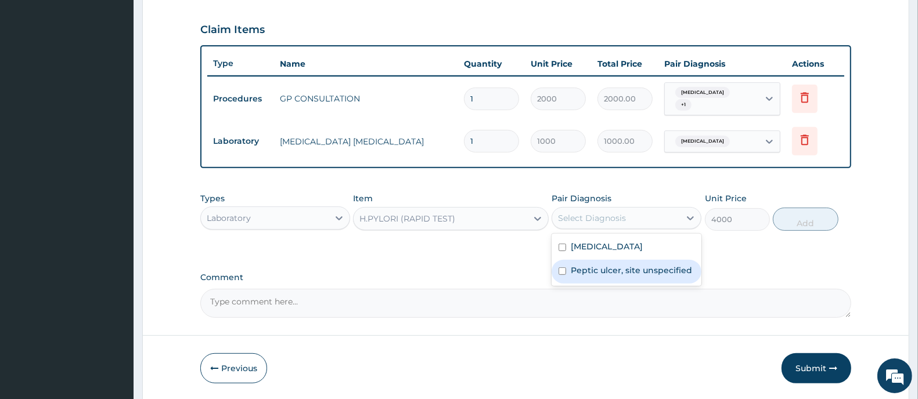
drag, startPoint x: 602, startPoint y: 274, endPoint x: 634, endPoint y: 273, distance: 32.0
click at [604, 276] on label "Peptic ulcer, site unspecified" at bounding box center [630, 271] width 121 height 12
checkbox input "true"
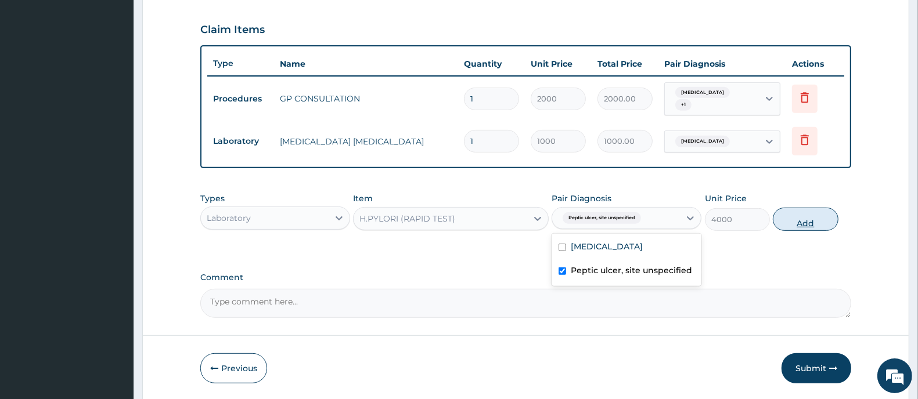
click at [779, 225] on button "Add" at bounding box center [804, 219] width 65 height 23
type input "0"
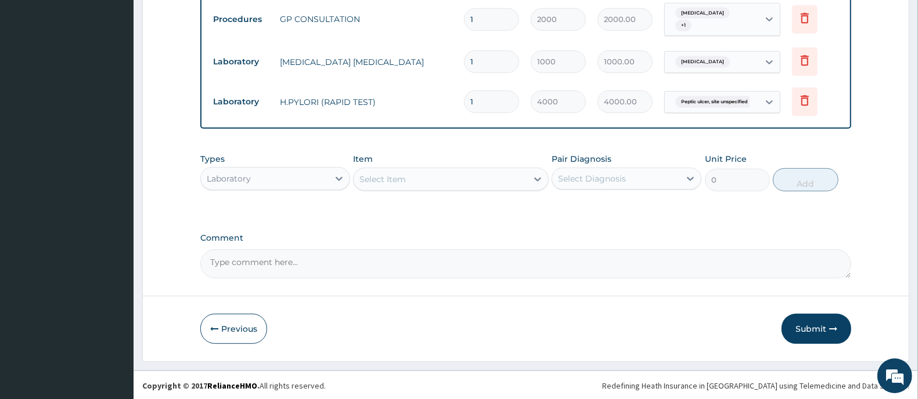
scroll to position [467, 0]
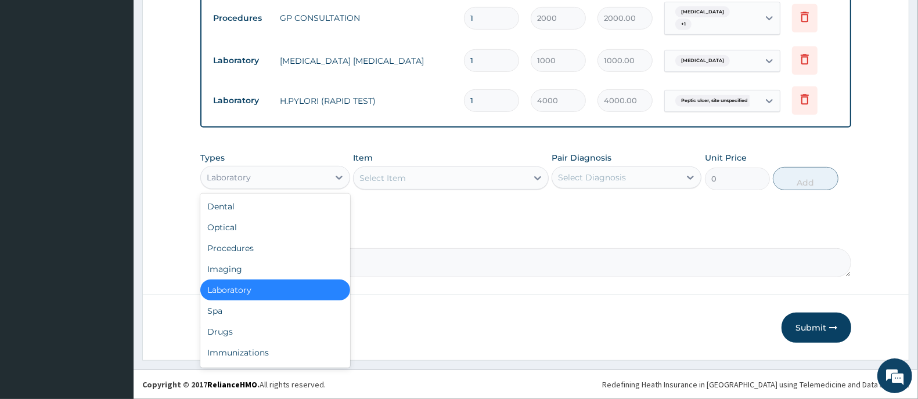
click at [288, 184] on div "Laboratory" at bounding box center [265, 177] width 128 height 19
drag, startPoint x: 264, startPoint y: 335, endPoint x: 303, endPoint y: 326, distance: 40.0
click at [265, 335] on div "Drugs" at bounding box center [275, 332] width 150 height 21
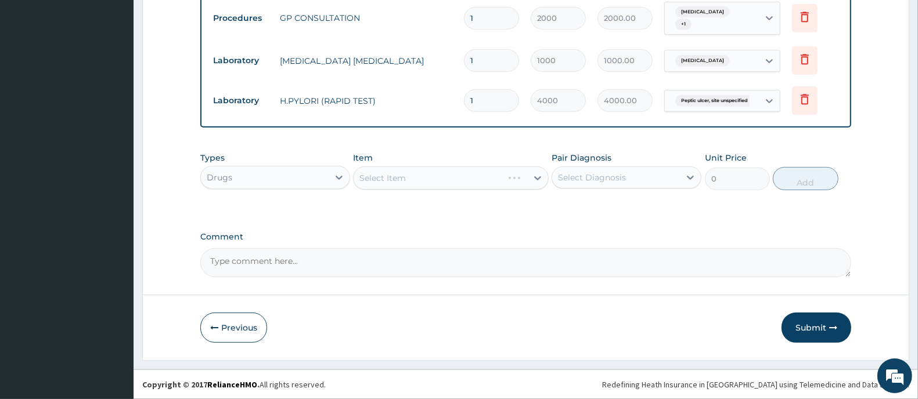
click at [389, 180] on div "Select Item" at bounding box center [450, 178] width 195 height 23
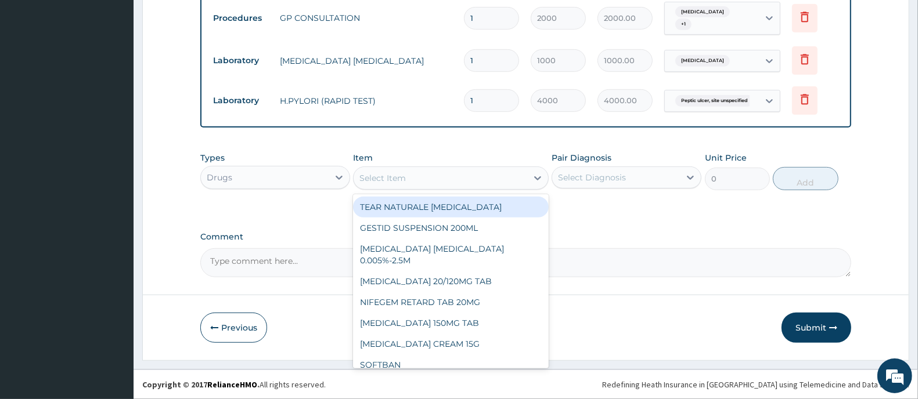
click at [390, 180] on div "Select Item" at bounding box center [382, 178] width 46 height 12
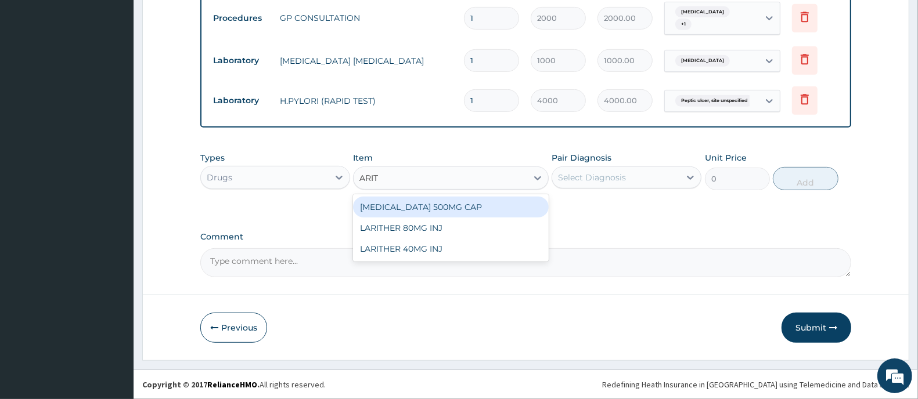
type input "ARITH"
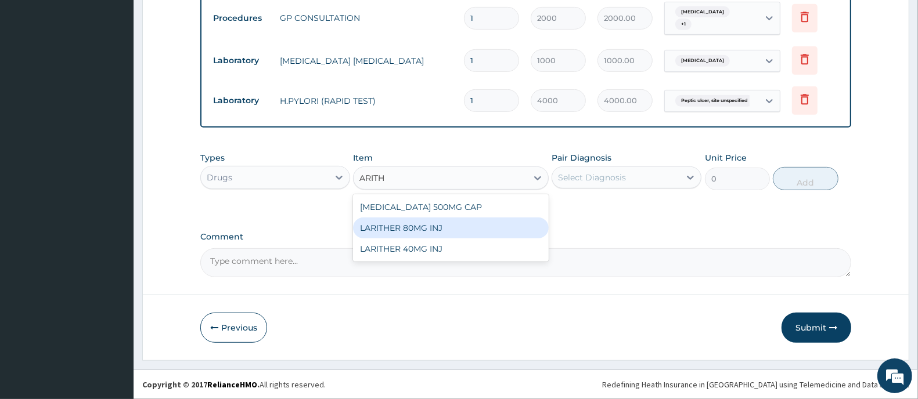
drag, startPoint x: 429, startPoint y: 230, endPoint x: 547, endPoint y: 227, distance: 117.8
click at [431, 230] on div "LARITHER 80MG INJ" at bounding box center [450, 228] width 195 height 21
type input "500"
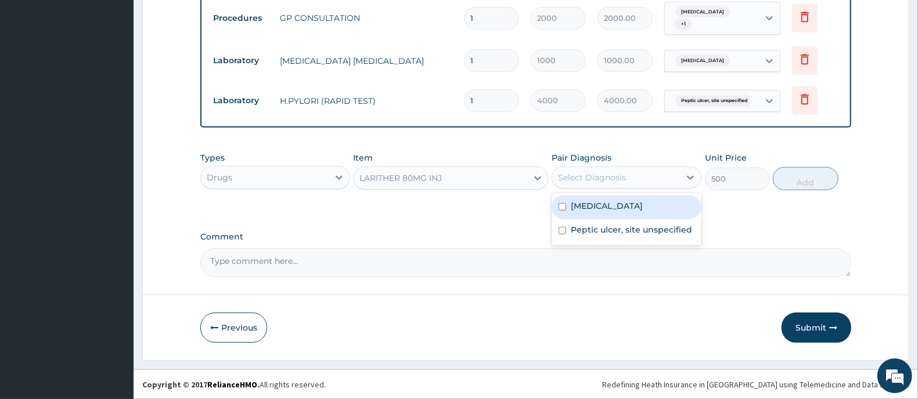
click at [595, 178] on div "Select Diagnosis" at bounding box center [592, 178] width 68 height 12
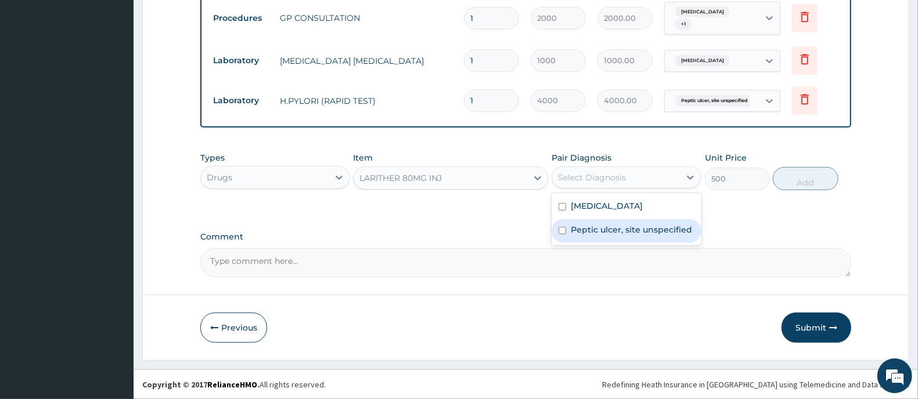
drag, startPoint x: 598, startPoint y: 227, endPoint x: 607, endPoint y: 227, distance: 9.3
click at [598, 227] on label "Peptic ulcer, site unspecified" at bounding box center [630, 230] width 121 height 12
checkbox input "true"
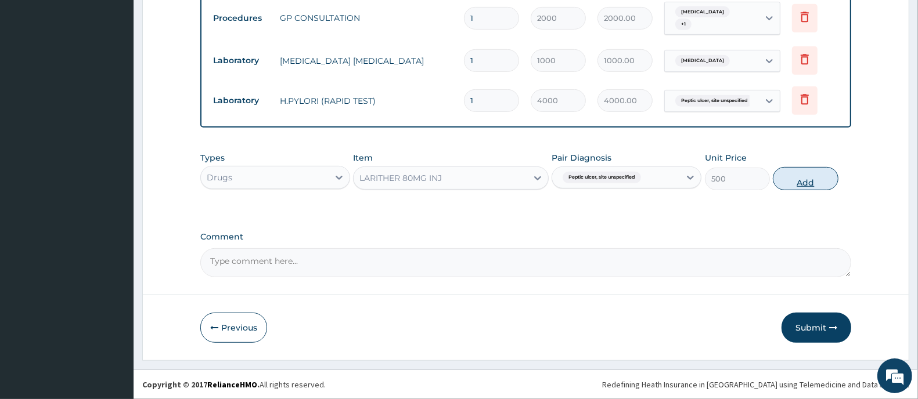
click at [813, 183] on button "Add" at bounding box center [804, 178] width 65 height 23
type input "0"
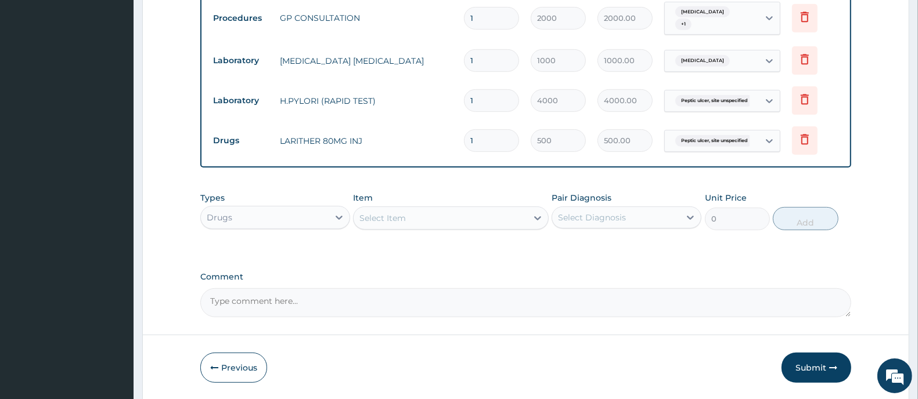
type input "0.00"
type input "2"
type input "1000.00"
type input "2"
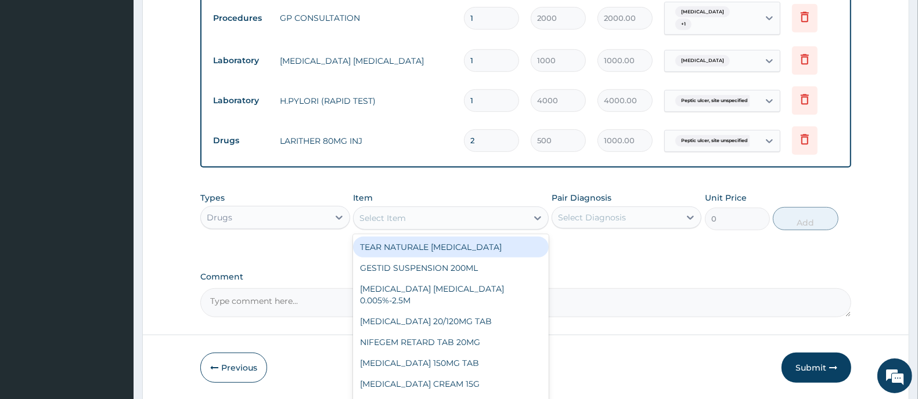
click at [398, 210] on div "Select Item" at bounding box center [439, 218] width 173 height 19
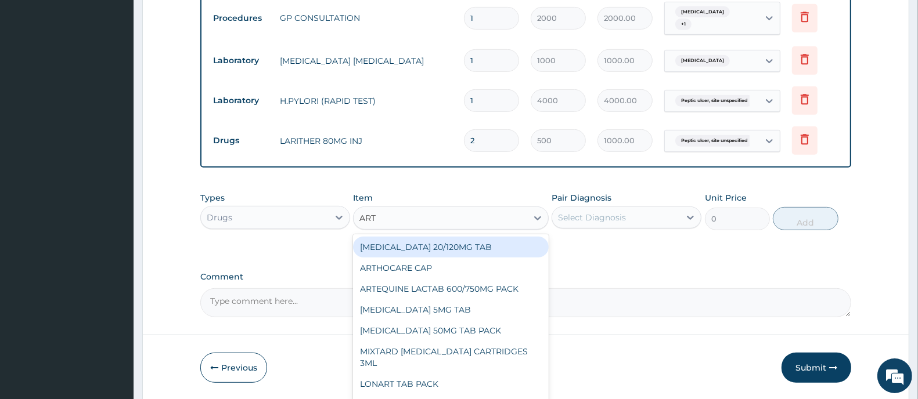
type input "ARTE"
click at [432, 247] on div "[MEDICAL_DATA] 20/120MG TAB" at bounding box center [450, 247] width 195 height 21
type input "1200"
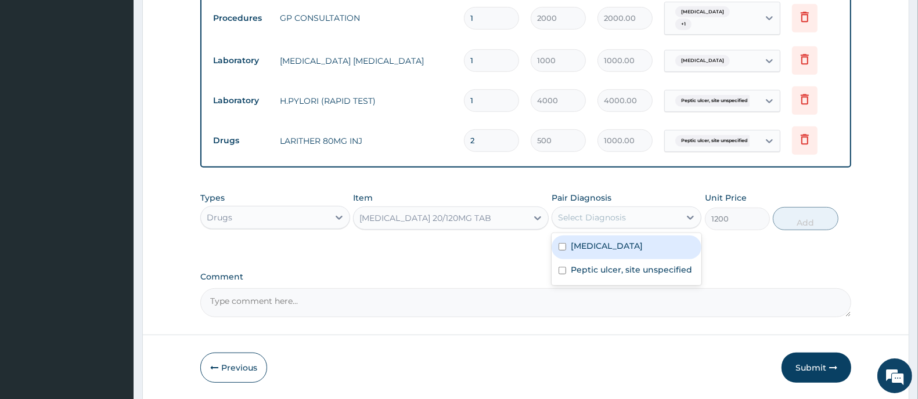
click at [599, 218] on div "Select Diagnosis" at bounding box center [592, 218] width 68 height 12
click at [598, 244] on label "[MEDICAL_DATA]" at bounding box center [606, 246] width 72 height 12
checkbox input "true"
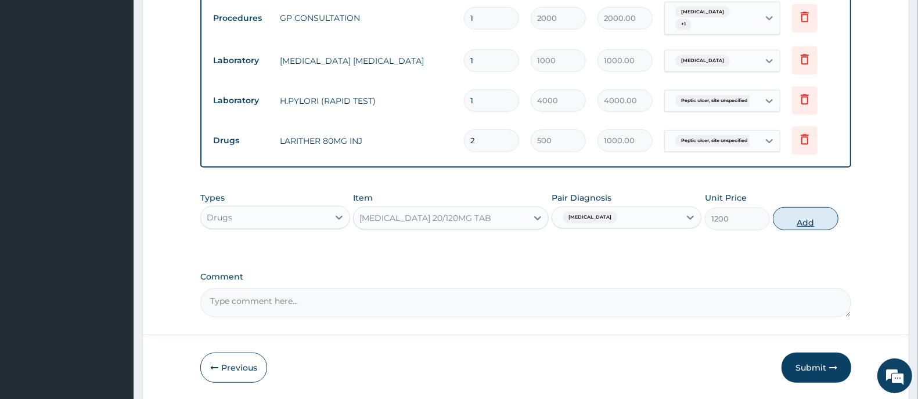
click at [801, 225] on button "Add" at bounding box center [804, 218] width 65 height 23
type input "0"
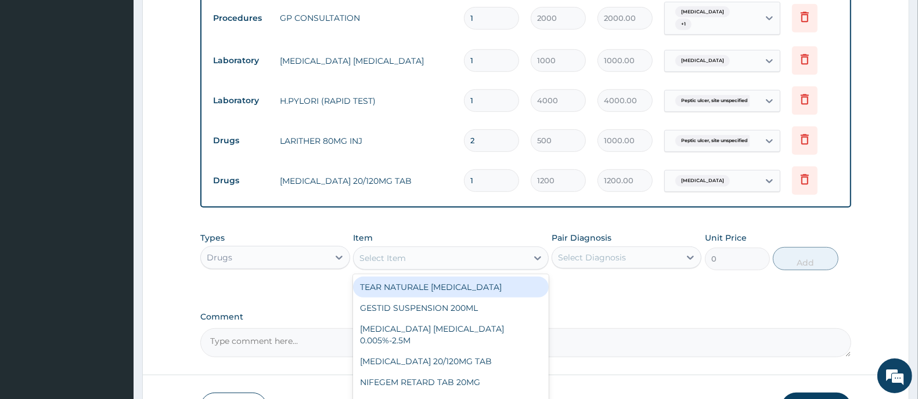
click at [473, 254] on div "Select Item" at bounding box center [439, 258] width 173 height 19
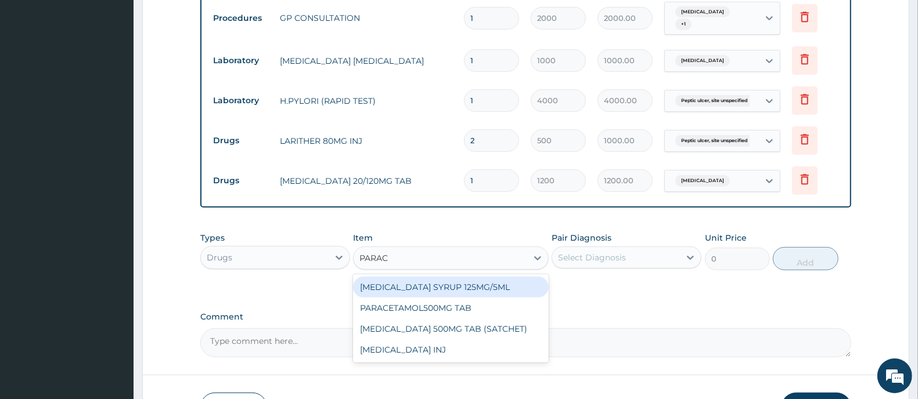
type input "PARACE"
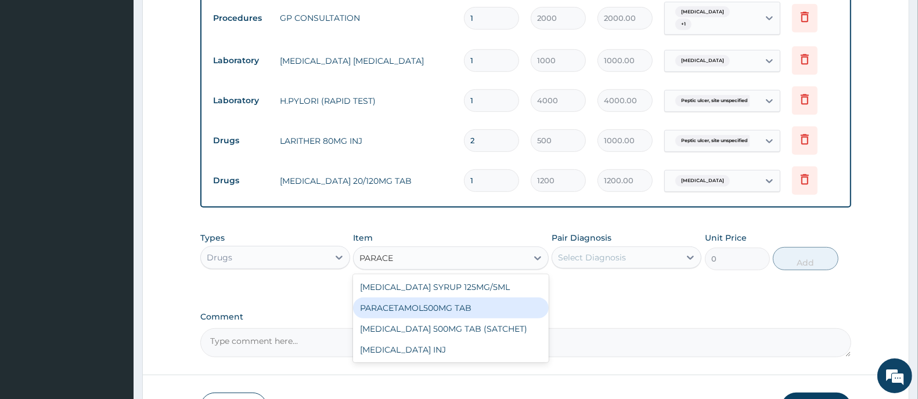
drag, startPoint x: 453, startPoint y: 305, endPoint x: 486, endPoint y: 305, distance: 32.5
click at [456, 305] on div "PARACETAMOL500MG TAB" at bounding box center [450, 308] width 195 height 21
type input "20"
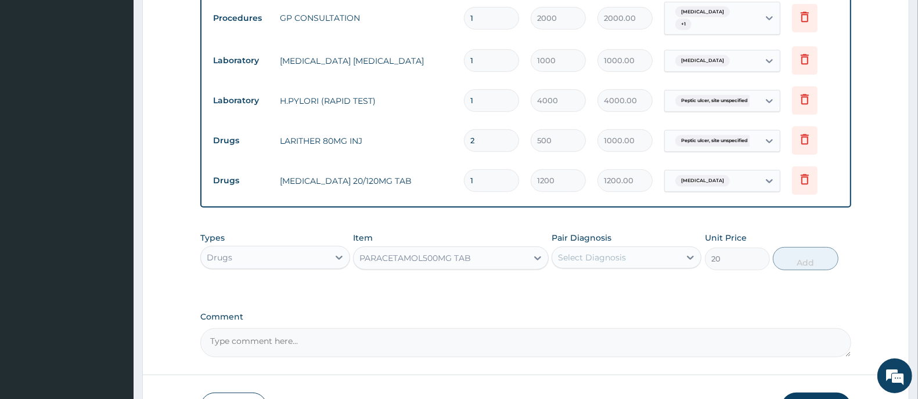
click at [594, 254] on div "Select Diagnosis" at bounding box center [592, 258] width 68 height 12
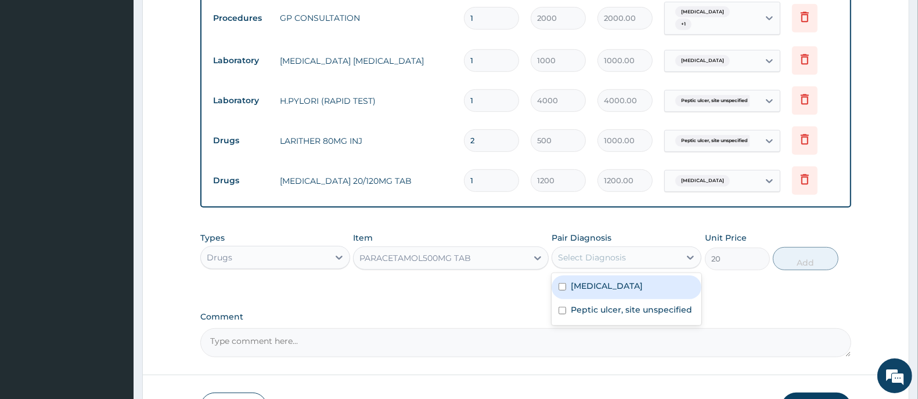
drag, startPoint x: 594, startPoint y: 286, endPoint x: 673, endPoint y: 286, distance: 79.5
click at [595, 286] on label "[MEDICAL_DATA]" at bounding box center [606, 286] width 72 height 12
checkbox input "true"
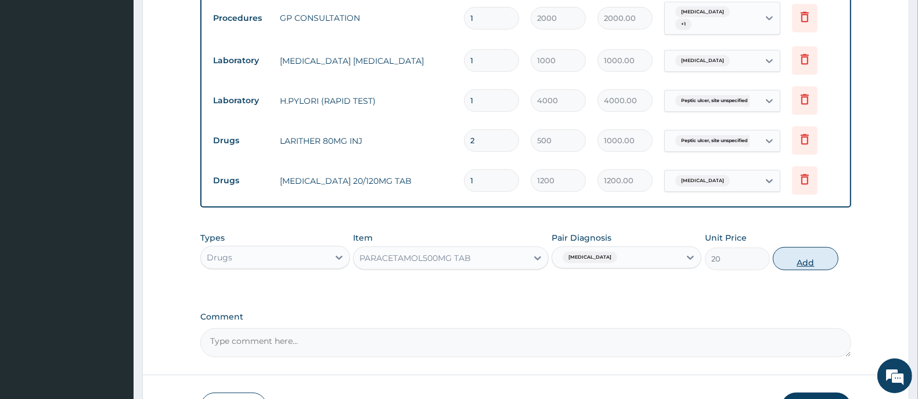
click at [789, 257] on button "Add" at bounding box center [804, 258] width 65 height 23
type input "0"
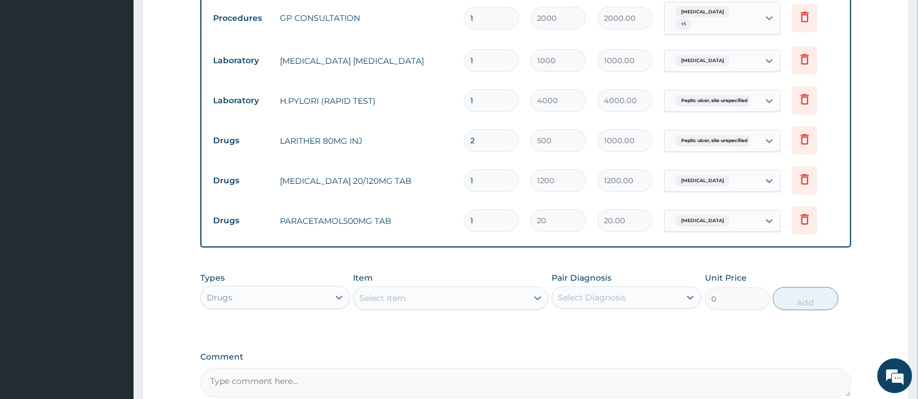
type input "18"
type input "360.00"
type input "18"
click at [432, 300] on div "Select Item" at bounding box center [439, 298] width 173 height 19
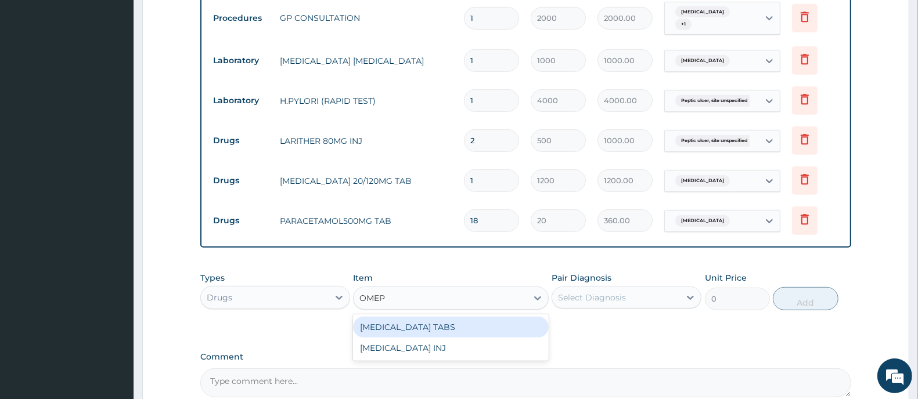
type input "OMEPR"
drag, startPoint x: 464, startPoint y: 322, endPoint x: 534, endPoint y: 320, distance: 69.7
click at [469, 323] on div "[MEDICAL_DATA] TABS" at bounding box center [450, 327] width 195 height 21
type input "3000"
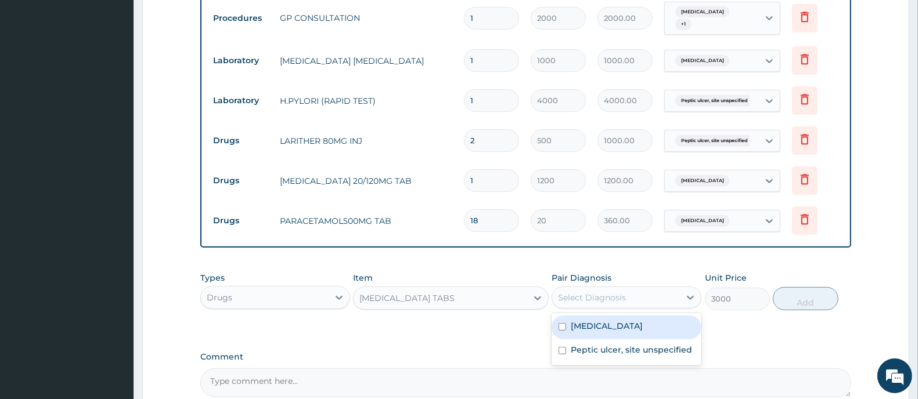
click at [585, 298] on div "Select Diagnosis" at bounding box center [592, 298] width 68 height 12
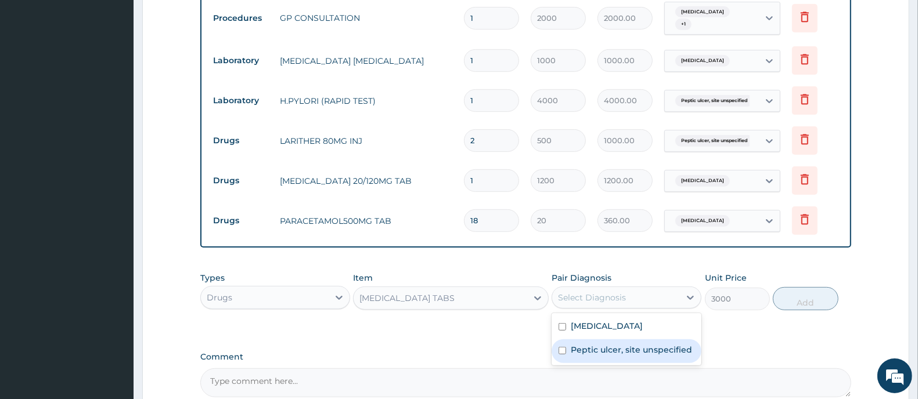
drag, startPoint x: 570, startPoint y: 355, endPoint x: 685, endPoint y: 359, distance: 115.5
click at [570, 356] on div "Peptic ulcer, site unspecified" at bounding box center [626, 351] width 150 height 24
checkbox input "true"
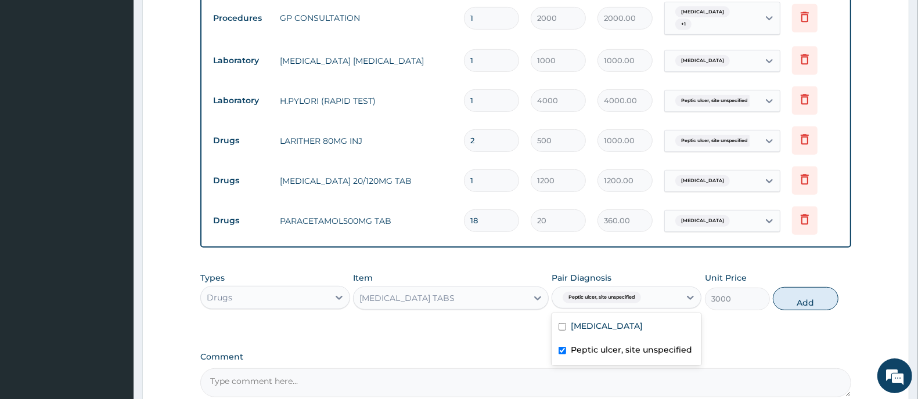
drag, startPoint x: 789, startPoint y: 302, endPoint x: 626, endPoint y: 313, distance: 164.0
click at [789, 303] on button "Add" at bounding box center [804, 298] width 65 height 23
type input "0"
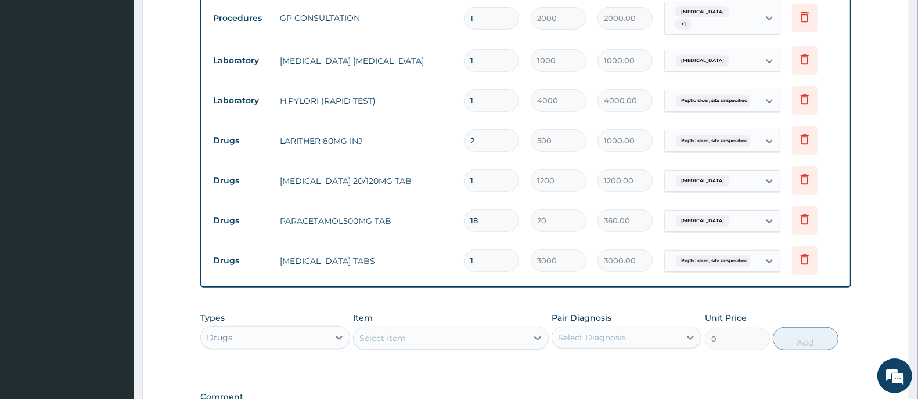
click at [454, 330] on div "Select Item" at bounding box center [439, 338] width 173 height 19
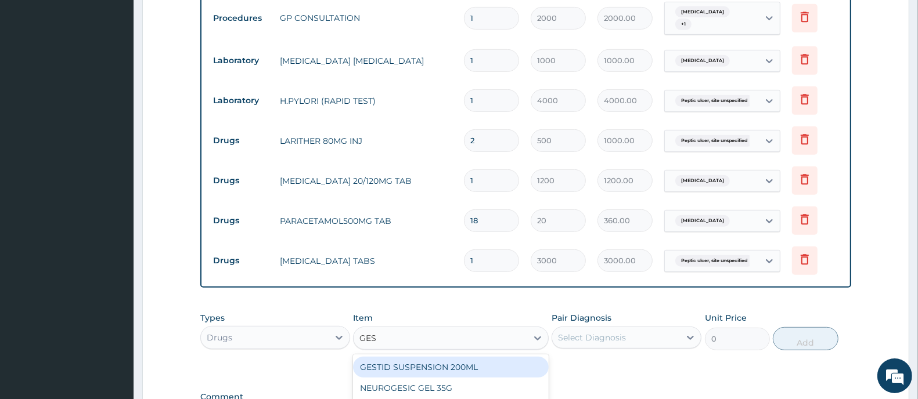
type input "GEST"
drag, startPoint x: 468, startPoint y: 366, endPoint x: 572, endPoint y: 349, distance: 105.1
click at [483, 370] on div "GESTID SUSPENSION 200ML" at bounding box center [450, 367] width 195 height 21
type input "100"
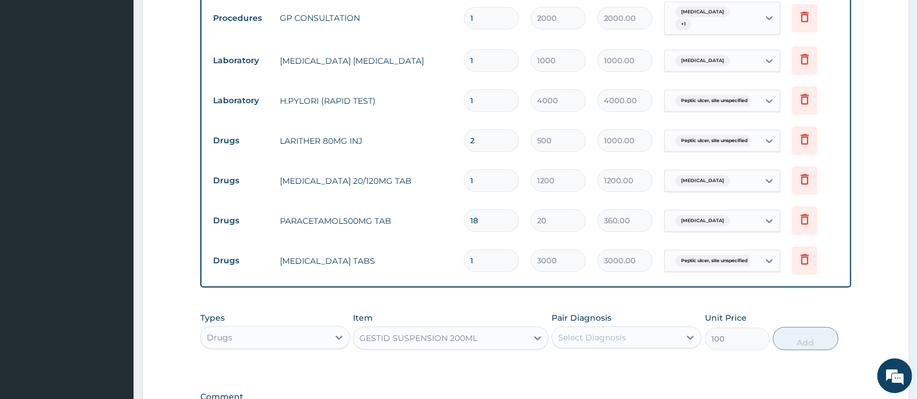
click at [589, 334] on div "Select Diagnosis" at bounding box center [592, 338] width 68 height 12
click at [575, 384] on label "Peptic ulcer, site unspecified" at bounding box center [630, 390] width 121 height 12
checkbox input "true"
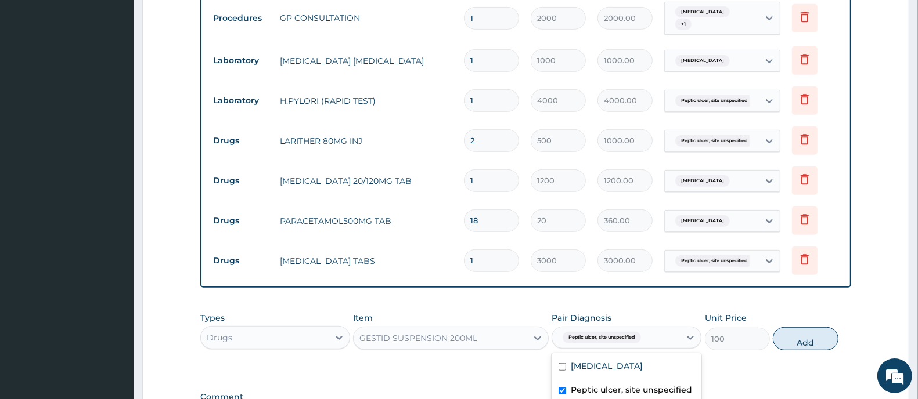
drag, startPoint x: 813, startPoint y: 346, endPoint x: 727, endPoint y: 349, distance: 86.5
click at [810, 346] on button "Add" at bounding box center [804, 338] width 65 height 23
type input "0"
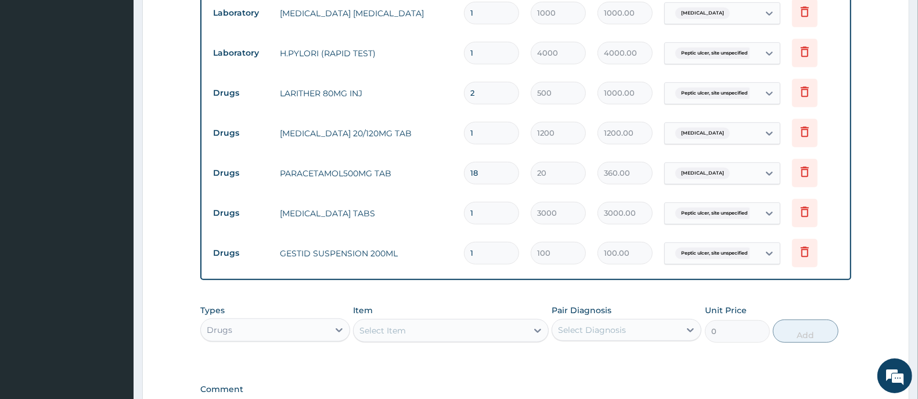
scroll to position [540, 0]
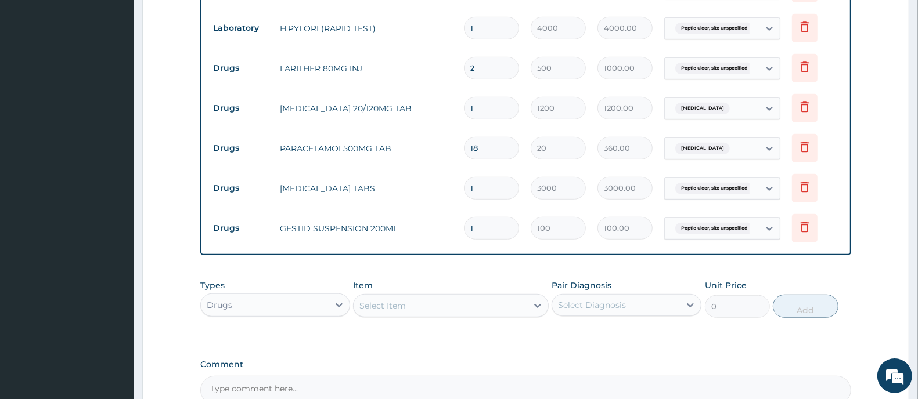
click at [392, 297] on div "Select Item" at bounding box center [439, 306] width 173 height 19
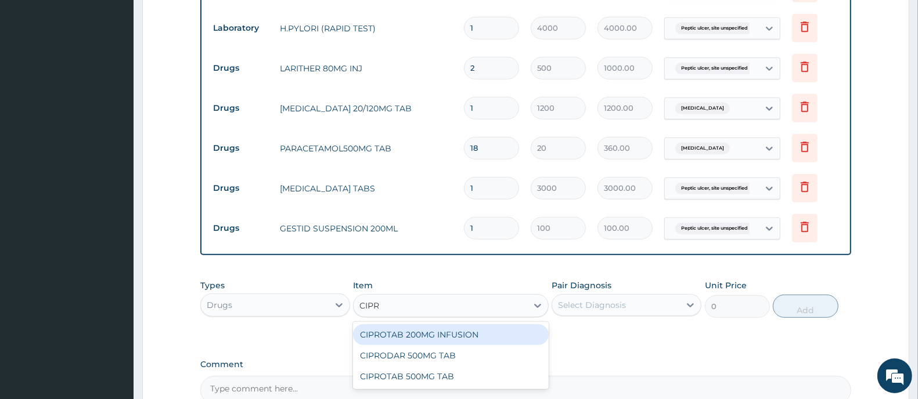
type input "CIPRO"
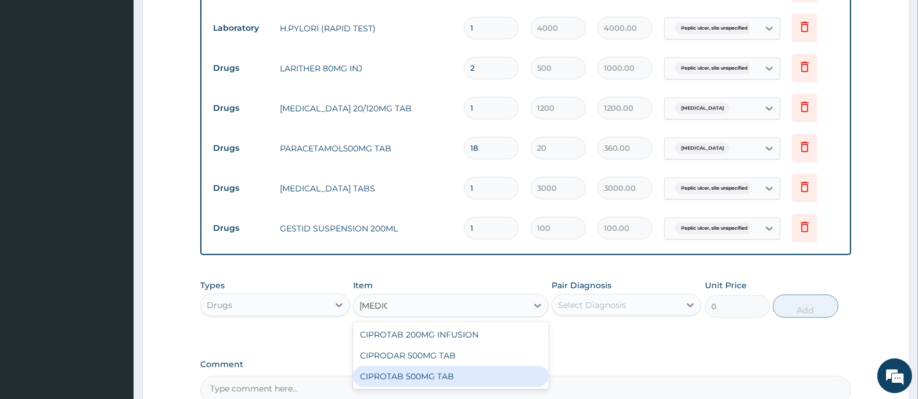
drag, startPoint x: 442, startPoint y: 377, endPoint x: 554, endPoint y: 359, distance: 114.1
click at [448, 378] on div "CIPROTAB 500MG TAB" at bounding box center [450, 376] width 195 height 21
type input "120"
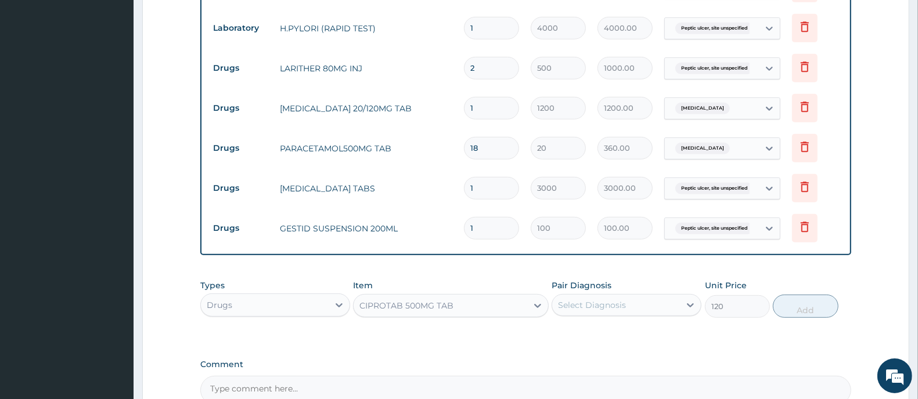
click at [580, 302] on div "Select Diagnosis" at bounding box center [592, 305] width 68 height 12
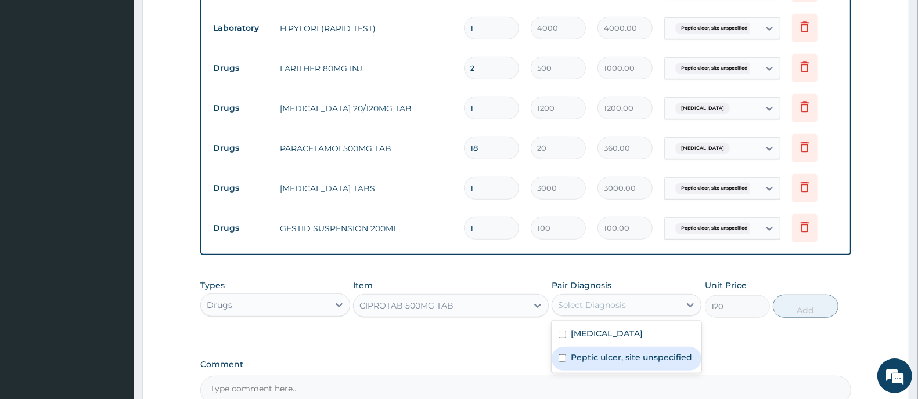
drag, startPoint x: 591, startPoint y: 355, endPoint x: 846, endPoint y: 338, distance: 255.3
click at [592, 355] on label "Peptic ulcer, site unspecified" at bounding box center [630, 358] width 121 height 12
checkbox input "true"
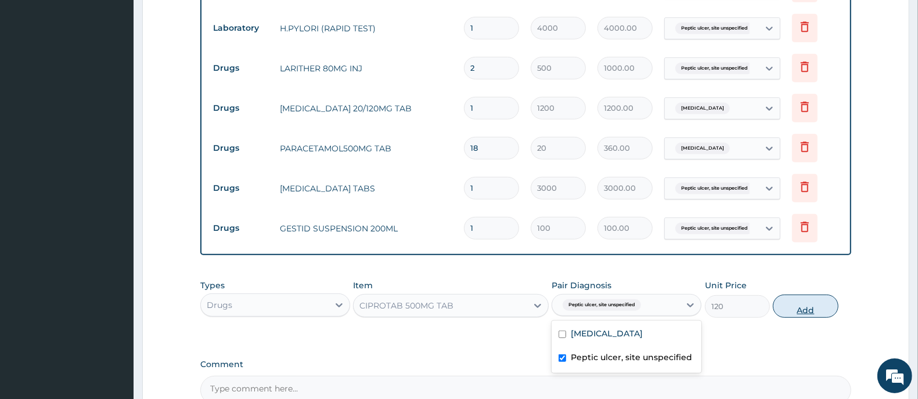
click at [797, 312] on button "Add" at bounding box center [804, 306] width 65 height 23
type input "0"
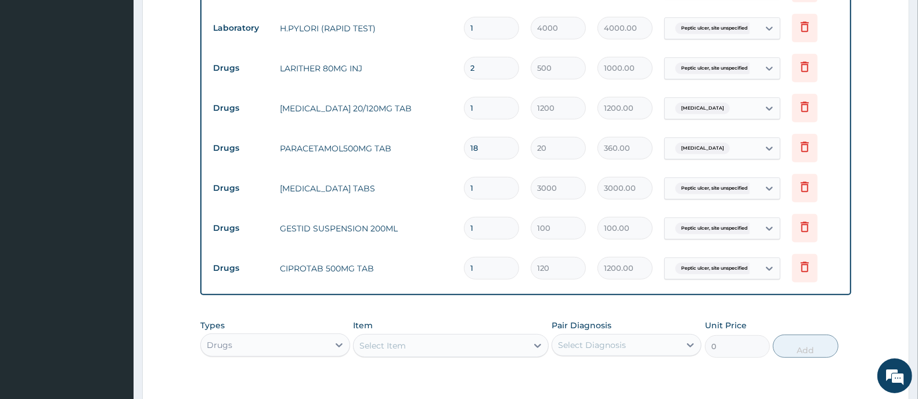
type input "10"
type input "1200.00"
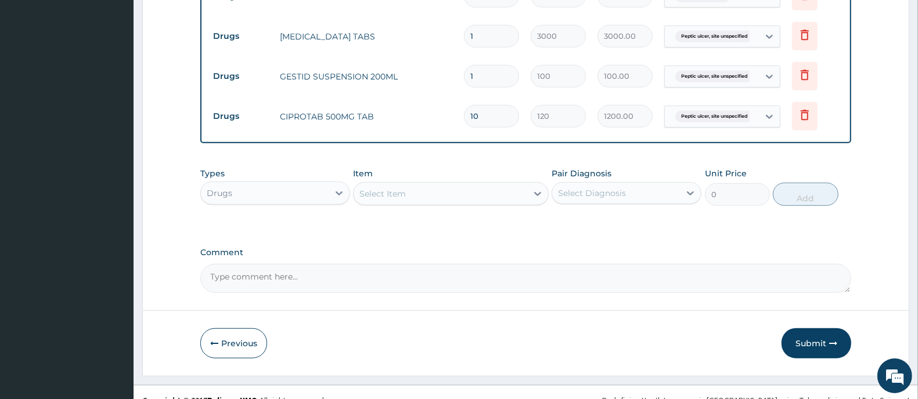
scroll to position [707, 0]
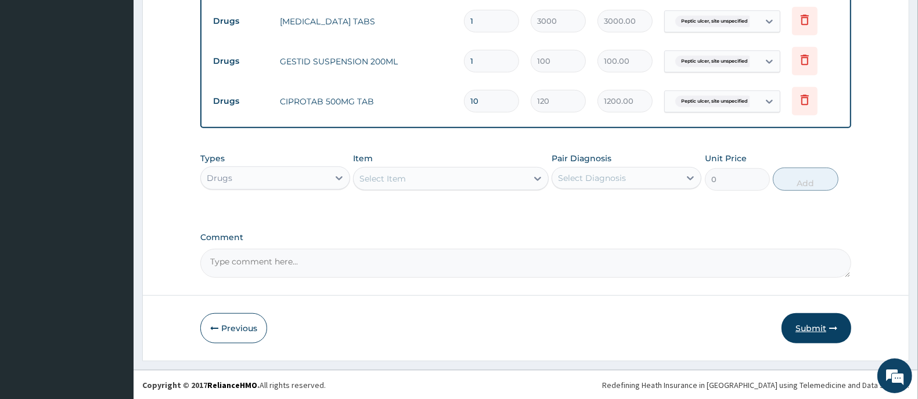
type input "10"
click at [829, 338] on button "Submit" at bounding box center [816, 328] width 70 height 30
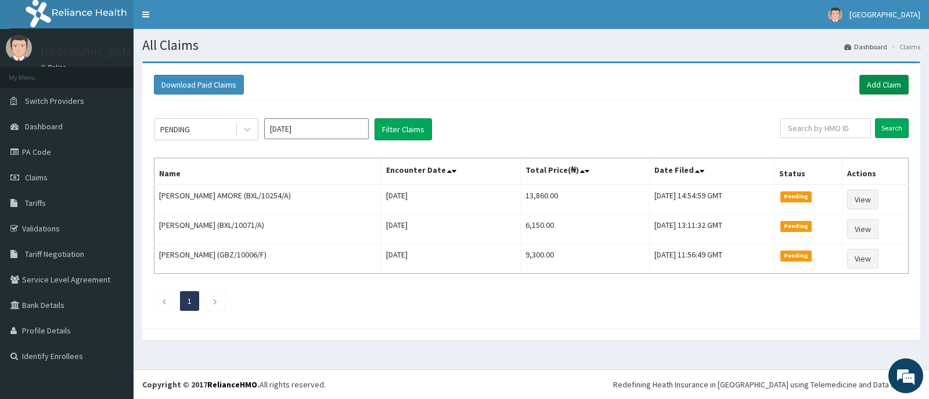
click at [880, 80] on link "Add Claim" at bounding box center [883, 85] width 49 height 20
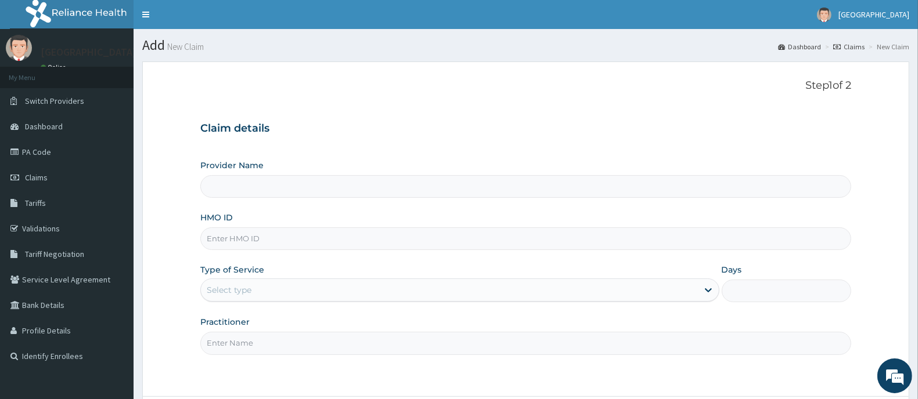
click at [282, 234] on input "HMO ID" at bounding box center [525, 238] width 651 height 23
type input "[GEOGRAPHIC_DATA] And Maternity"
type input "BXL/10281/A"
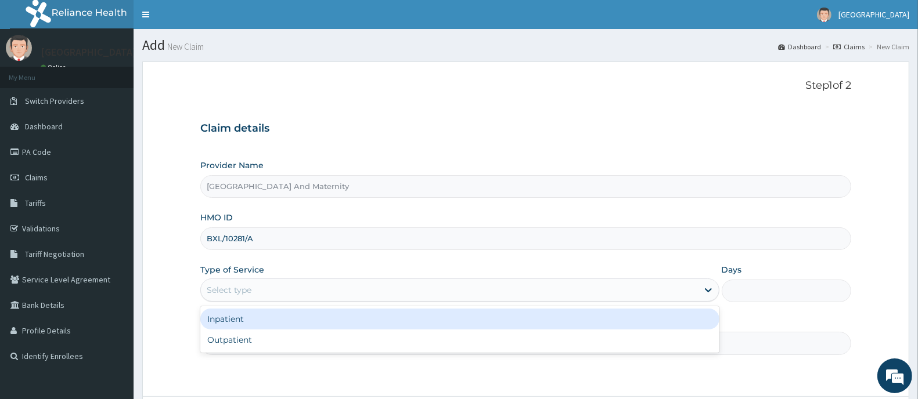
click at [296, 288] on div "Select type" at bounding box center [449, 290] width 497 height 19
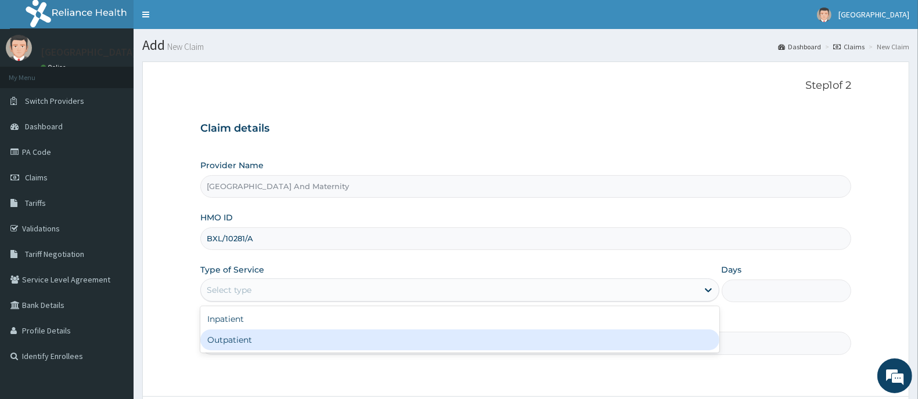
click at [282, 341] on div "Outpatient" at bounding box center [459, 340] width 519 height 21
type input "1"
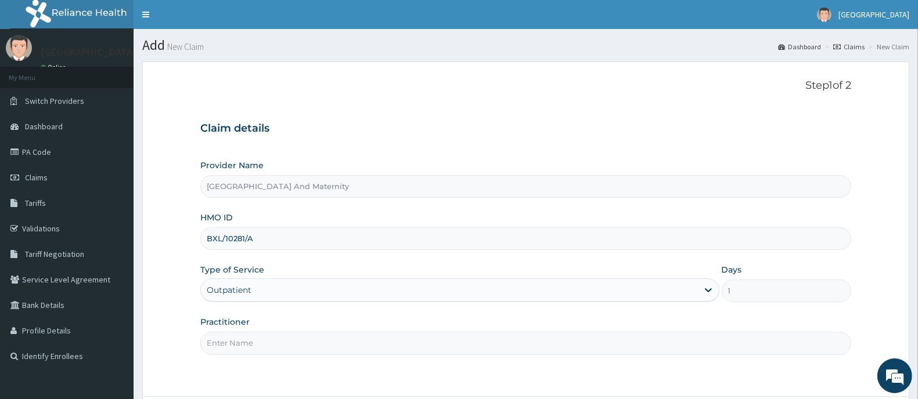
click at [283, 347] on input "Practitioner" at bounding box center [525, 343] width 651 height 23
type input "DR AINA E.A"
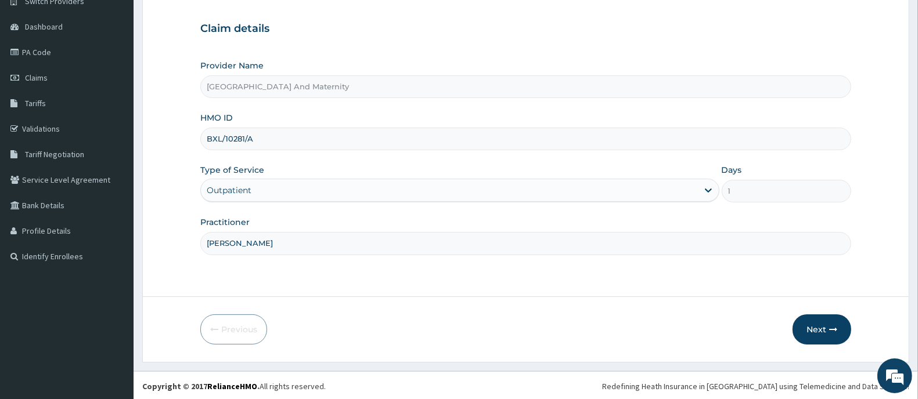
scroll to position [102, 0]
click at [822, 320] on button "Next" at bounding box center [821, 328] width 59 height 30
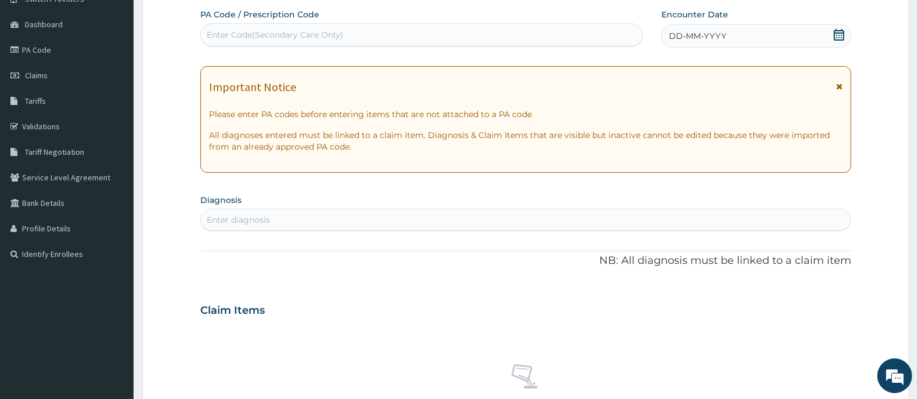
click at [842, 35] on icon at bounding box center [839, 35] width 12 height 12
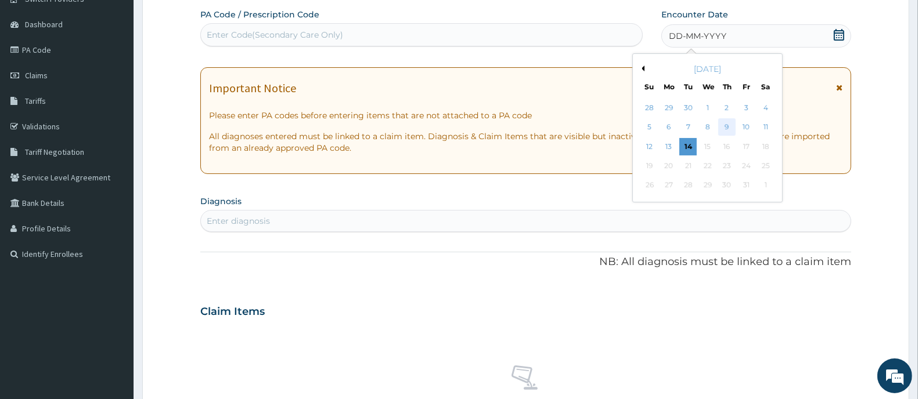
click at [723, 132] on div "9" at bounding box center [726, 127] width 17 height 17
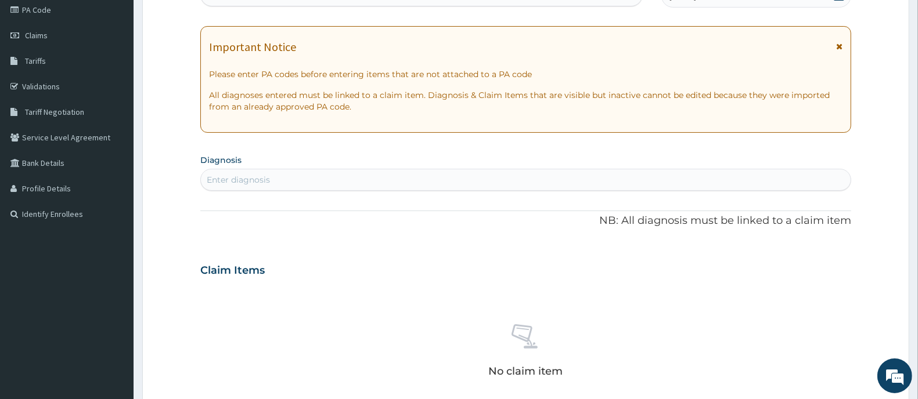
scroll to position [175, 0]
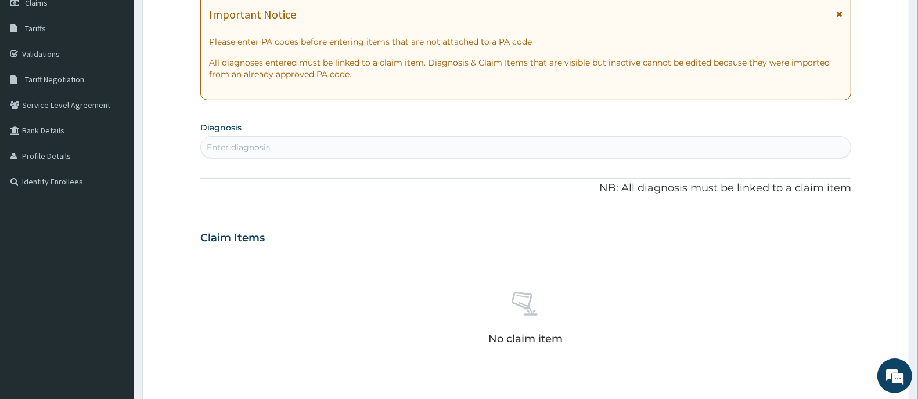
click at [254, 150] on div "Enter diagnosis" at bounding box center [238, 148] width 63 height 12
type input "MALARIA"
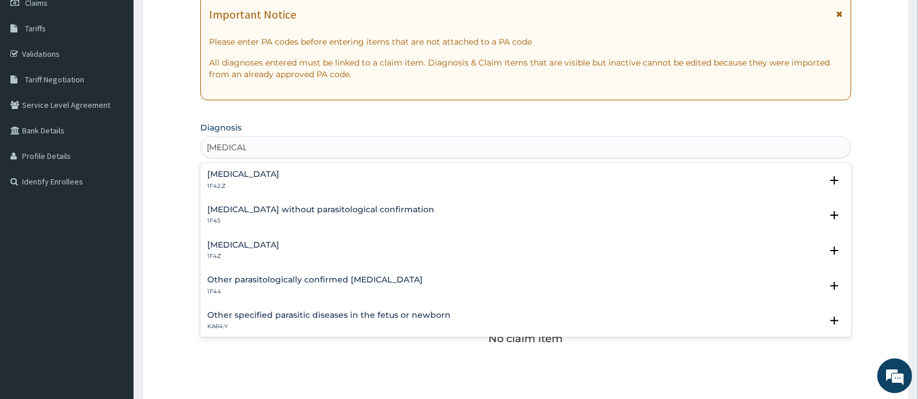
click at [258, 245] on h4 "Malaria, unspecified" at bounding box center [243, 245] width 72 height 9
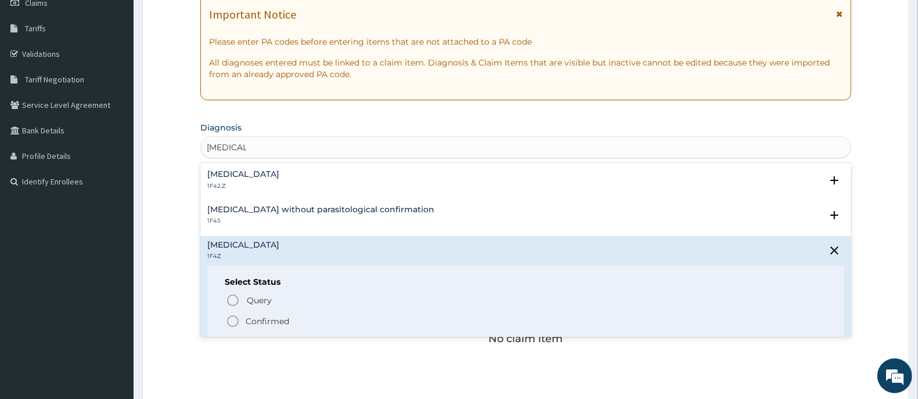
drag, startPoint x: 235, startPoint y: 319, endPoint x: 354, endPoint y: 320, distance: 119.0
click at [238, 320] on icon "status option filled" at bounding box center [233, 322] width 14 height 14
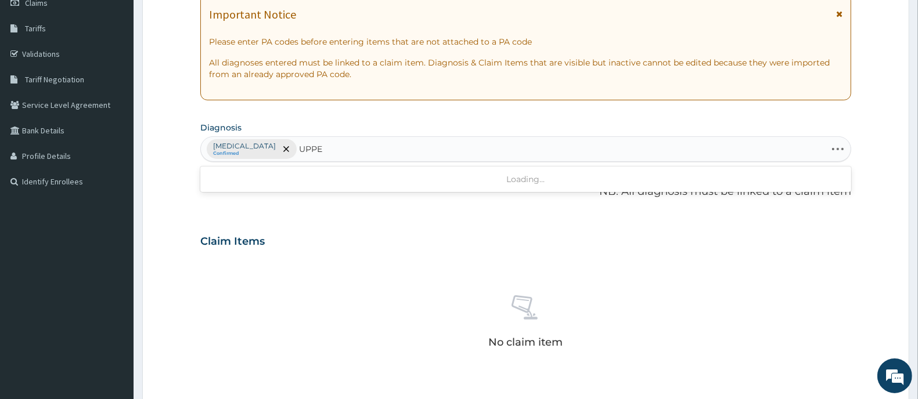
type input "UPPER"
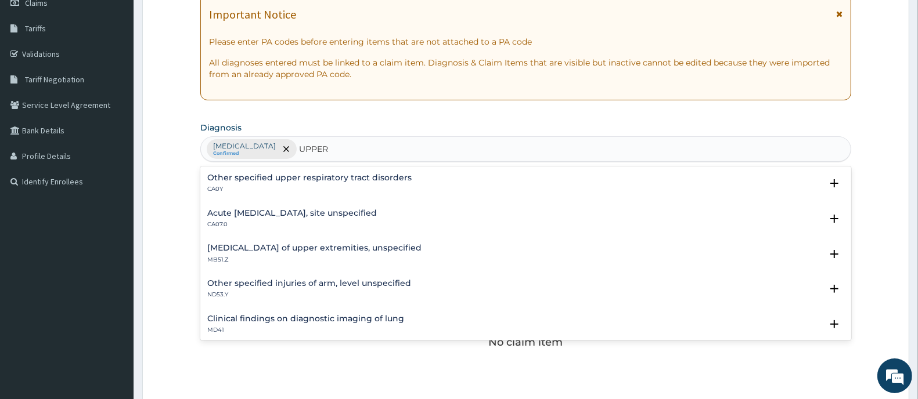
click at [268, 212] on h4 "Acute upper respiratory infection, site unspecified" at bounding box center [291, 213] width 169 height 9
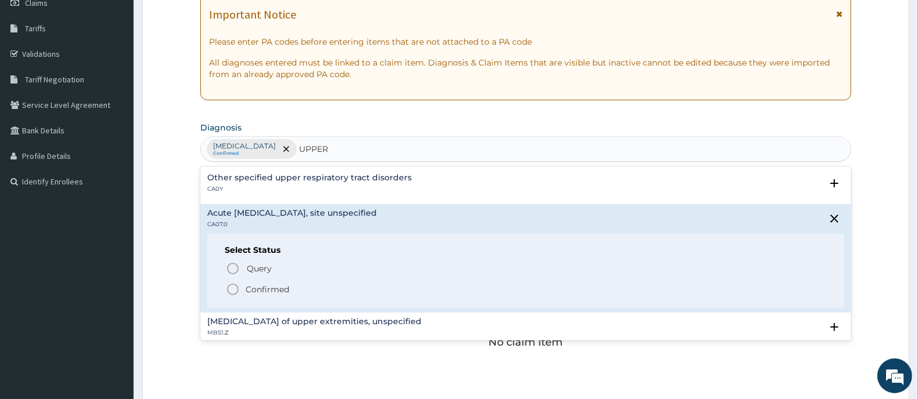
click at [230, 289] on icon "status option filled" at bounding box center [233, 290] width 14 height 14
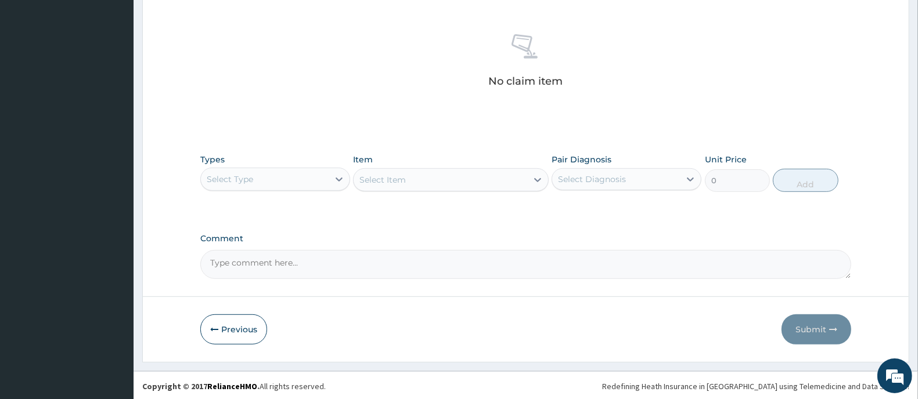
scroll to position [438, 0]
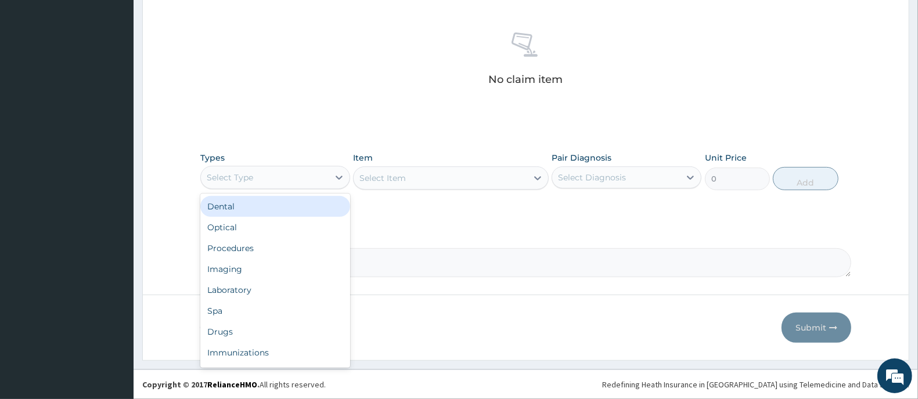
click at [291, 178] on div "Select Type" at bounding box center [265, 177] width 128 height 19
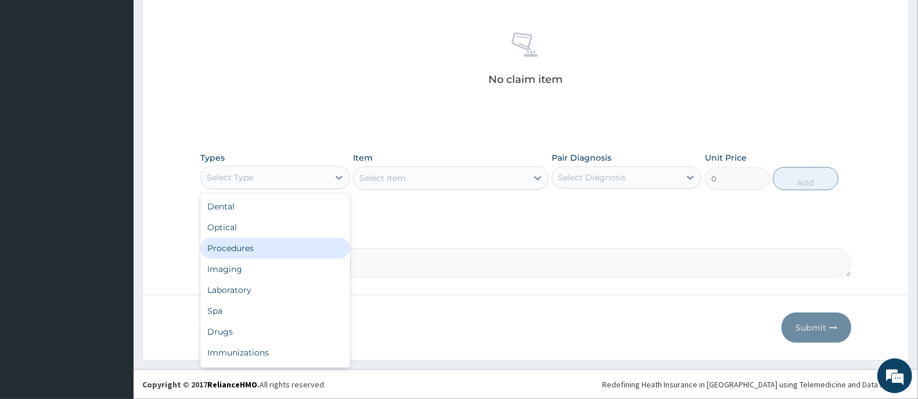
click at [234, 248] on div "Procedures" at bounding box center [275, 248] width 150 height 21
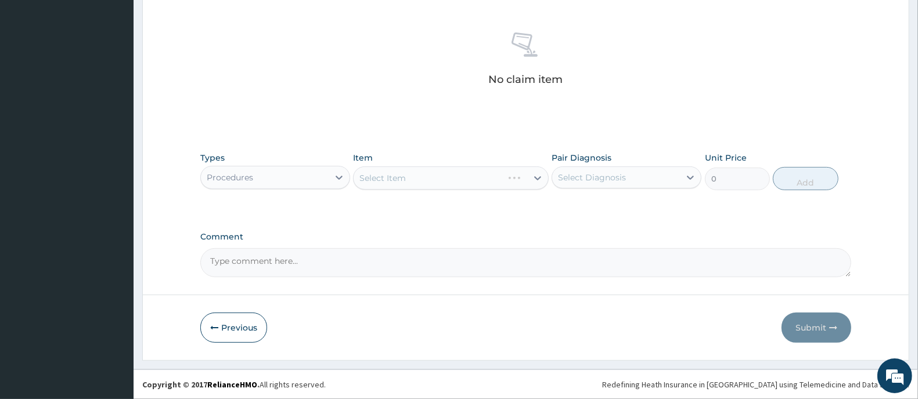
click at [447, 186] on div "Select Item" at bounding box center [450, 178] width 195 height 23
click at [450, 175] on div "Select Item" at bounding box center [450, 178] width 195 height 23
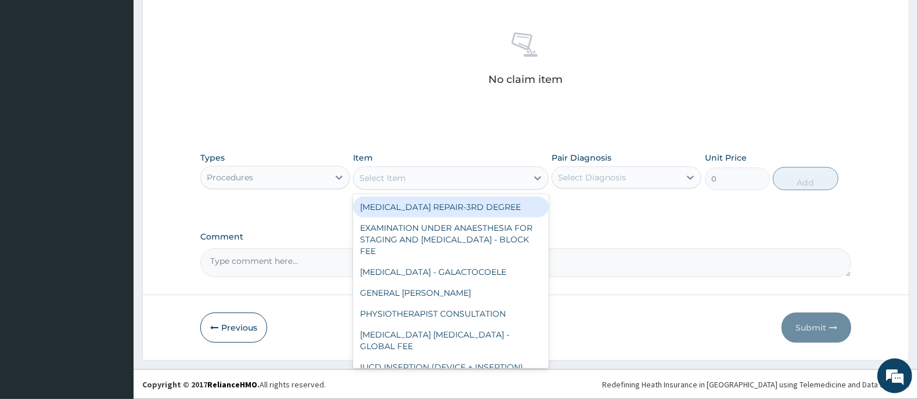
click at [435, 169] on div "Select Item" at bounding box center [439, 178] width 173 height 19
type input "GP"
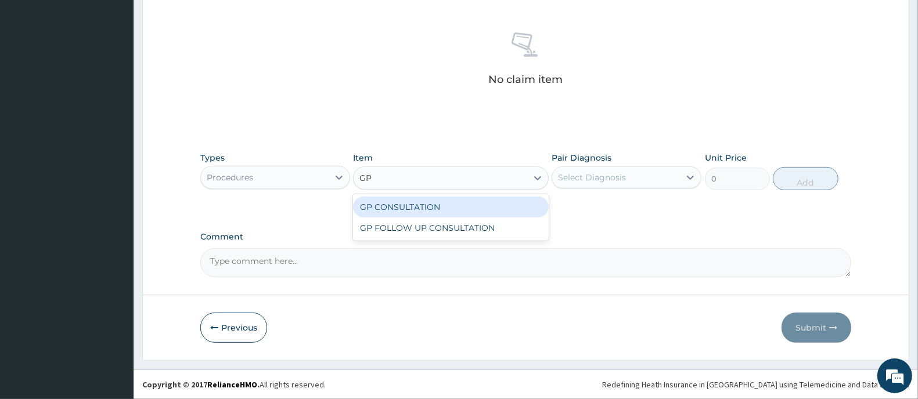
drag, startPoint x: 433, startPoint y: 205, endPoint x: 454, endPoint y: 201, distance: 21.2
click at [437, 205] on div "GP CONSULTATION" at bounding box center [450, 207] width 195 height 21
type input "2000"
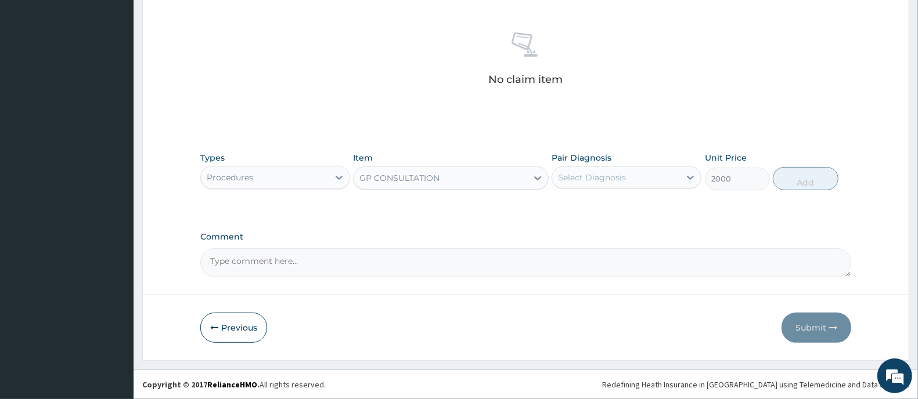
click at [631, 164] on div "Pair Diagnosis Select Diagnosis" at bounding box center [626, 171] width 150 height 38
click at [629, 179] on div "Select Diagnosis" at bounding box center [616, 177] width 128 height 19
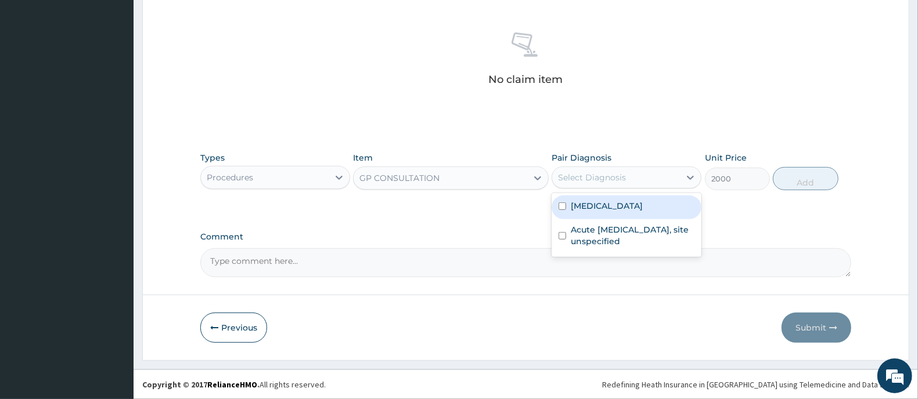
click at [620, 208] on label "Malaria, unspecified" at bounding box center [606, 206] width 72 height 12
checkbox input "true"
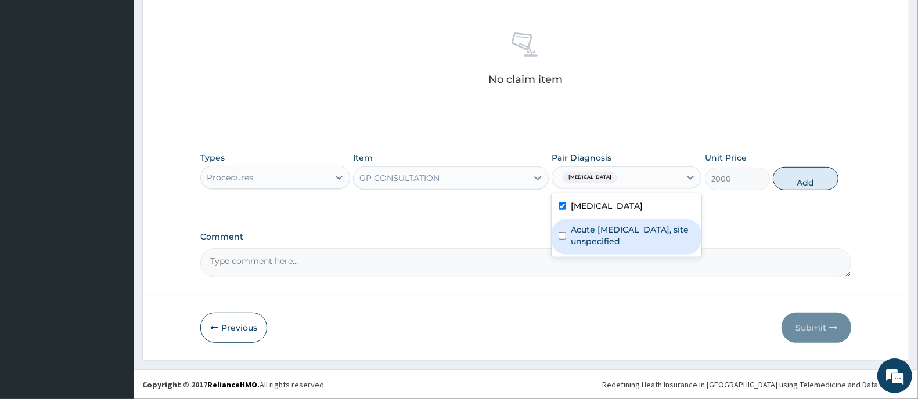
drag, startPoint x: 613, startPoint y: 235, endPoint x: 673, endPoint y: 236, distance: 60.4
click at [613, 236] on label "Acute upper respiratory infection, site unspecified" at bounding box center [632, 235] width 124 height 23
checkbox input "true"
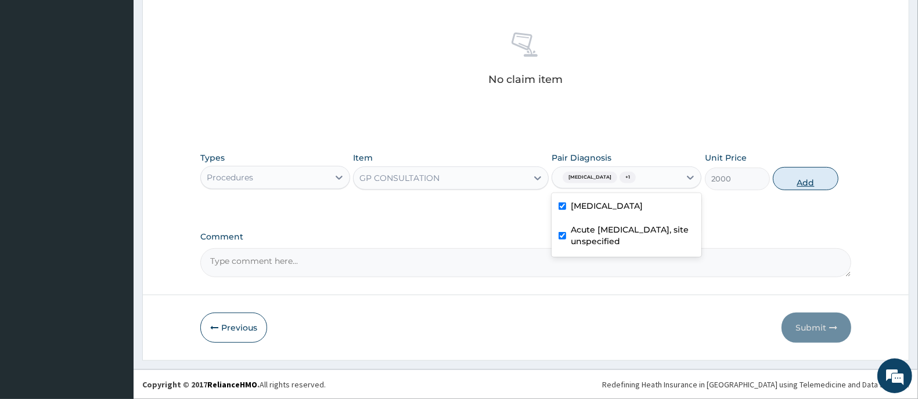
click at [799, 184] on button "Add" at bounding box center [804, 178] width 65 height 23
type input "0"
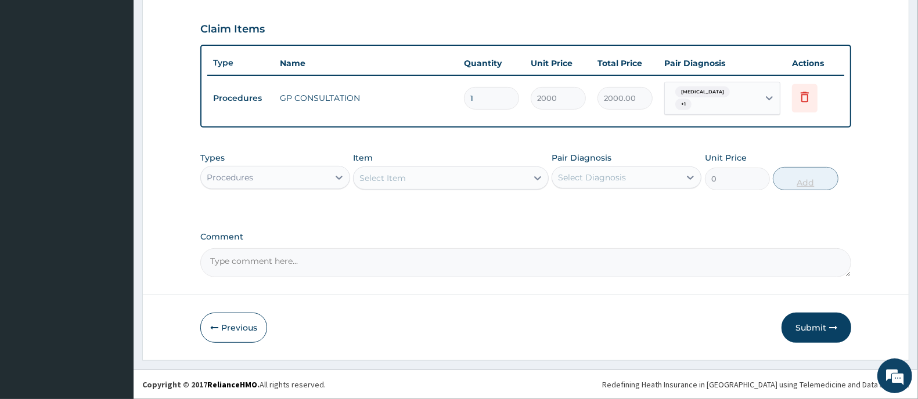
scroll to position [387, 0]
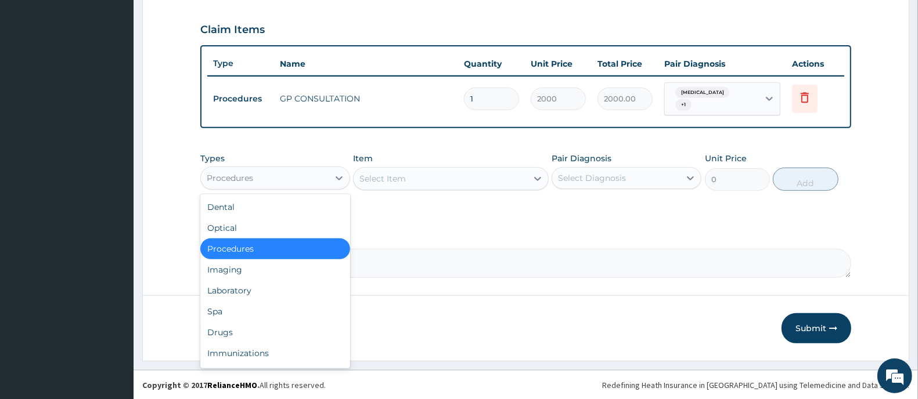
click at [305, 172] on div "Procedures" at bounding box center [265, 178] width 128 height 19
click at [296, 289] on div "Laboratory" at bounding box center [275, 290] width 150 height 21
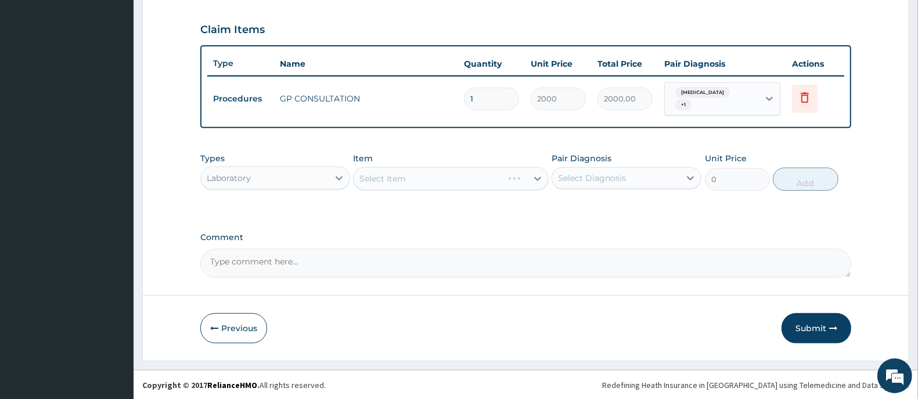
click at [396, 182] on div "Select Item" at bounding box center [450, 178] width 195 height 23
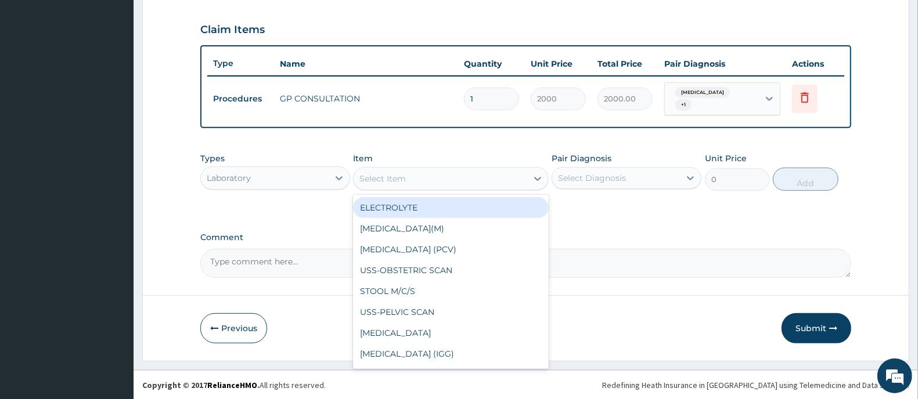
click at [396, 182] on div "Select Item" at bounding box center [382, 179] width 46 height 12
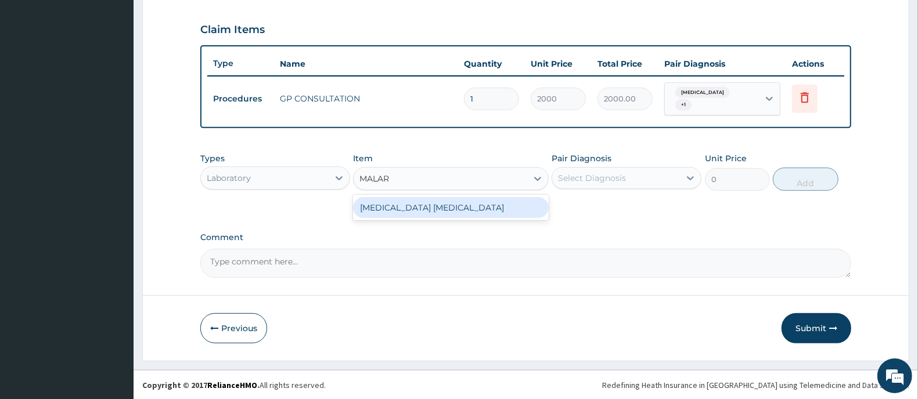
type input "MALARI"
drag, startPoint x: 438, startPoint y: 206, endPoint x: 541, endPoint y: 207, distance: 102.7
click at [443, 207] on div "MALARIA PARASITE" at bounding box center [450, 207] width 195 height 21
type input "1000"
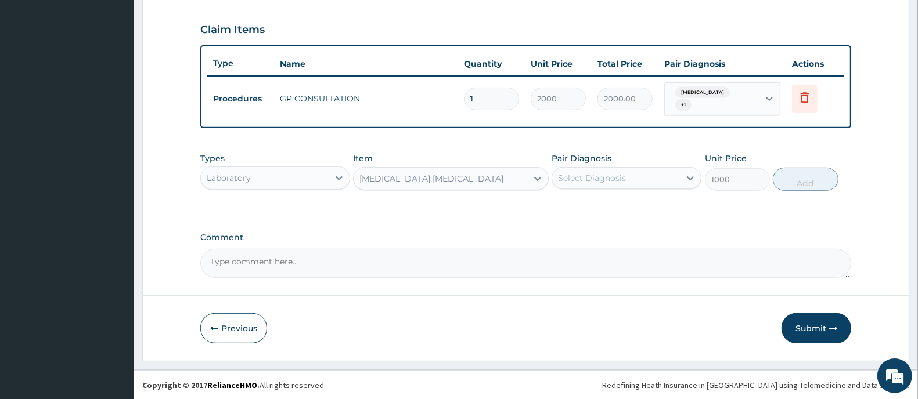
click at [594, 175] on div "Select Diagnosis" at bounding box center [592, 178] width 68 height 12
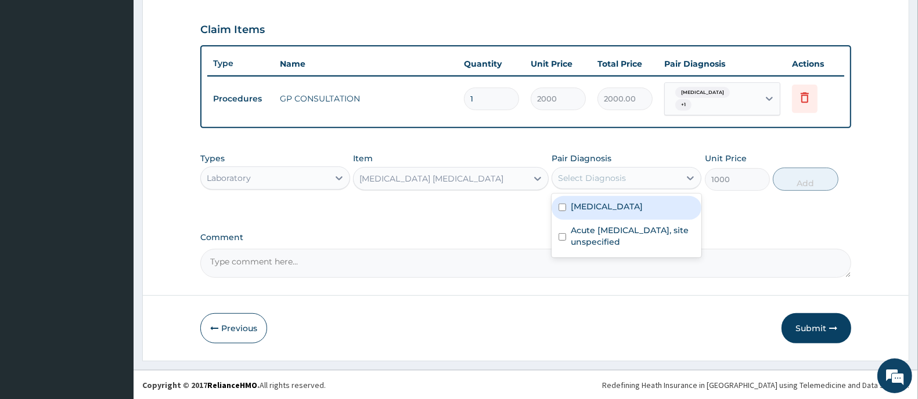
click at [601, 208] on label "Malaria, unspecified" at bounding box center [606, 207] width 72 height 12
checkbox input "true"
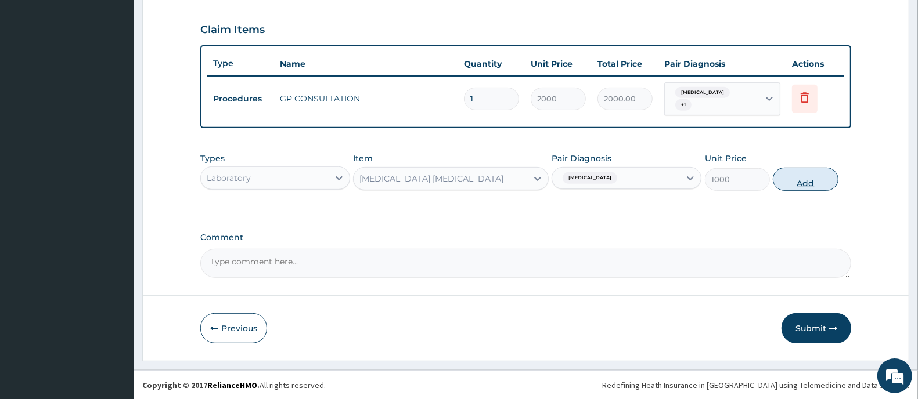
click at [804, 182] on button "Add" at bounding box center [804, 179] width 65 height 23
type input "0"
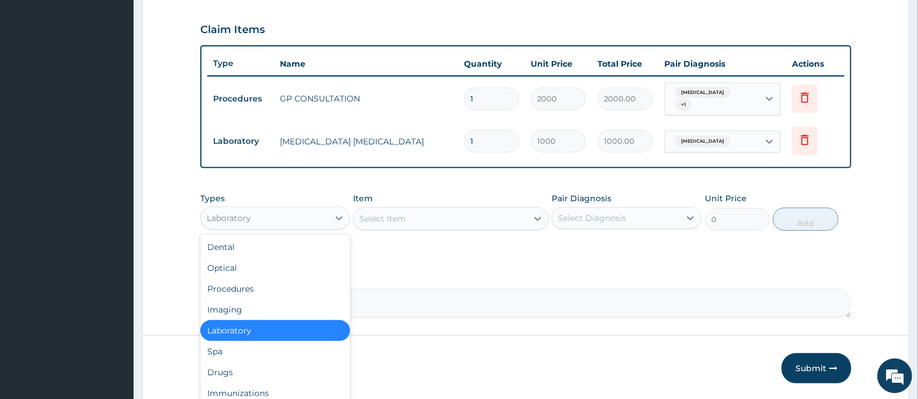
click at [304, 228] on div "Laboratory" at bounding box center [275, 218] width 150 height 23
click at [258, 374] on div "Drugs" at bounding box center [275, 372] width 150 height 21
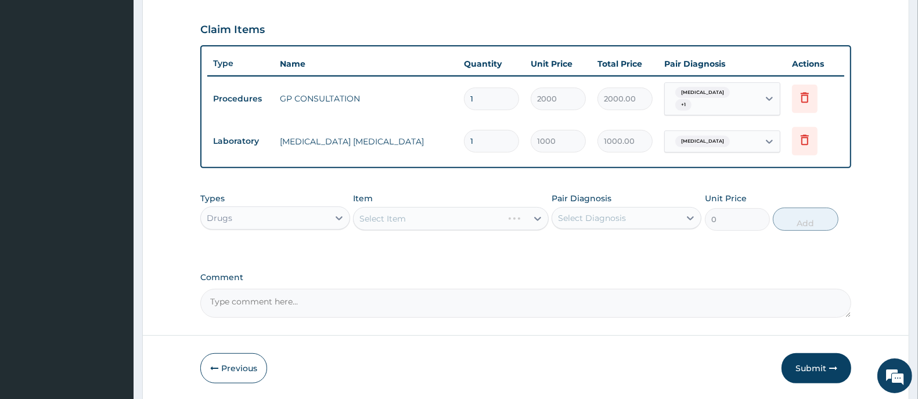
click at [461, 212] on div "Select Item" at bounding box center [450, 218] width 195 height 23
click at [480, 215] on div "Select Item" at bounding box center [439, 219] width 173 height 19
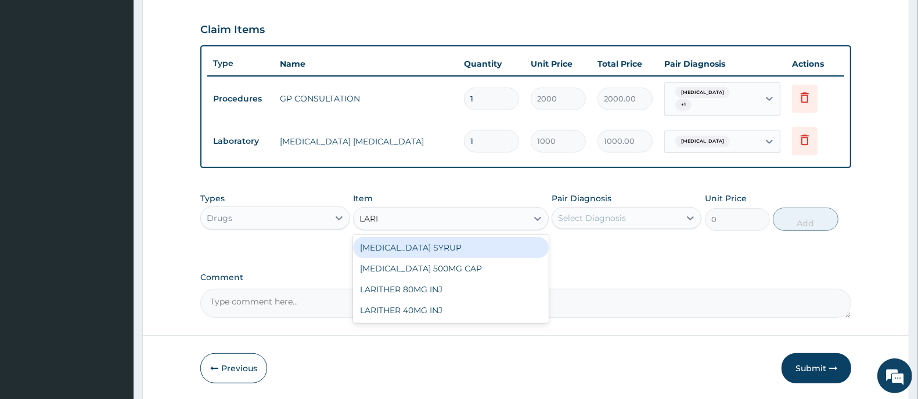
type input "LARIT"
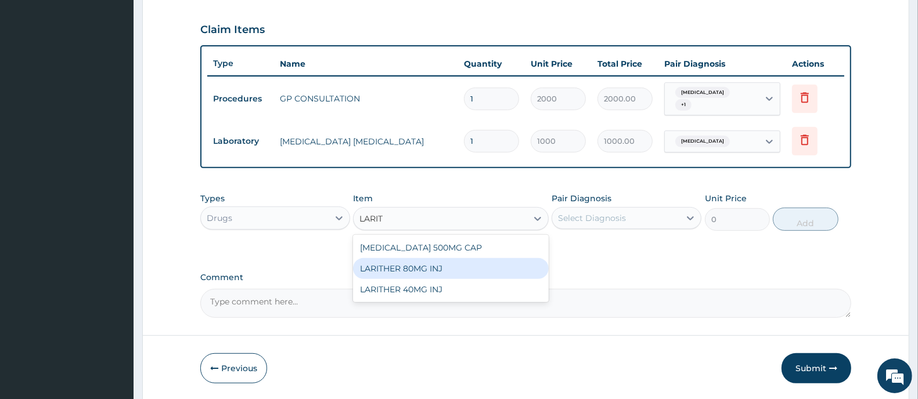
drag, startPoint x: 454, startPoint y: 270, endPoint x: 566, endPoint y: 243, distance: 115.8
click at [468, 270] on div "LARITHER 80MG INJ" at bounding box center [450, 268] width 195 height 21
type input "500"
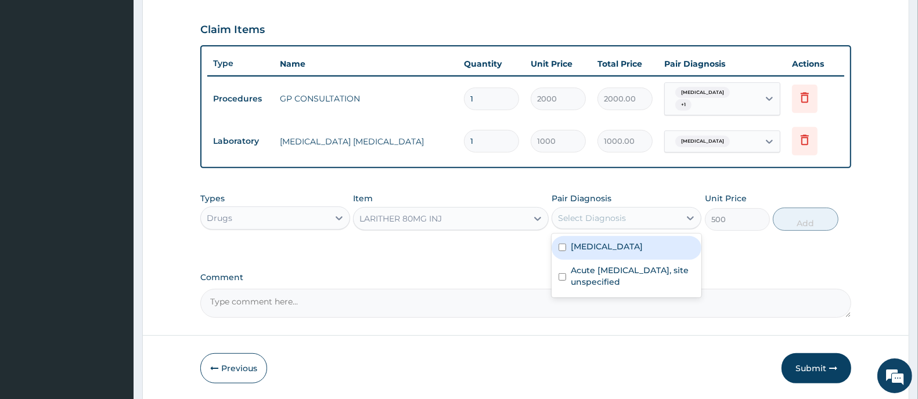
click at [590, 222] on div "Select Diagnosis" at bounding box center [592, 218] width 68 height 12
drag, startPoint x: 590, startPoint y: 242, endPoint x: 633, endPoint y: 251, distance: 43.8
click at [590, 244] on label "Malaria, unspecified" at bounding box center [606, 247] width 72 height 12
checkbox input "true"
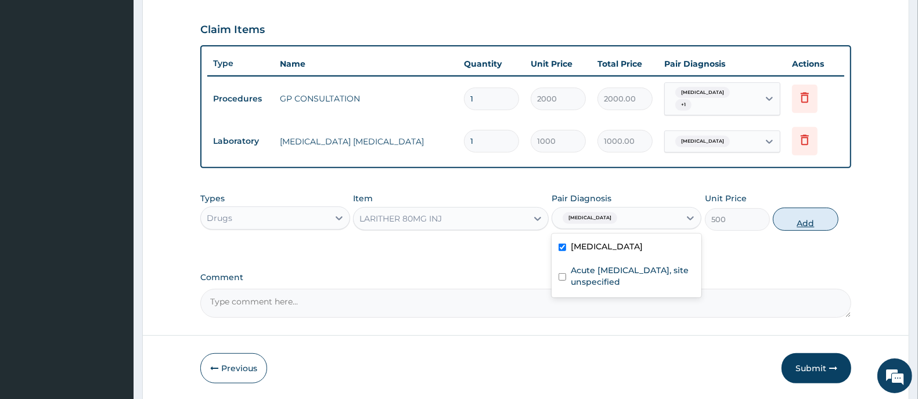
click at [789, 225] on button "Add" at bounding box center [804, 219] width 65 height 23
type input "0"
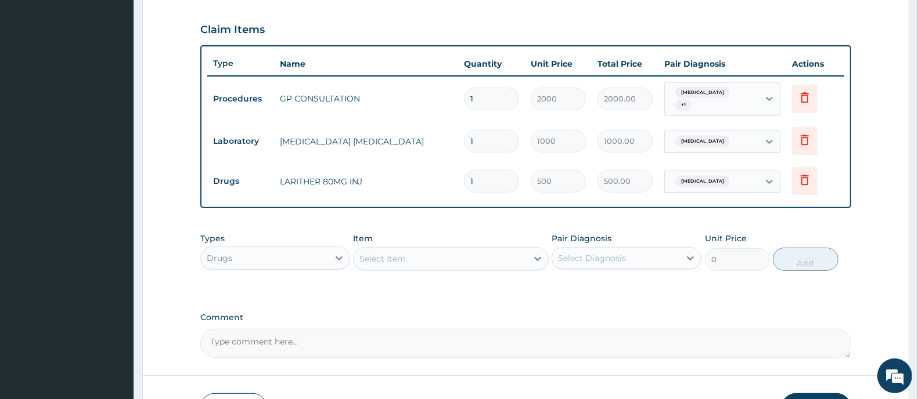
type input "0.00"
type input "2"
type input "1000.00"
type input "2"
click at [439, 259] on div "Select Item" at bounding box center [439, 259] width 173 height 19
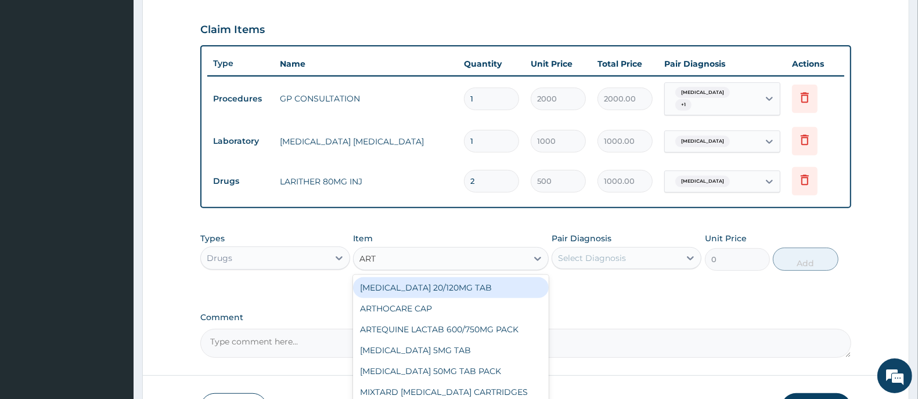
type input "ARTE"
click at [457, 284] on div "COARTEM 20/120MG TAB" at bounding box center [450, 287] width 195 height 21
type input "1200"
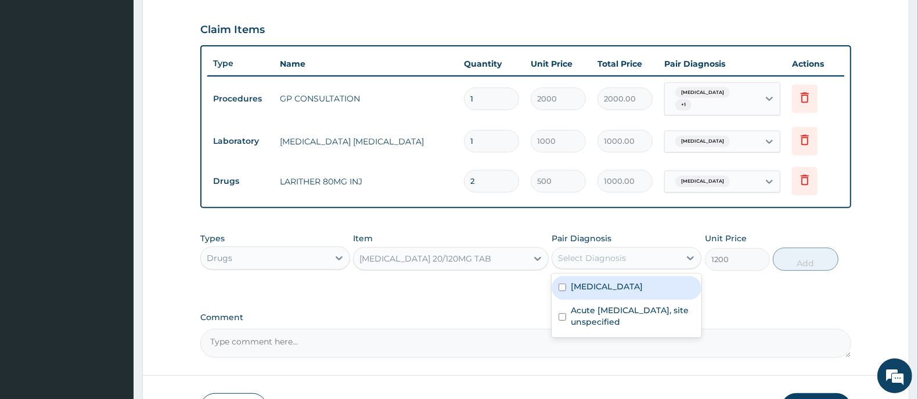
click at [584, 261] on div "Select Diagnosis" at bounding box center [592, 258] width 68 height 12
click at [584, 283] on label "Malaria, unspecified" at bounding box center [606, 287] width 72 height 12
checkbox input "true"
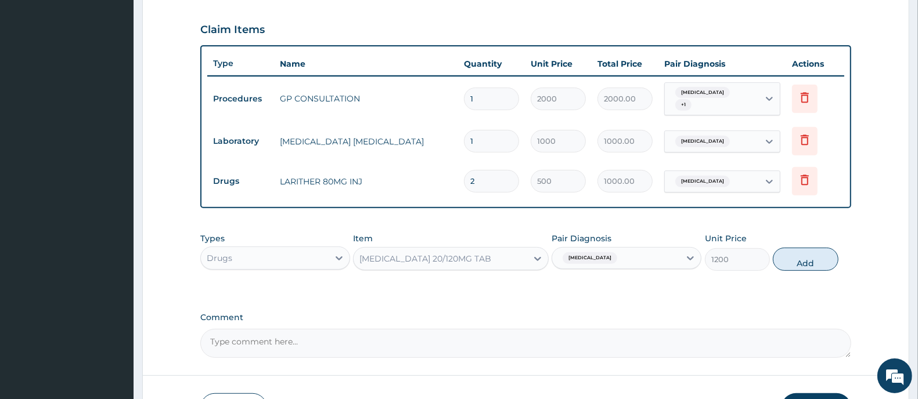
drag, startPoint x: 796, startPoint y: 259, endPoint x: 536, endPoint y: 286, distance: 261.4
click at [787, 261] on button "Add" at bounding box center [804, 259] width 65 height 23
type input "0"
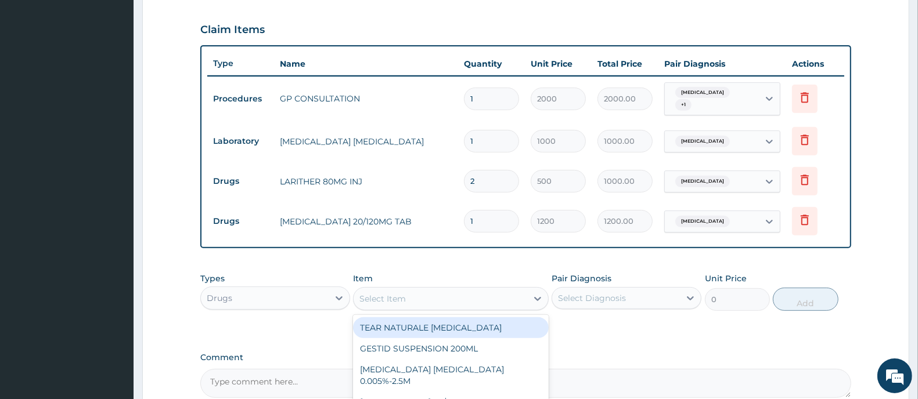
click at [499, 290] on div "Select Item" at bounding box center [439, 299] width 173 height 19
type input "PARACE"
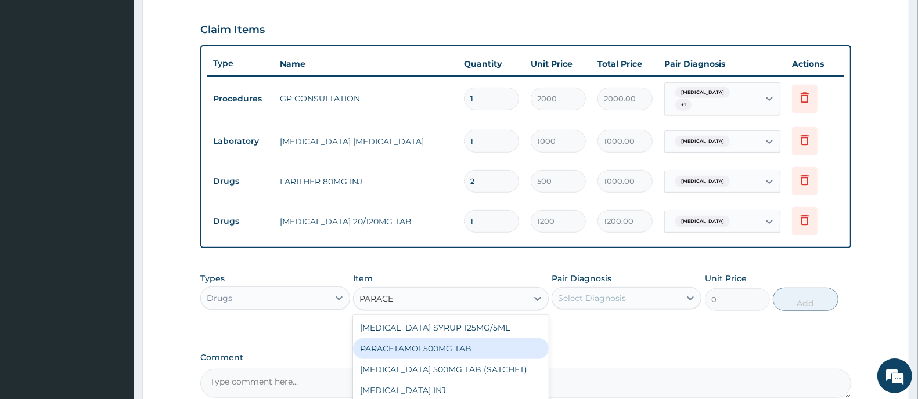
click at [481, 348] on div "PARACETAMOL500MG TAB" at bounding box center [450, 348] width 195 height 21
type input "20"
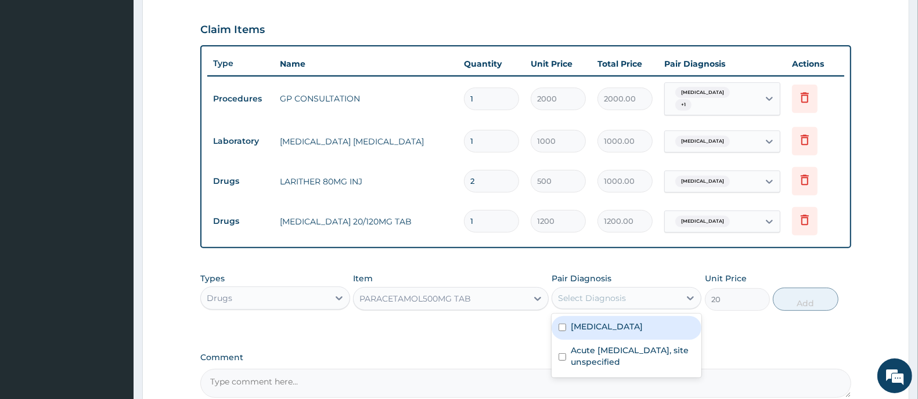
click at [599, 293] on div "Select Diagnosis" at bounding box center [592, 298] width 68 height 12
drag, startPoint x: 587, startPoint y: 337, endPoint x: 664, endPoint y: 319, distance: 79.7
click at [588, 337] on div "Malaria, unspecified" at bounding box center [626, 328] width 150 height 24
checkbox input "true"
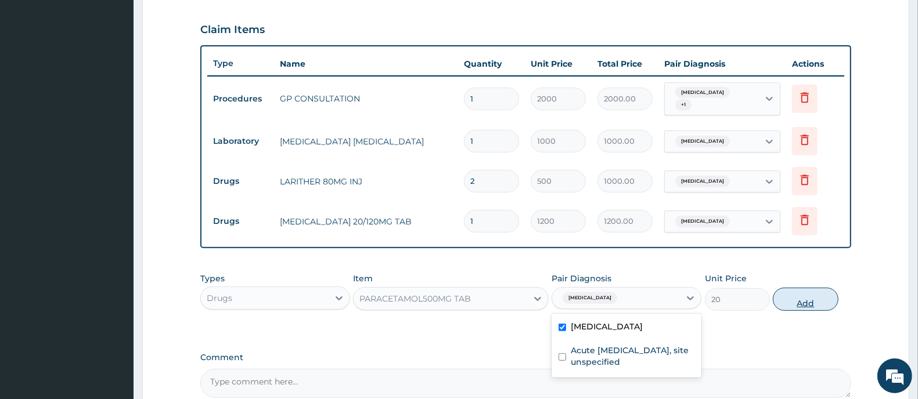
drag, startPoint x: 793, startPoint y: 304, endPoint x: 788, endPoint y: 308, distance: 6.6
click at [793, 305] on button "Add" at bounding box center [804, 299] width 65 height 23
type input "0"
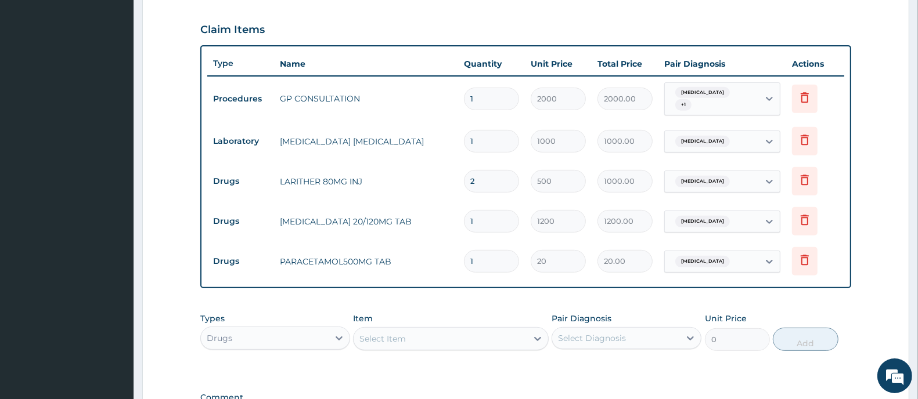
type input "18"
type input "360.00"
type input "18"
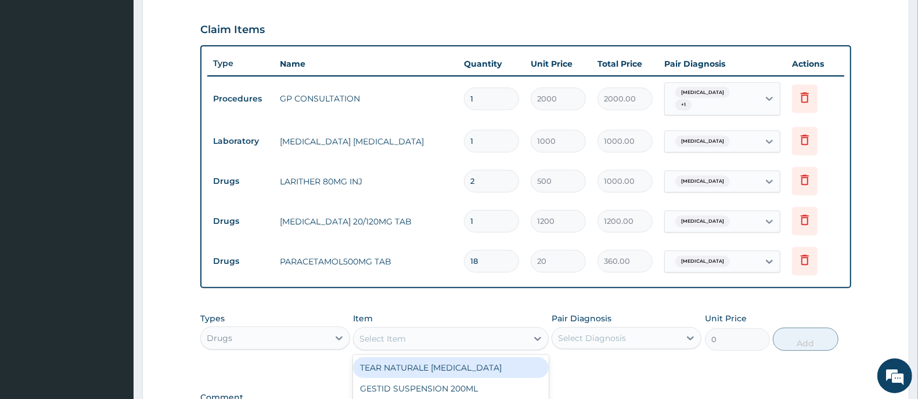
click at [414, 344] on div "Select Item" at bounding box center [439, 339] width 173 height 19
type input "CO-TR"
click at [416, 363] on div "CO-TRIMOXAZOLE 480MG TAB" at bounding box center [450, 367] width 195 height 21
type input "10"
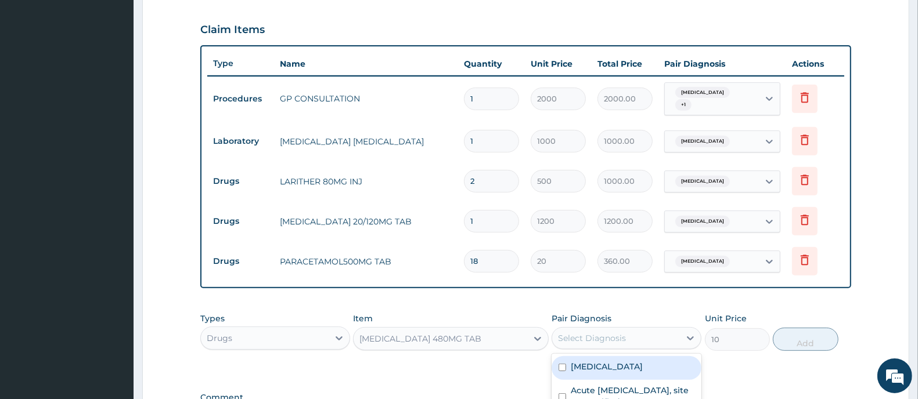
click at [607, 333] on div "Select Diagnosis" at bounding box center [592, 339] width 68 height 12
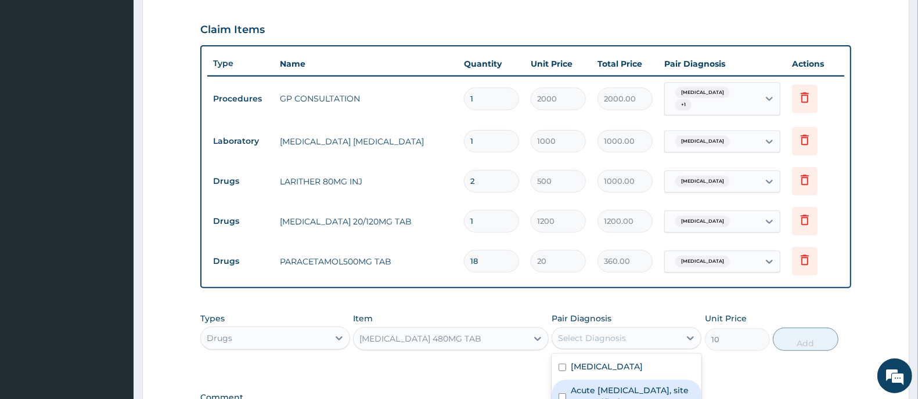
click at [601, 393] on label "Acute upper respiratory infection, site unspecified" at bounding box center [632, 396] width 124 height 23
checkbox input "true"
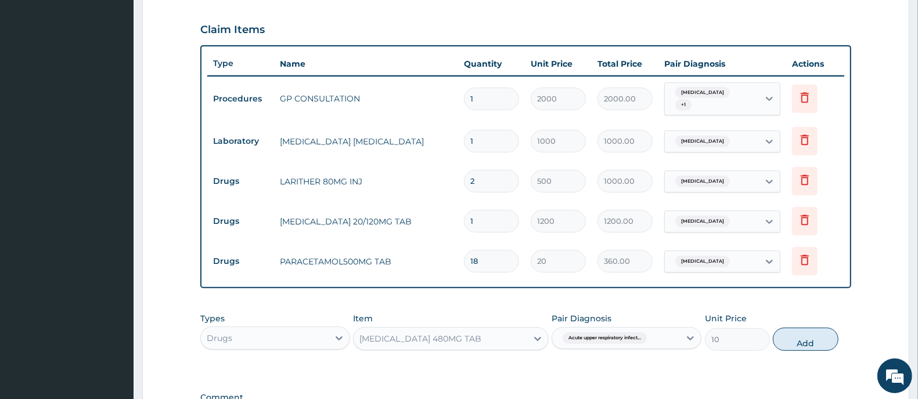
click at [819, 352] on div "Types Drugs Item CO-TRIMOXAZOLE 480MG TAB Pair Diagnosis Acute upper respirator…" at bounding box center [525, 332] width 651 height 50
click at [795, 342] on button "Add" at bounding box center [804, 339] width 65 height 23
type input "0"
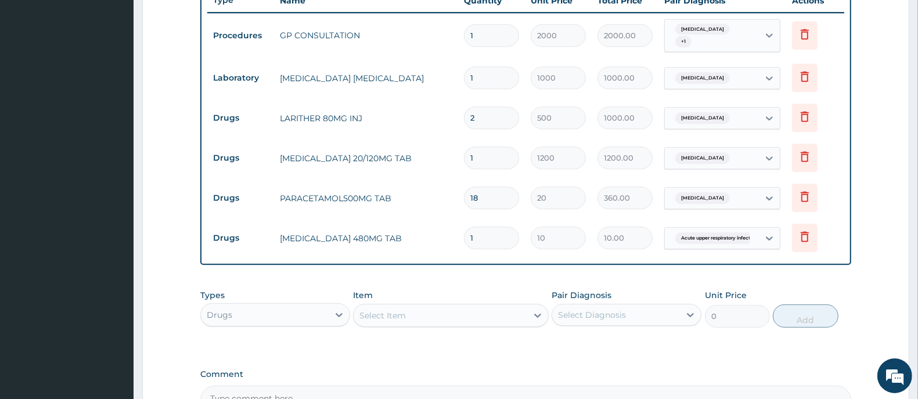
scroll to position [532, 0]
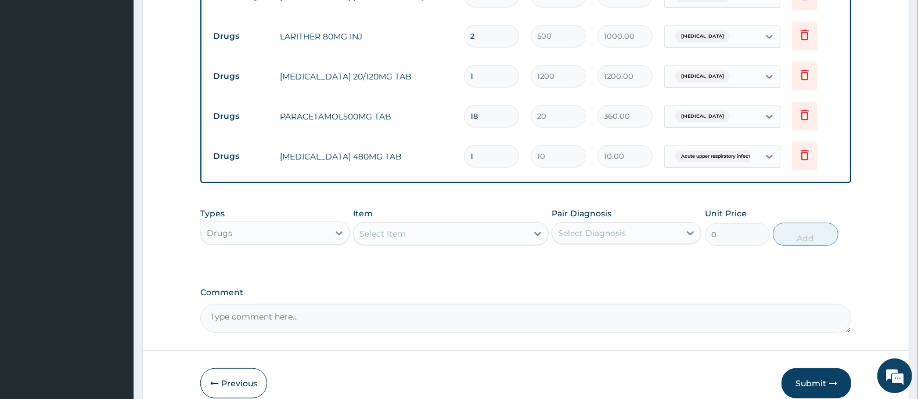
type input "0.00"
type input "2"
type input "20.00"
type input "20"
type input "200.00"
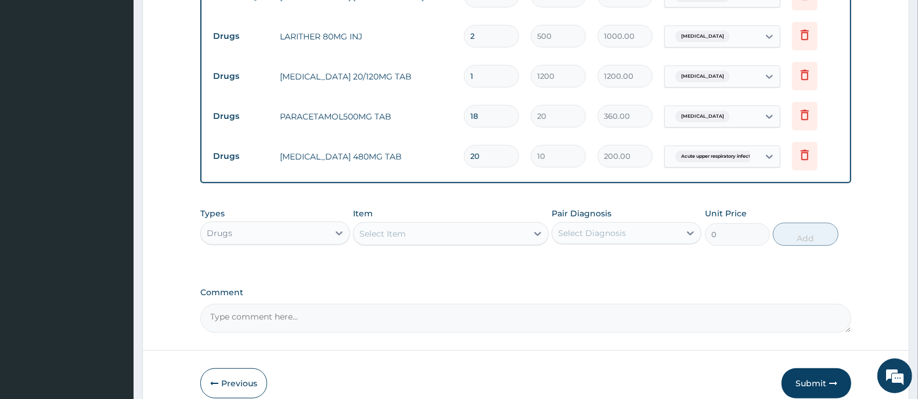
type input "20"
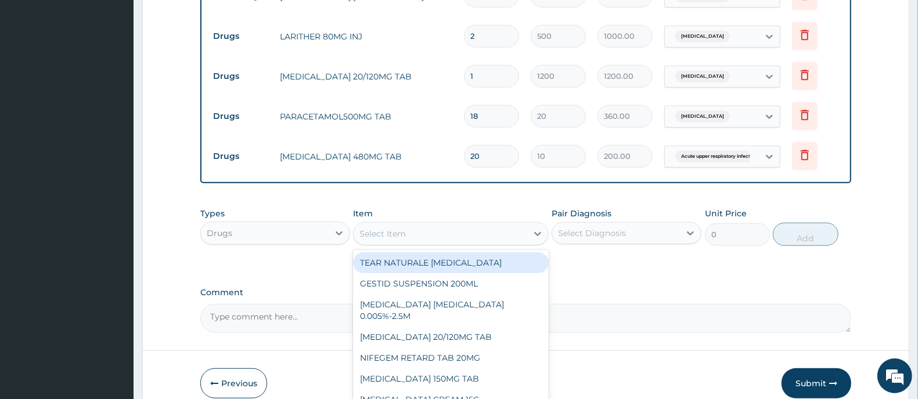
click at [433, 236] on div "Select Item" at bounding box center [439, 234] width 173 height 19
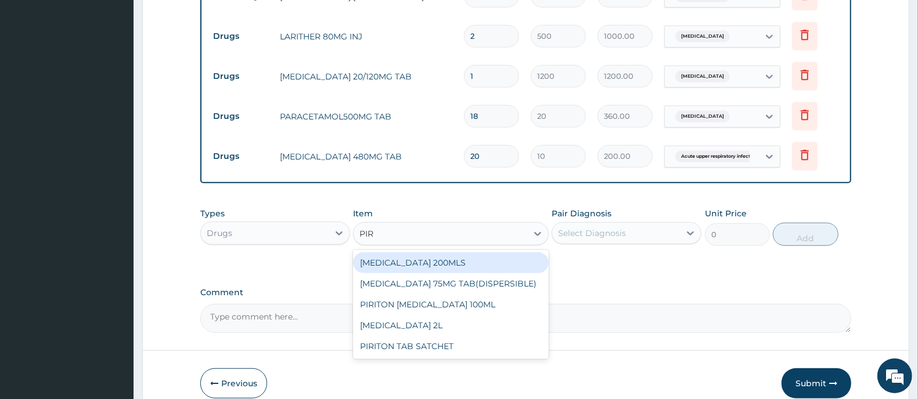
type input "PIRI"
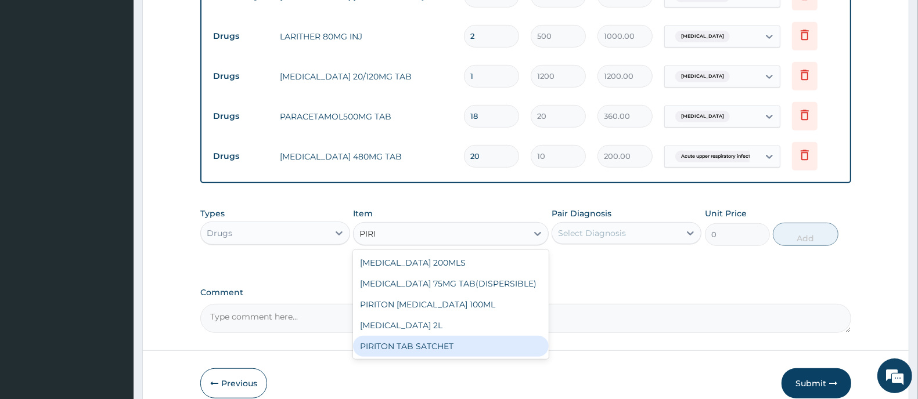
click at [420, 350] on div "PIRITON TAB SATCHET" at bounding box center [450, 346] width 195 height 21
type input "20"
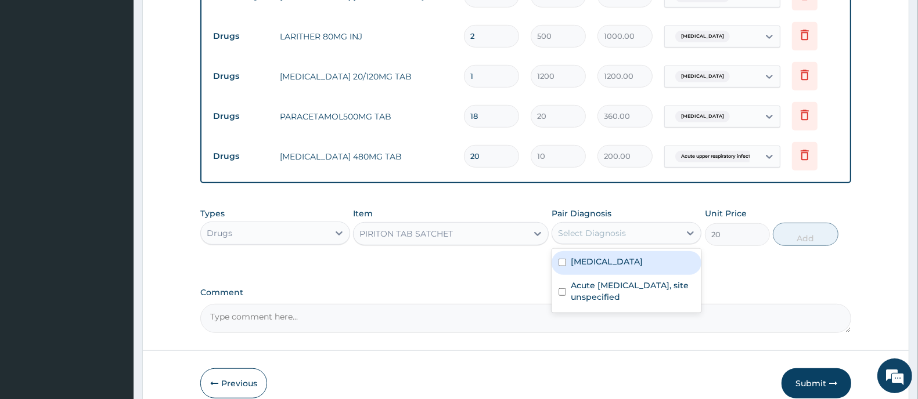
click at [610, 236] on div "Select Diagnosis" at bounding box center [592, 233] width 68 height 12
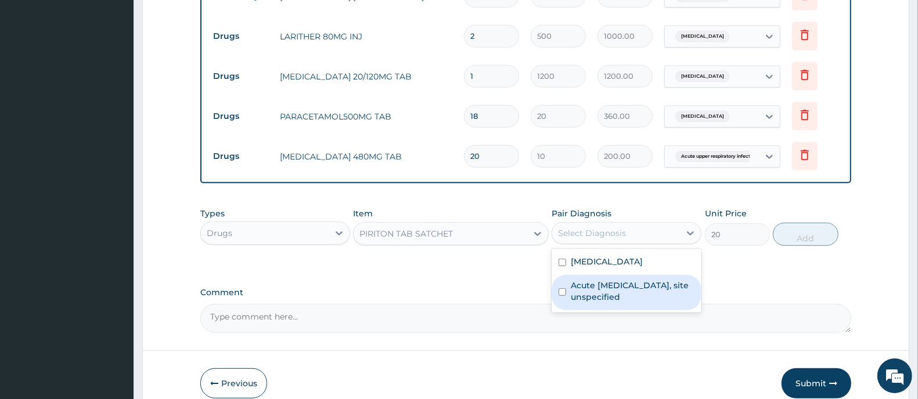
drag, startPoint x: 610, startPoint y: 290, endPoint x: 774, endPoint y: 257, distance: 167.1
click at [613, 291] on label "Acute upper respiratory infection, site unspecified" at bounding box center [632, 291] width 124 height 23
checkbox input "true"
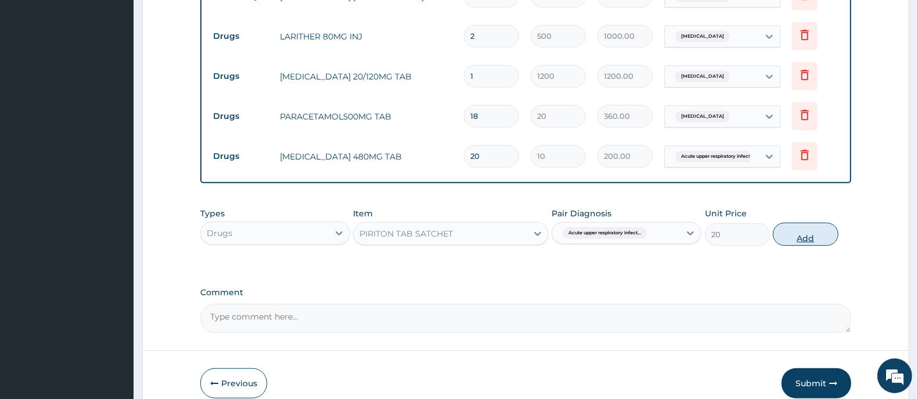
click at [819, 237] on button "Add" at bounding box center [804, 234] width 65 height 23
type input "0"
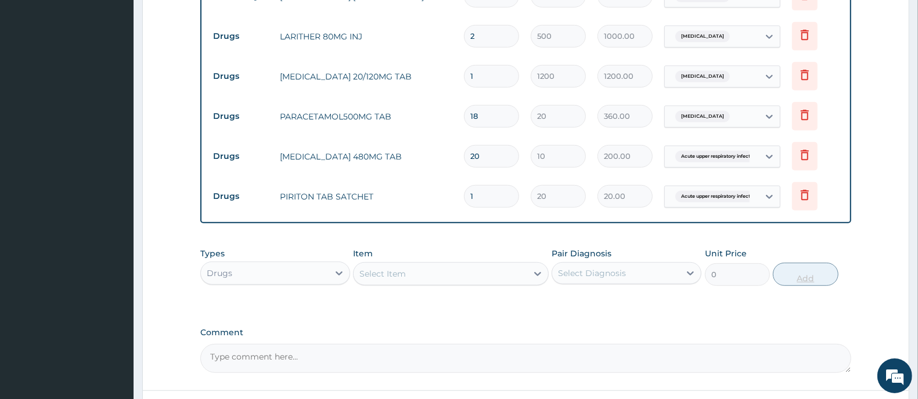
type input "0.00"
type input "6"
type input "120.00"
type input "6"
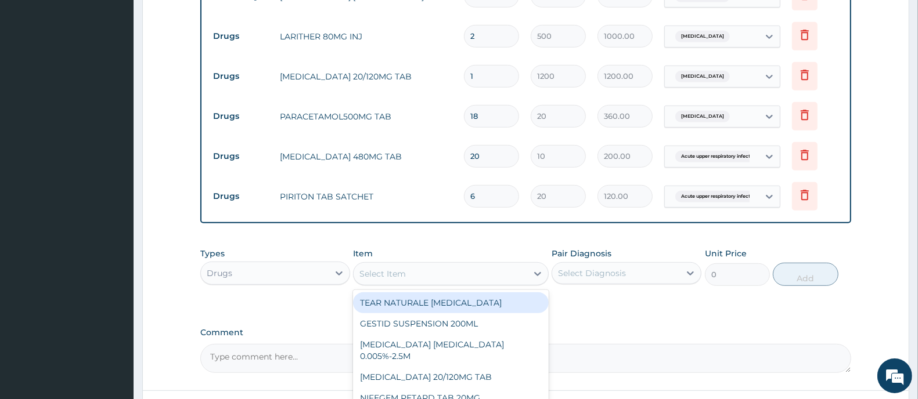
click at [494, 269] on div "Select Item" at bounding box center [439, 274] width 173 height 19
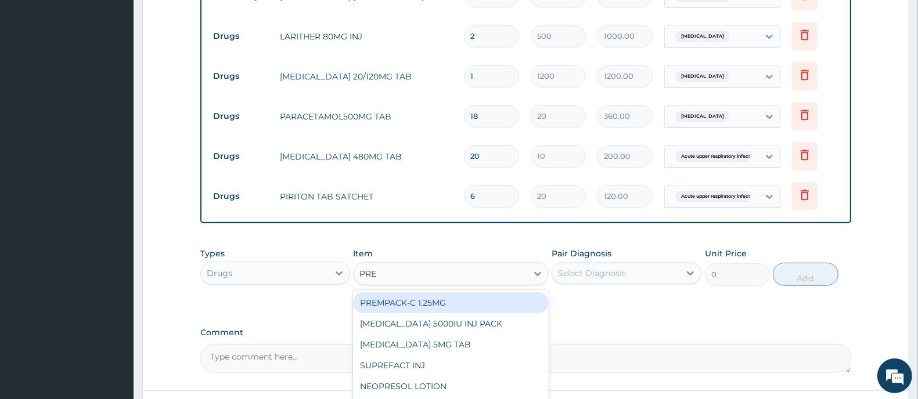
type input "PRED"
drag, startPoint x: 464, startPoint y: 312, endPoint x: 569, endPoint y: 286, distance: 108.2
click at [468, 312] on div "PREDNISOLONE 5MG TAB" at bounding box center [450, 302] width 195 height 21
type input "15"
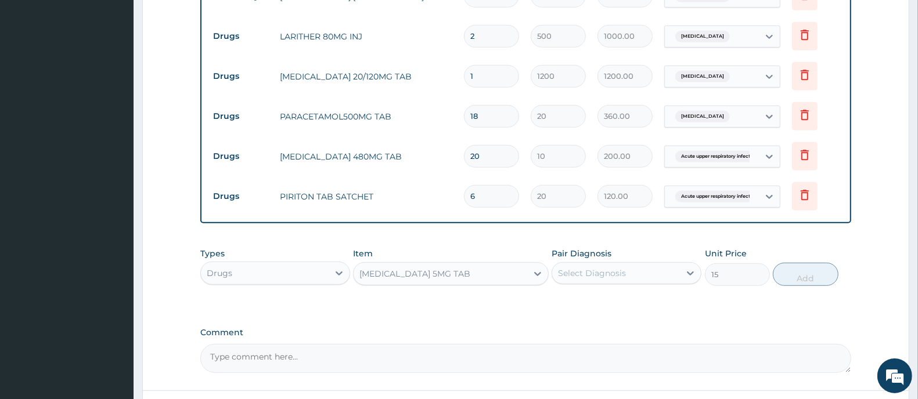
click at [578, 274] on div "Select Diagnosis" at bounding box center [592, 274] width 68 height 12
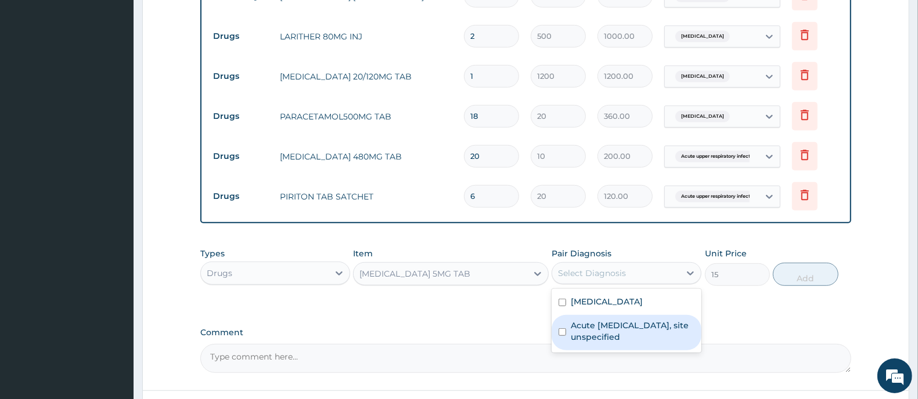
click at [566, 325] on div "Acute upper respiratory infection, site unspecified" at bounding box center [626, 332] width 150 height 35
checkbox input "true"
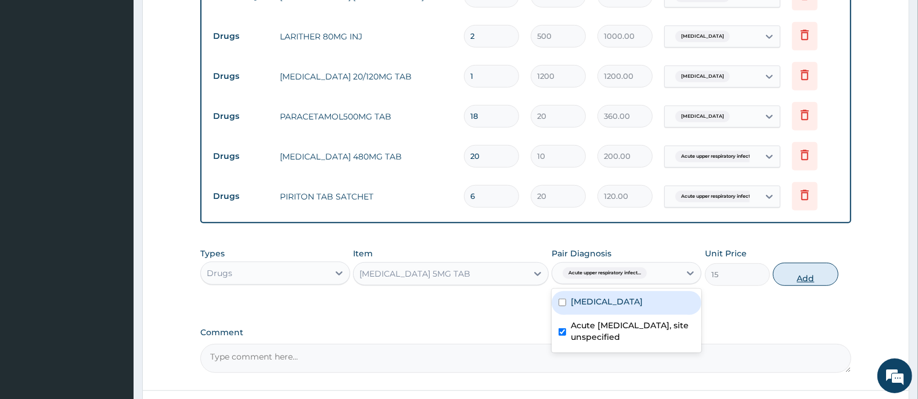
click at [791, 273] on button "Add" at bounding box center [804, 274] width 65 height 23
type input "0"
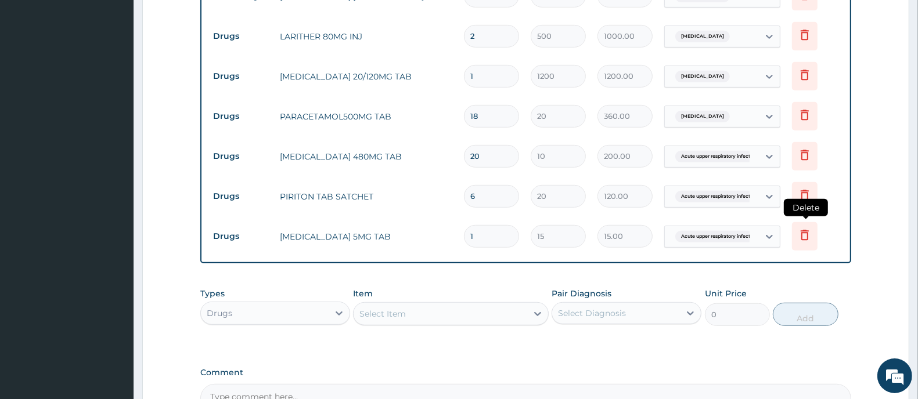
type input "0.00"
type input "6"
type input "90.00"
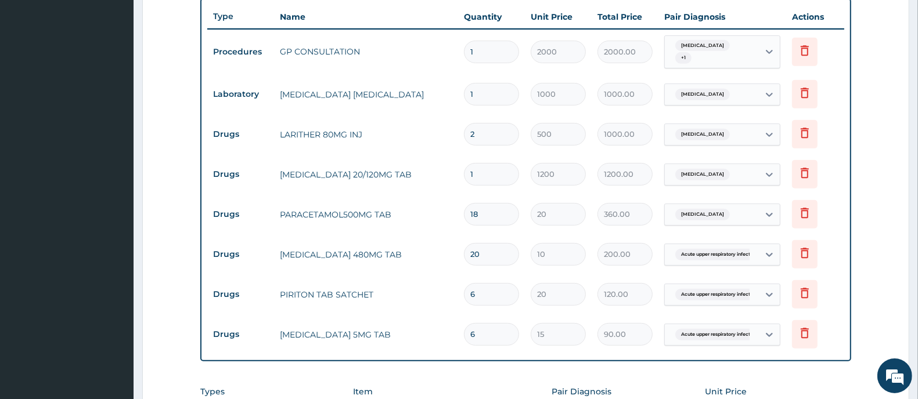
scroll to position [459, 0]
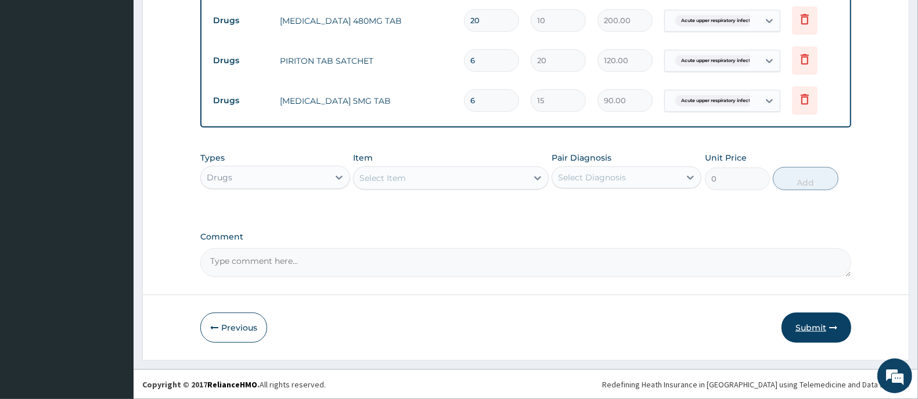
type input "6"
click at [823, 327] on button "Submit" at bounding box center [816, 328] width 70 height 30
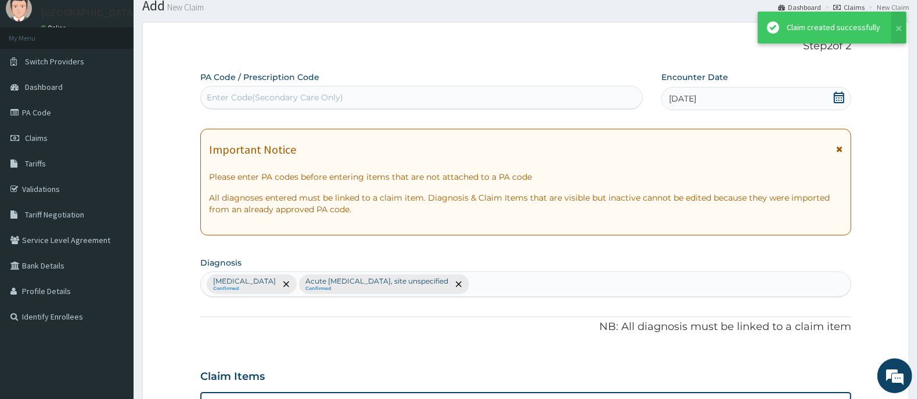
scroll to position [667, 0]
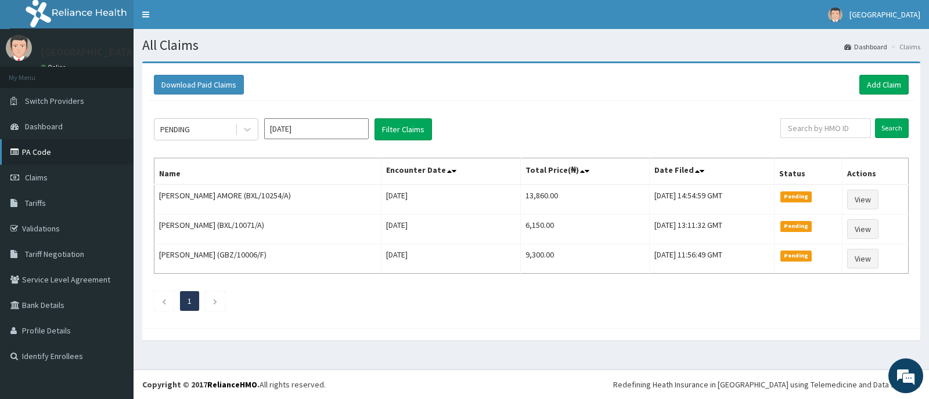
click at [30, 146] on link "PA Code" at bounding box center [66, 152] width 133 height 26
click at [885, 80] on link "Add Claim" at bounding box center [883, 85] width 49 height 20
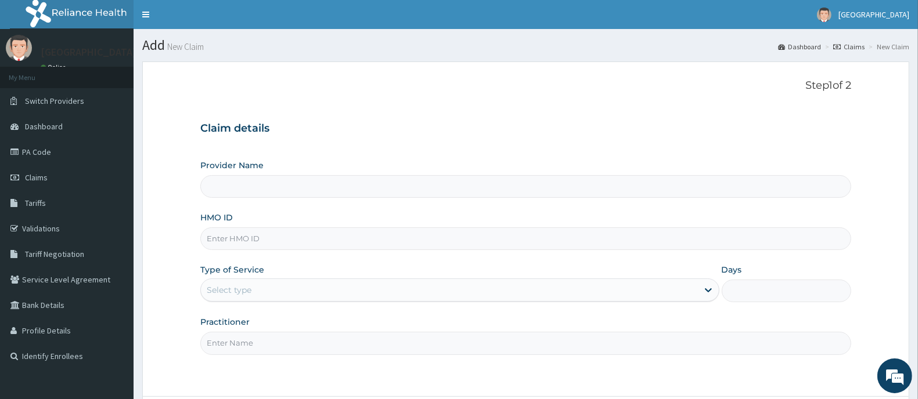
click at [255, 237] on input "HMO ID" at bounding box center [525, 238] width 651 height 23
type input "[GEOGRAPHIC_DATA] And Maternity"
click at [254, 234] on input "HMO ID" at bounding box center [525, 238] width 651 height 23
type input "SOI/10020/B"
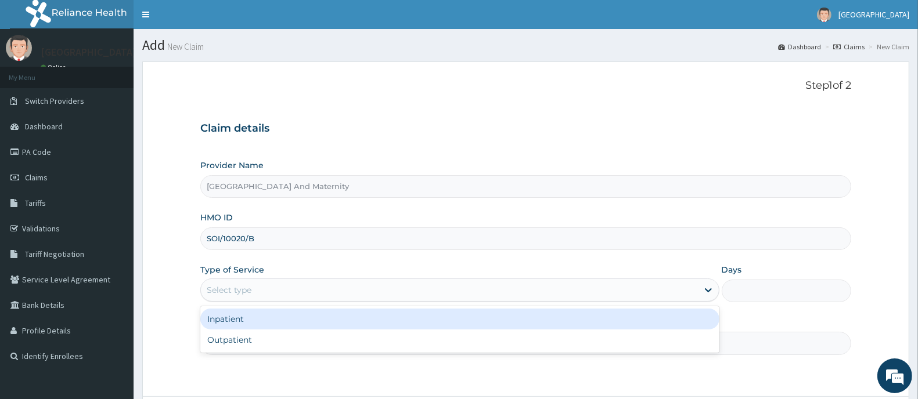
click at [334, 284] on div "Select type" at bounding box center [449, 290] width 497 height 19
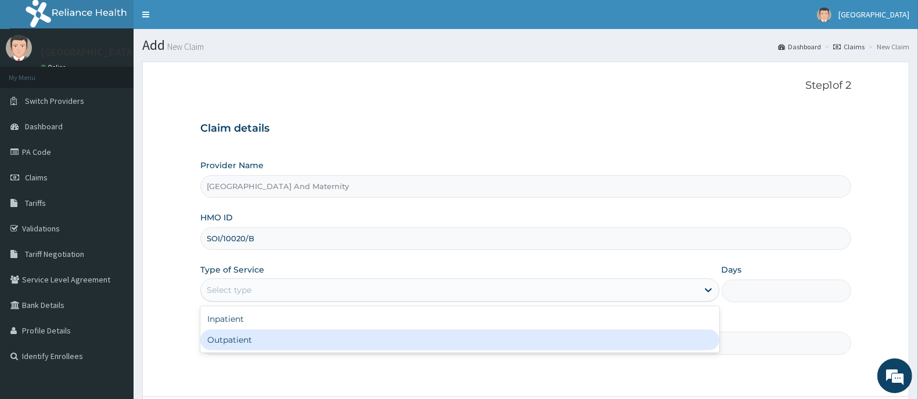
click at [299, 340] on div "Outpatient" at bounding box center [459, 340] width 519 height 21
type input "1"
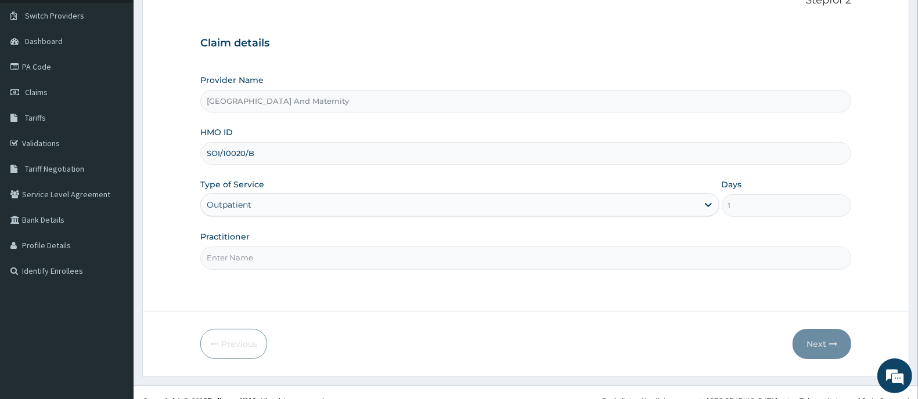
scroll to position [102, 0]
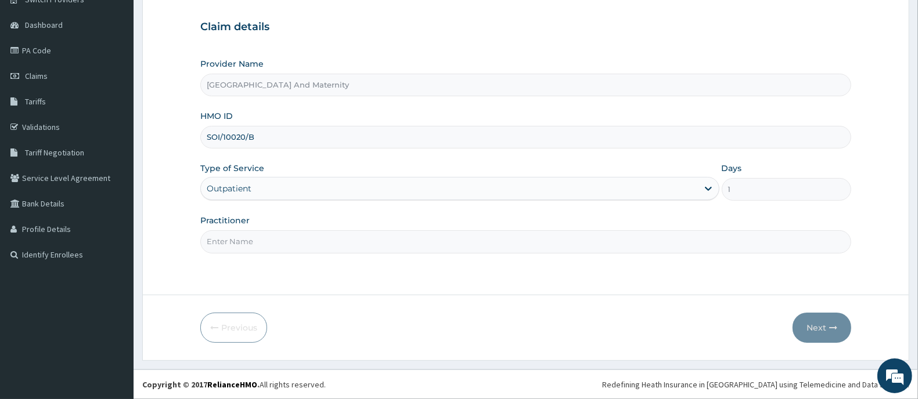
click at [290, 234] on input "Practitioner" at bounding box center [525, 241] width 651 height 23
type input "[PERSON_NAME]"
click at [824, 326] on button "Next" at bounding box center [821, 328] width 59 height 30
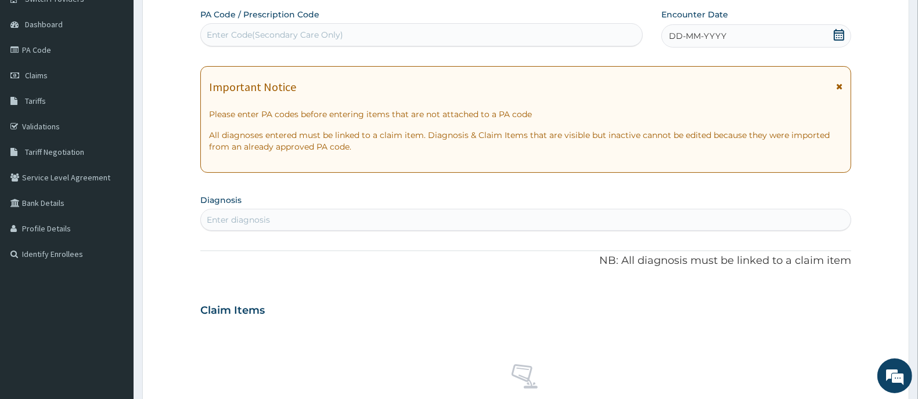
click at [836, 32] on icon at bounding box center [839, 35] width 12 height 12
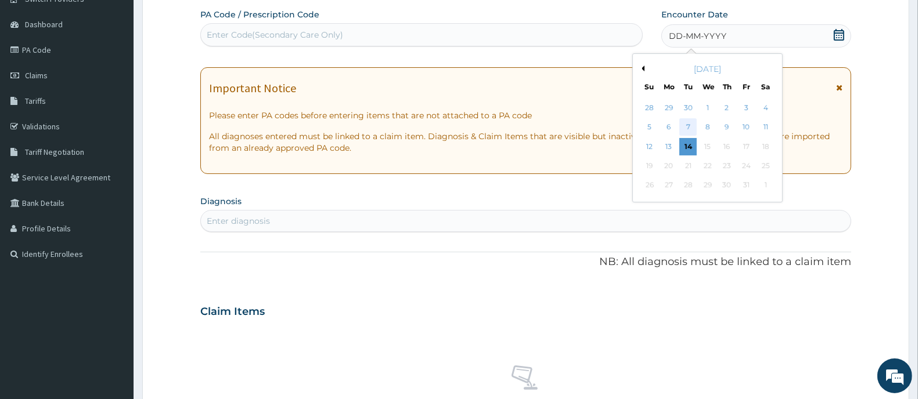
click at [688, 126] on div "7" at bounding box center [688, 127] width 17 height 17
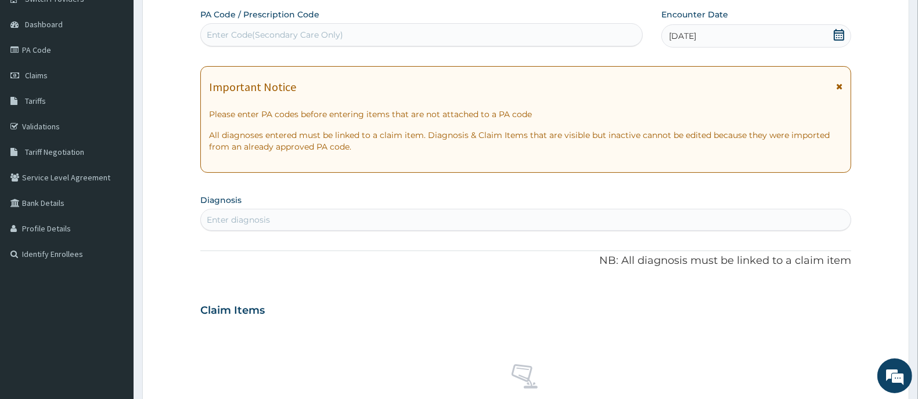
click at [300, 218] on div "Enter diagnosis" at bounding box center [525, 220] width 649 height 19
type input "P"
type input "NAIL"
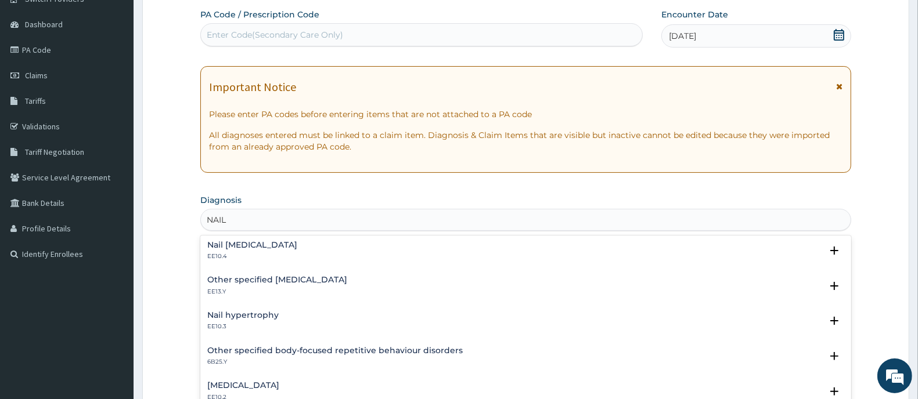
scroll to position [0, 0]
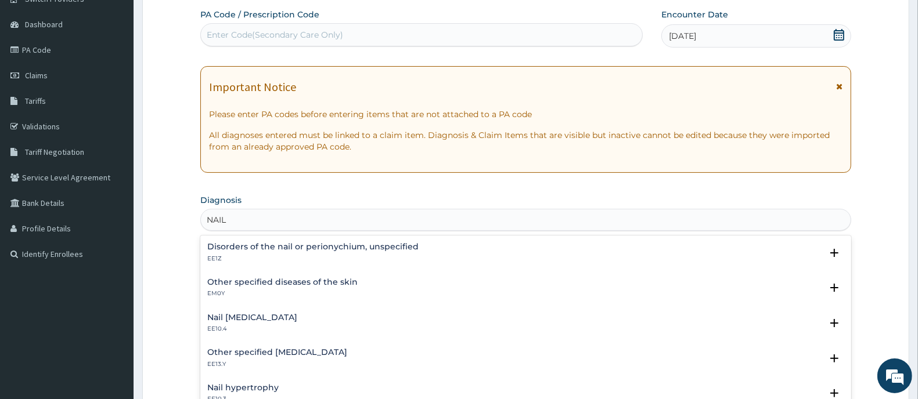
click at [282, 253] on div "Disorders of the nail or perionychium, unspecified EE1Z" at bounding box center [312, 253] width 211 height 20
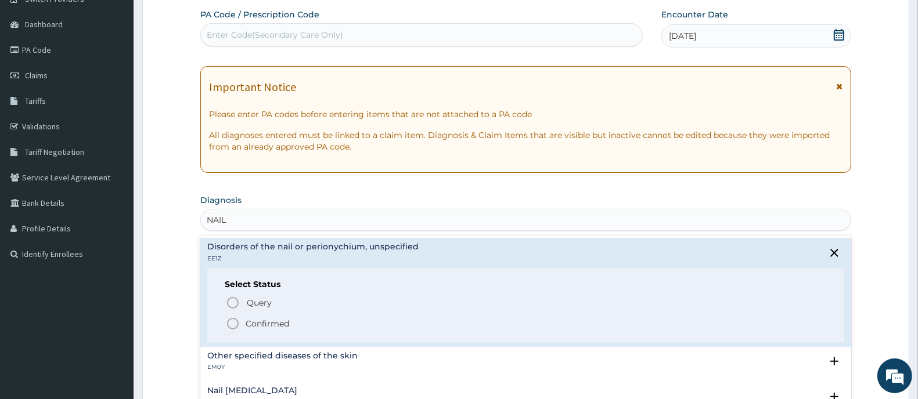
click at [237, 324] on icon "status option filled" at bounding box center [233, 324] width 14 height 14
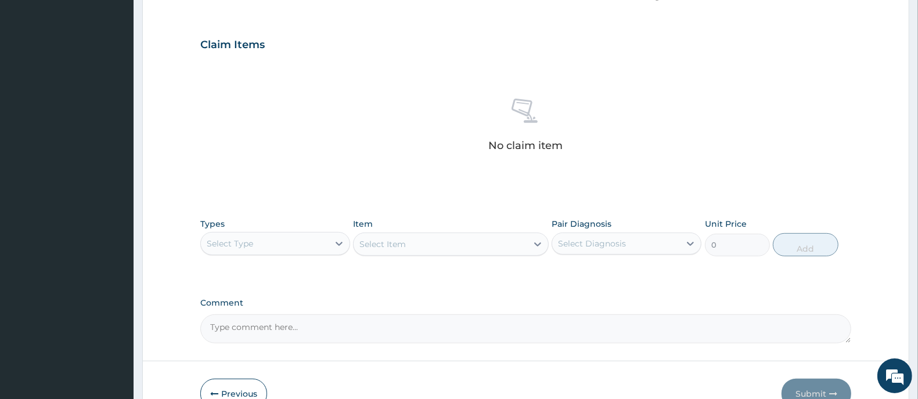
scroll to position [438, 0]
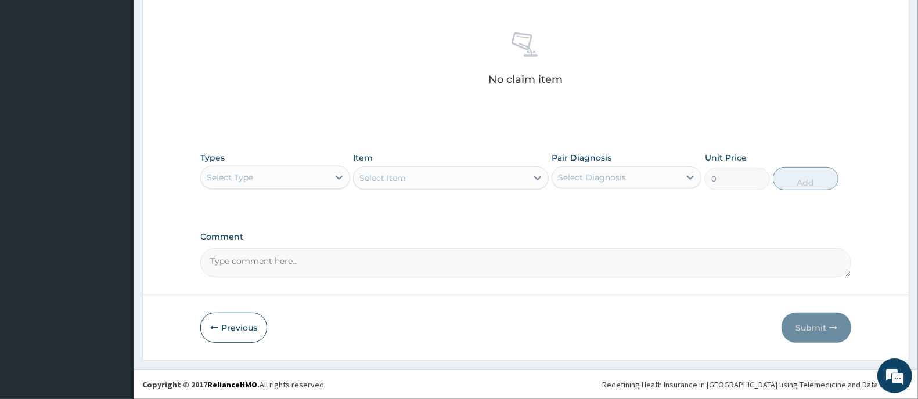
click at [306, 175] on div "Select Type" at bounding box center [265, 177] width 128 height 19
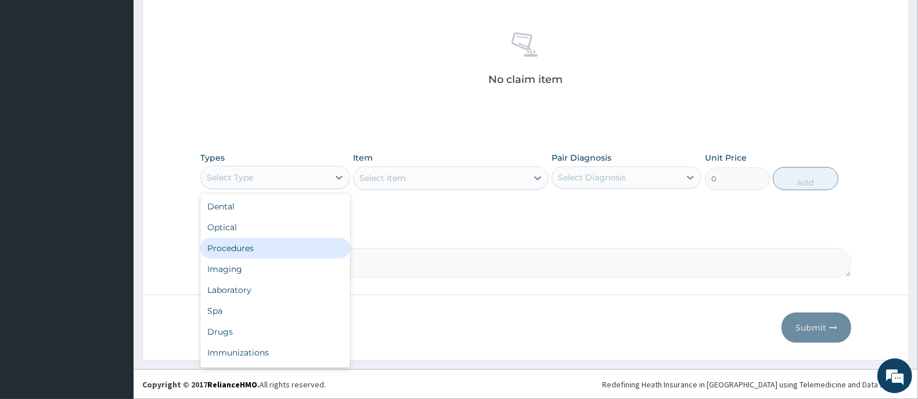
click at [233, 242] on div "Procedures" at bounding box center [275, 248] width 150 height 21
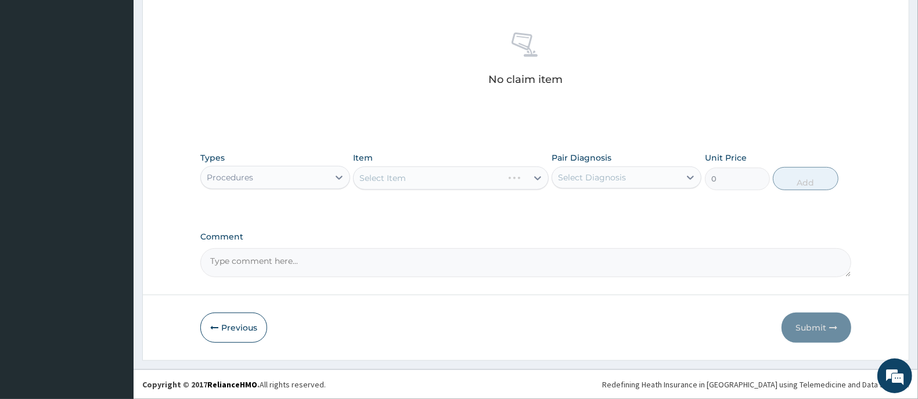
click at [436, 172] on div "Select Item" at bounding box center [450, 178] width 195 height 23
click at [444, 178] on div "Select Item" at bounding box center [439, 178] width 173 height 19
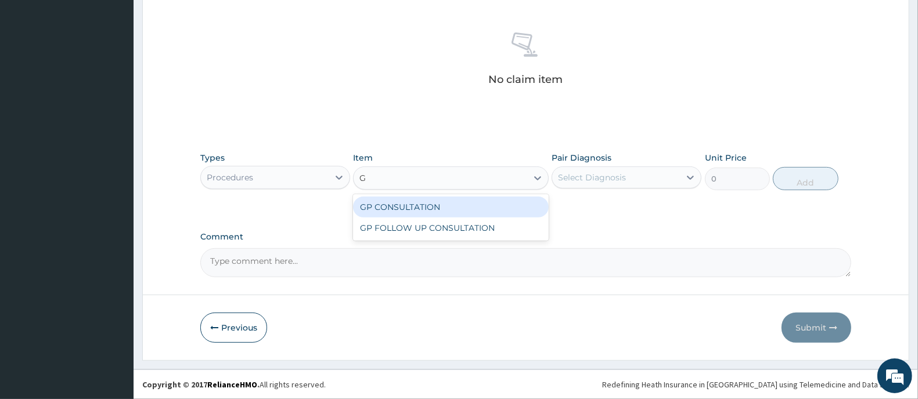
type input "GP"
drag, startPoint x: 445, startPoint y: 204, endPoint x: 547, endPoint y: 193, distance: 102.7
click at [453, 204] on div "GP CONSULTATION" at bounding box center [450, 207] width 195 height 21
type input "2000"
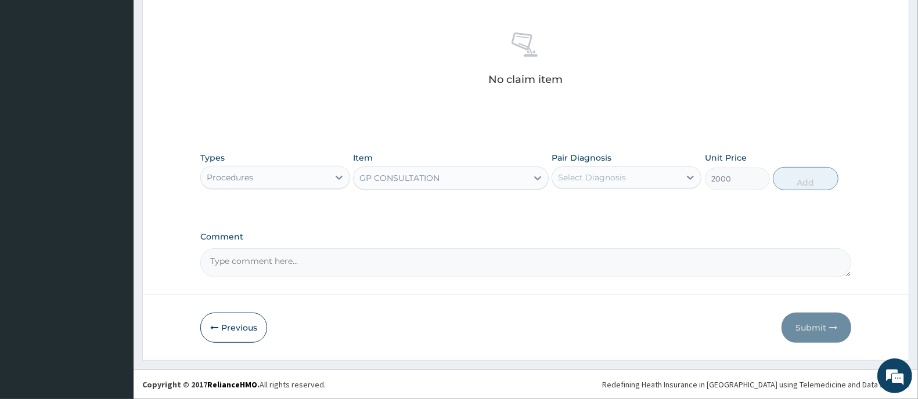
click at [585, 175] on div "Select Diagnosis" at bounding box center [592, 178] width 68 height 12
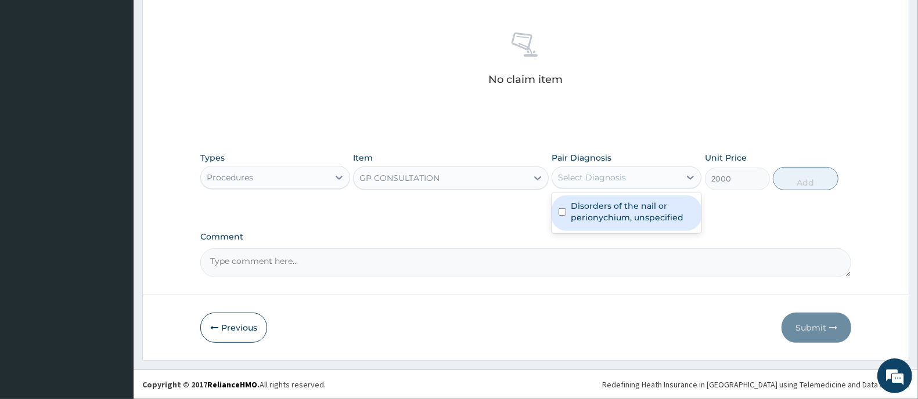
drag, startPoint x: 584, startPoint y: 209, endPoint x: 680, endPoint y: 210, distance: 96.3
click at [584, 210] on label "Disorders of the nail or perionychium, unspecified" at bounding box center [632, 211] width 124 height 23
checkbox input "true"
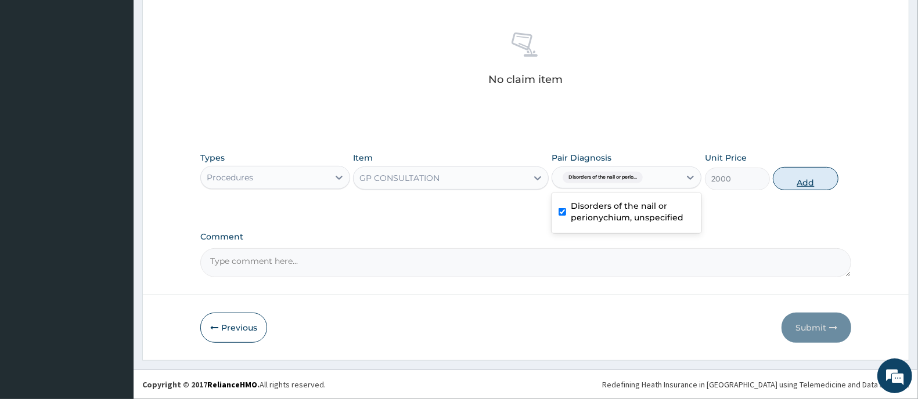
click at [799, 180] on button "Add" at bounding box center [804, 178] width 65 height 23
type input "0"
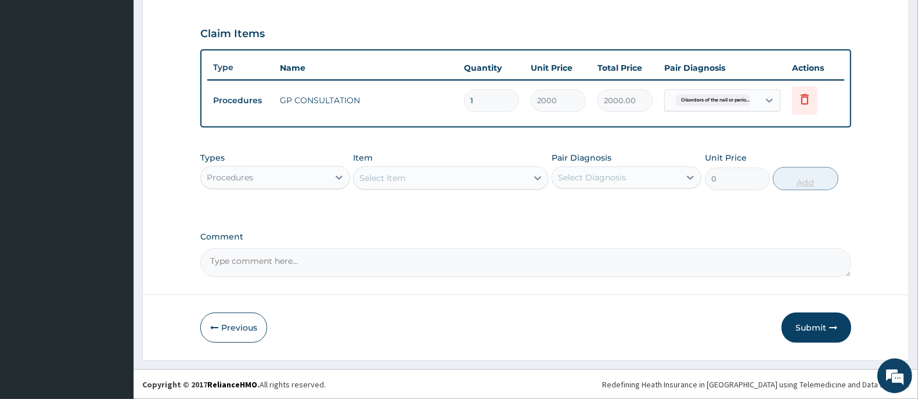
scroll to position [381, 0]
click at [260, 178] on div "Procedures" at bounding box center [265, 178] width 128 height 19
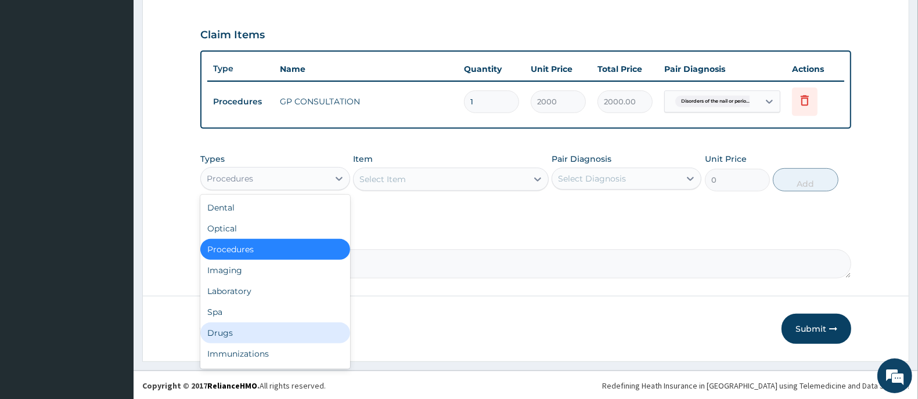
click at [253, 337] on div "Drugs" at bounding box center [275, 333] width 150 height 21
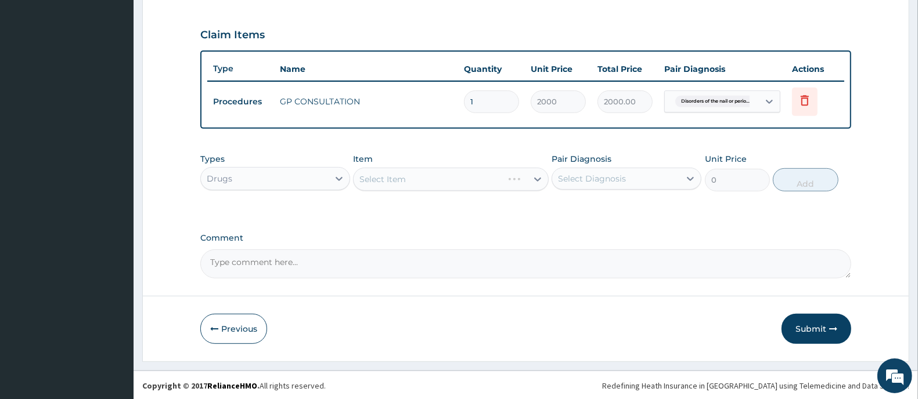
click at [447, 180] on div "Select Item" at bounding box center [450, 179] width 195 height 23
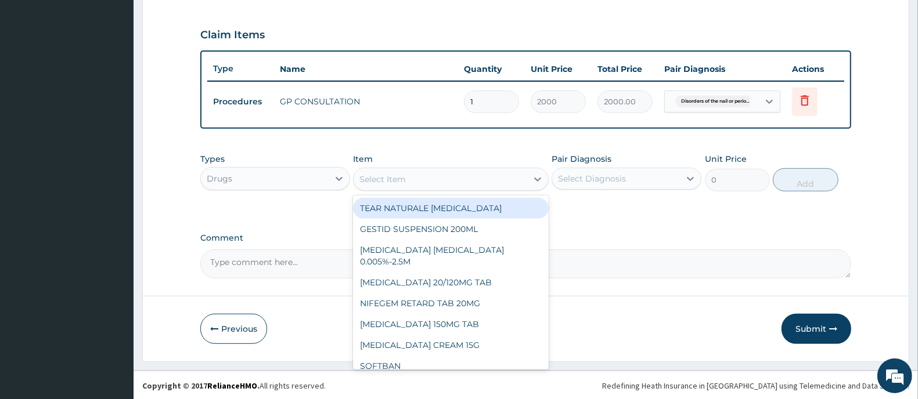
click at [440, 180] on div "Select Item" at bounding box center [439, 179] width 173 height 19
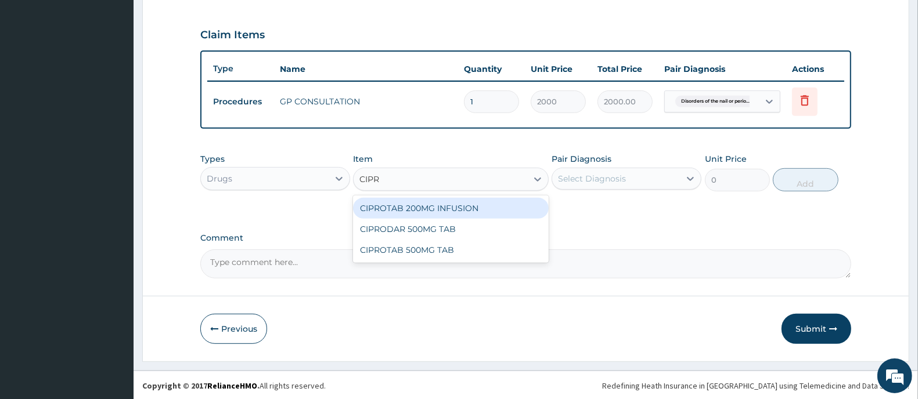
type input "CIPRO"
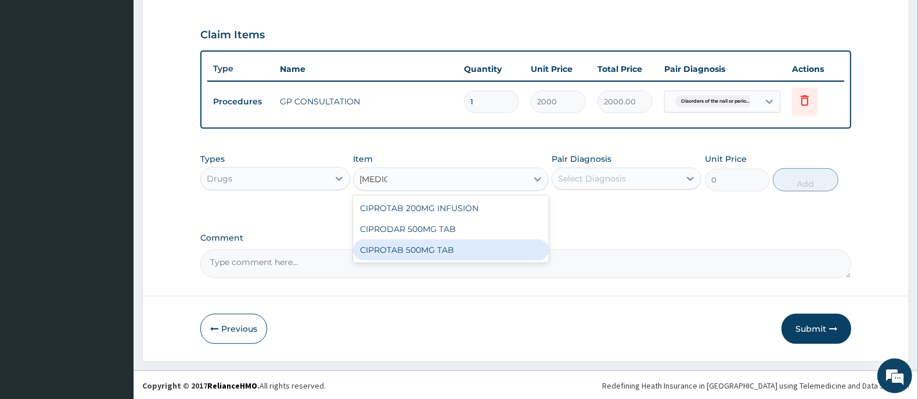
drag, startPoint x: 465, startPoint y: 251, endPoint x: 593, endPoint y: 207, distance: 135.1
click at [468, 251] on div "CIPROTAB 500MG TAB" at bounding box center [450, 250] width 195 height 21
type input "120"
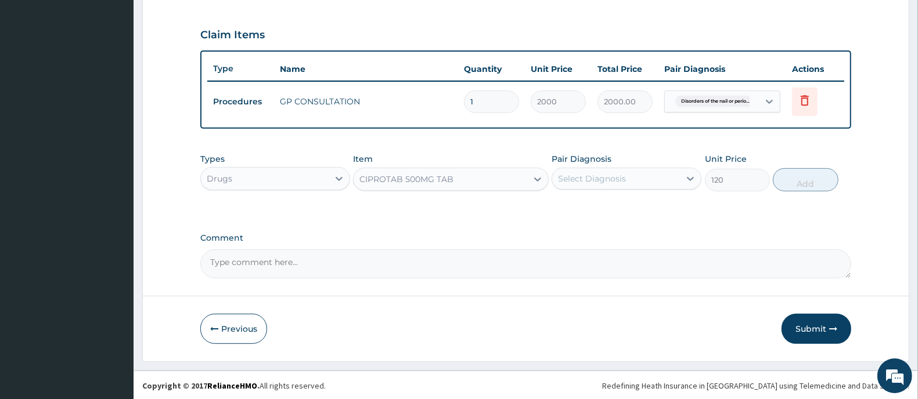
click at [604, 177] on div "Select Diagnosis" at bounding box center [592, 179] width 68 height 12
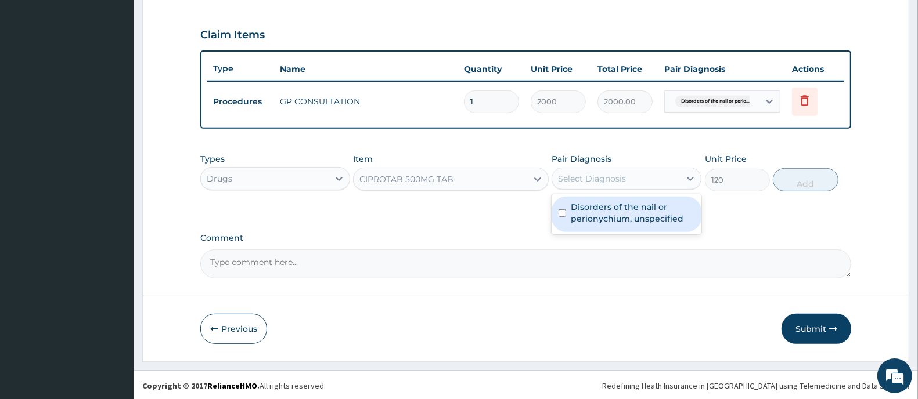
click at [608, 210] on label "Disorders of the nail or perionychium, unspecified" at bounding box center [632, 212] width 124 height 23
checkbox input "true"
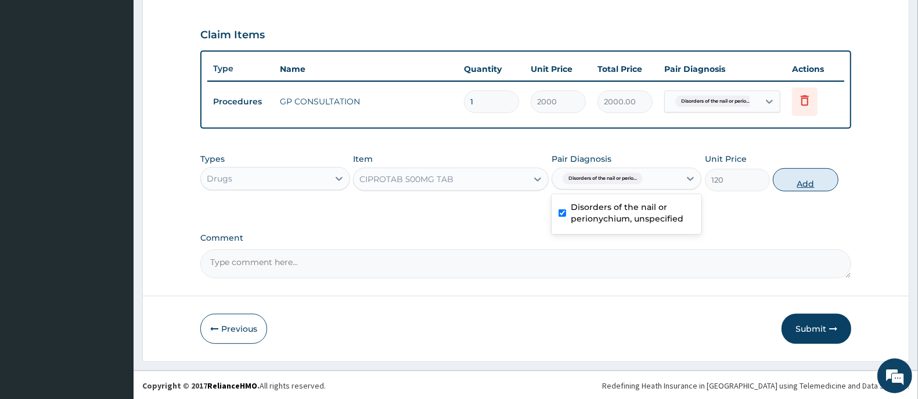
click at [803, 184] on button "Add" at bounding box center [804, 179] width 65 height 23
type input "0"
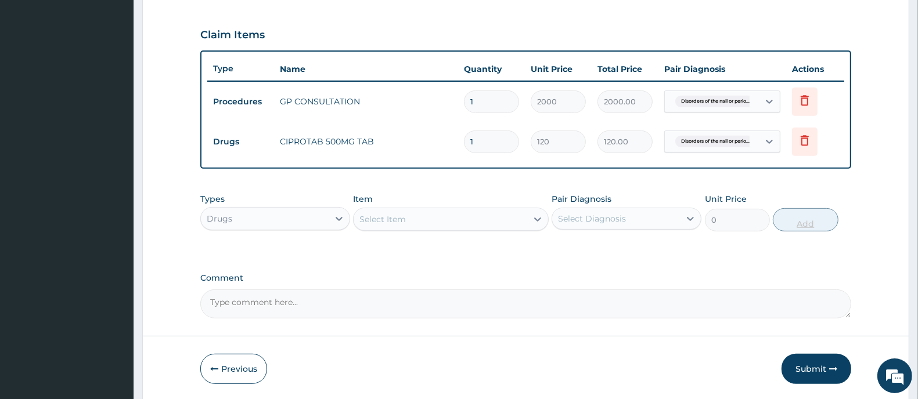
type input "10"
type input "1200.00"
type input "10"
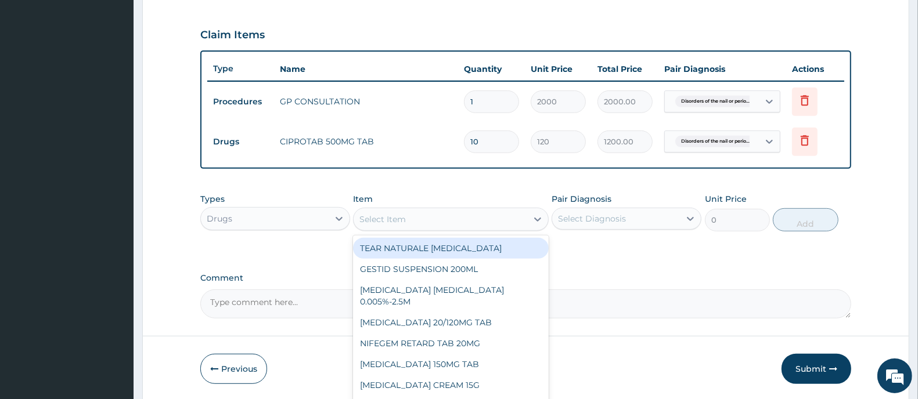
click at [433, 213] on div "Select Item" at bounding box center [439, 219] width 173 height 19
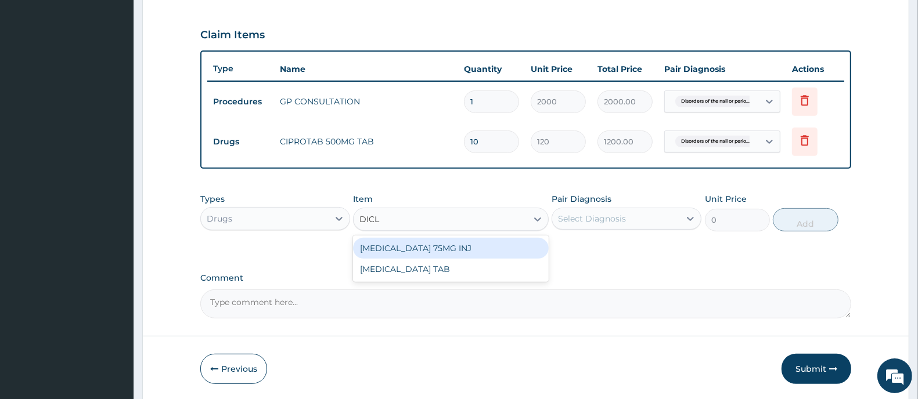
type input "DICLO"
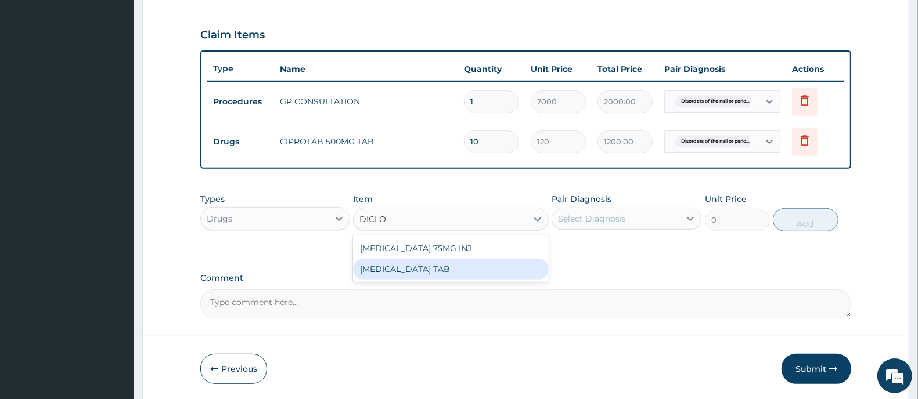
drag, startPoint x: 465, startPoint y: 276, endPoint x: 541, endPoint y: 255, distance: 78.7
click at [469, 274] on div "DICLOFENAC TAB" at bounding box center [450, 269] width 195 height 21
type input "50"
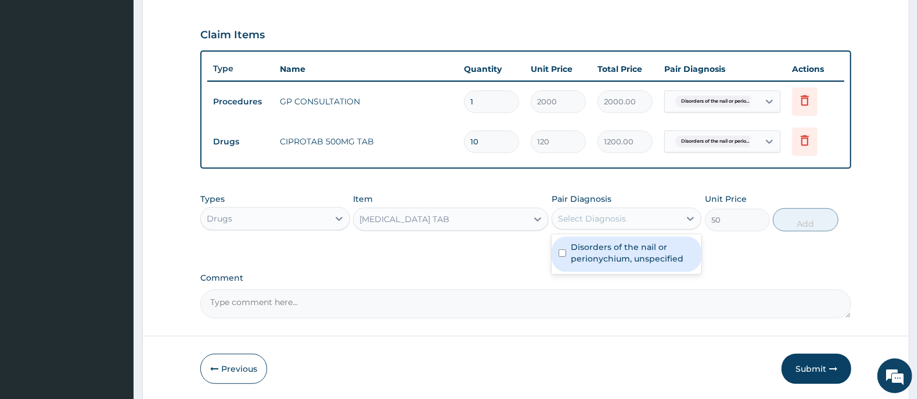
click at [606, 221] on div "Select Diagnosis" at bounding box center [592, 219] width 68 height 12
drag, startPoint x: 606, startPoint y: 251, endPoint x: 738, endPoint y: 254, distance: 131.2
click at [606, 252] on label "Disorders of the nail or perionychium, unspecified" at bounding box center [632, 252] width 124 height 23
checkbox input "true"
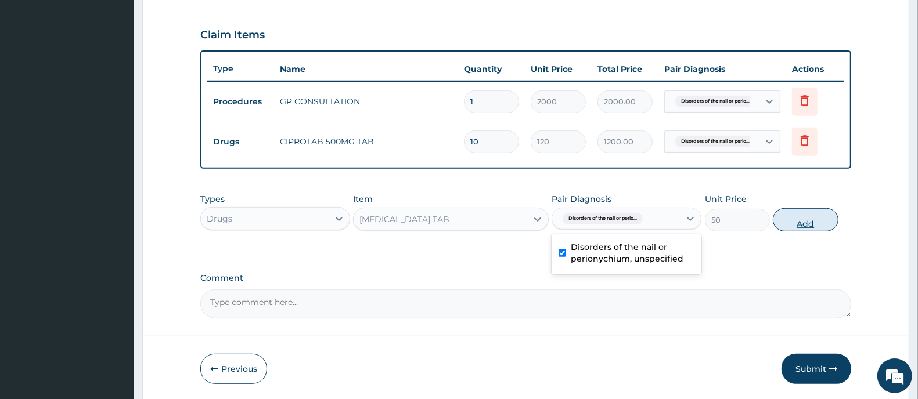
click at [785, 230] on button "Add" at bounding box center [804, 219] width 65 height 23
type input "0"
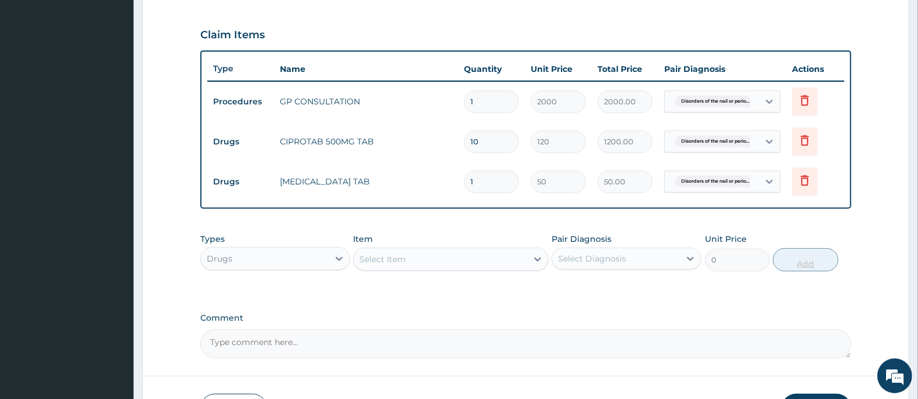
type input "10"
type input "500.00"
type input "10"
click at [469, 258] on div "Select Item" at bounding box center [439, 259] width 173 height 19
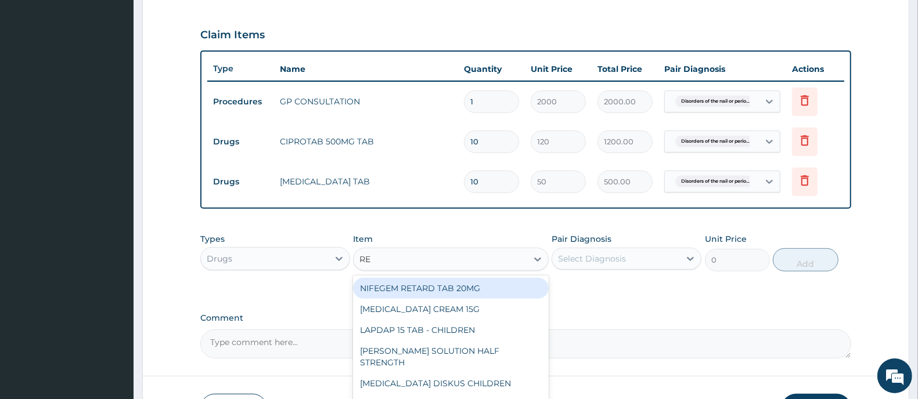
type input "RED"
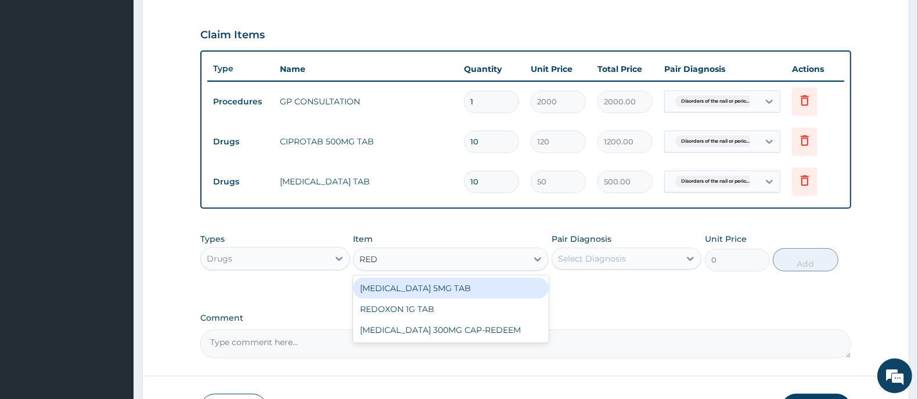
click at [466, 291] on div "PREDNISOLONE 5MG TAB" at bounding box center [450, 288] width 195 height 21
type input "15"
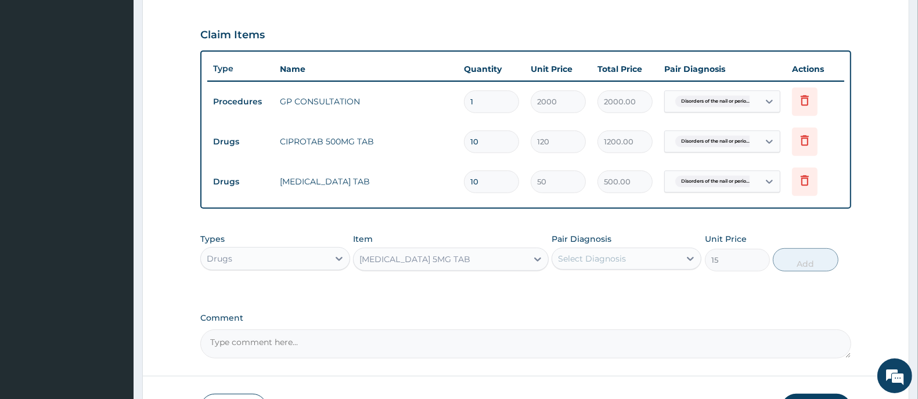
click at [585, 251] on div "Select Diagnosis" at bounding box center [616, 259] width 128 height 19
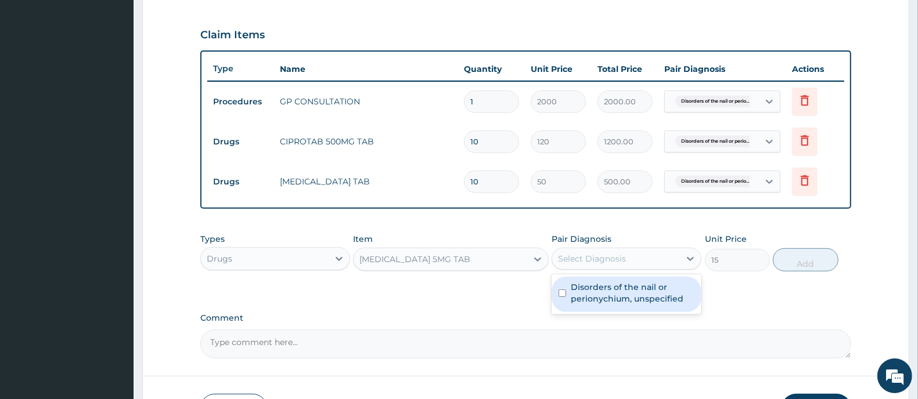
drag, startPoint x: 605, startPoint y: 298, endPoint x: 617, endPoint y: 299, distance: 12.2
click at [611, 299] on label "Disorders of the nail or perionychium, unspecified" at bounding box center [632, 292] width 124 height 23
checkbox input "true"
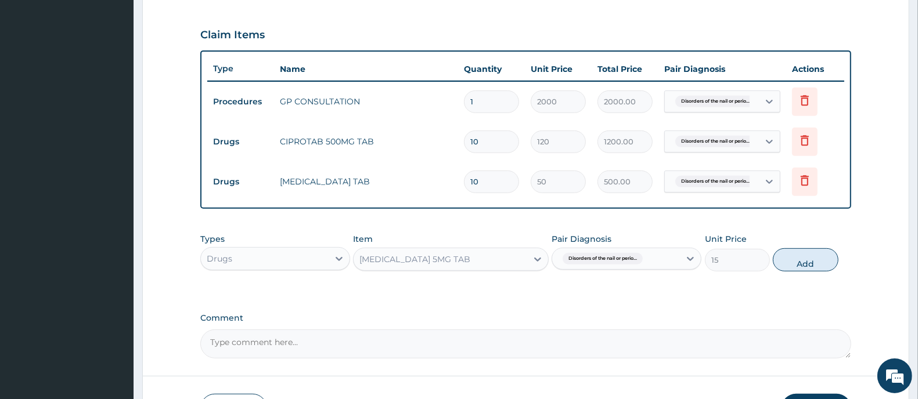
click at [798, 264] on button "Add" at bounding box center [804, 259] width 65 height 23
type input "0"
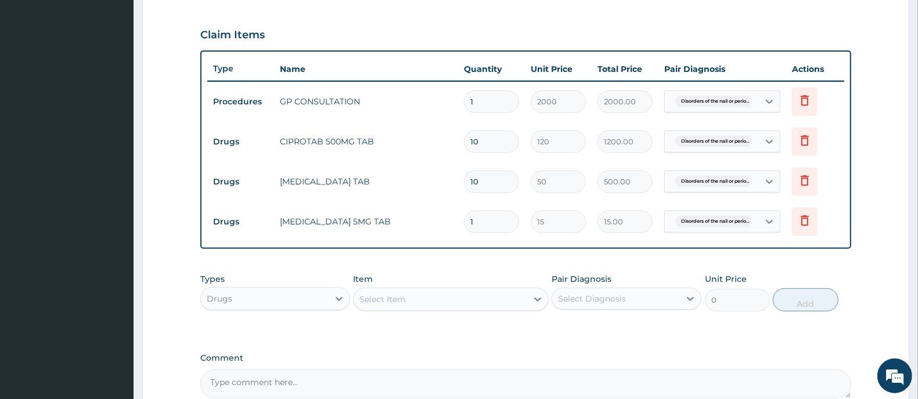
type input "10"
type input "150.00"
type input "10"
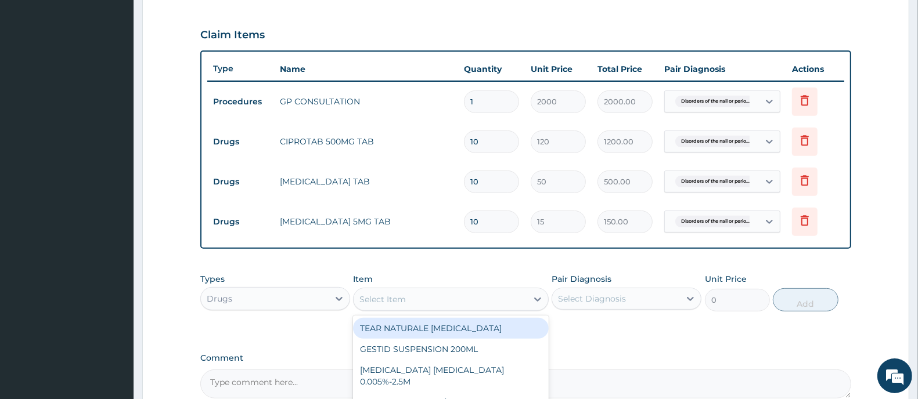
click at [428, 295] on div "Select Item" at bounding box center [439, 299] width 173 height 19
type input "DIAZE"
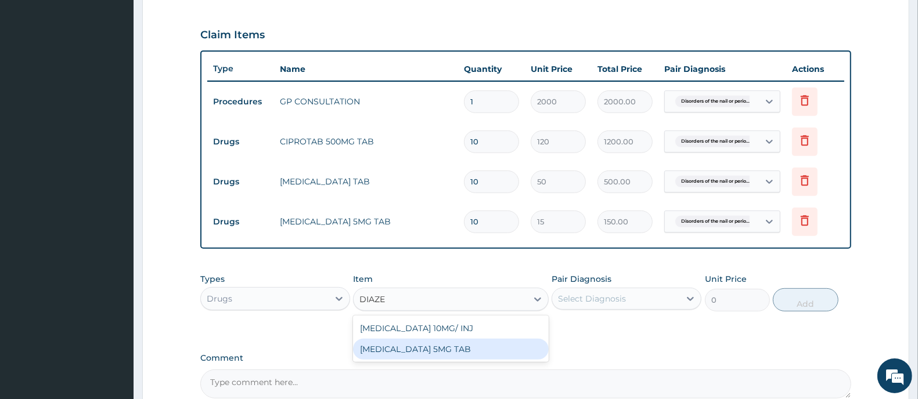
click at [432, 353] on div "DIAZEPAM 5MG TAB" at bounding box center [450, 349] width 195 height 21
type input "20"
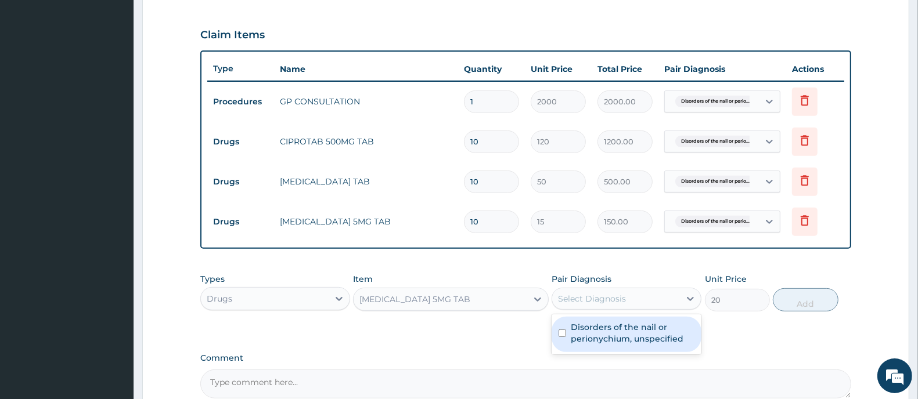
click at [615, 293] on div "Select Diagnosis" at bounding box center [592, 299] width 68 height 12
drag, startPoint x: 598, startPoint y: 332, endPoint x: 691, endPoint y: 321, distance: 94.1
click at [601, 333] on label "Disorders of the nail or perionychium, unspecified" at bounding box center [632, 333] width 124 height 23
checkbox input "true"
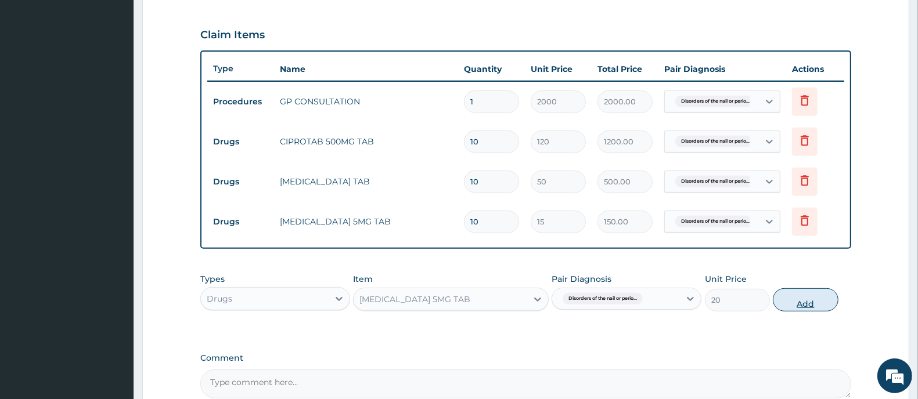
click at [789, 302] on button "Add" at bounding box center [804, 299] width 65 height 23
type input "0"
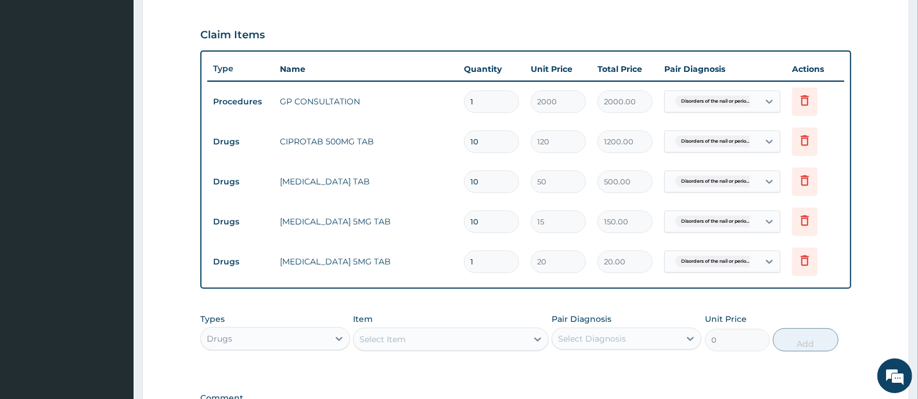
type input "0.00"
type input "5"
type input "100.00"
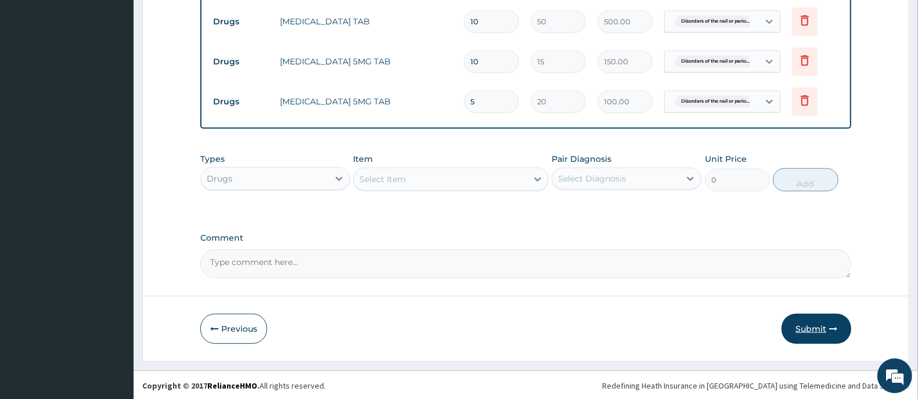
type input "5"
click at [833, 329] on icon "button" at bounding box center [833, 329] width 8 height 8
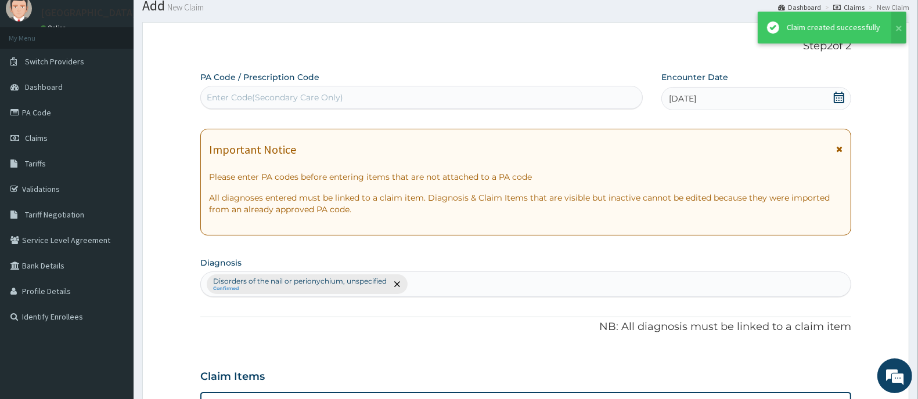
scroll to position [541, 0]
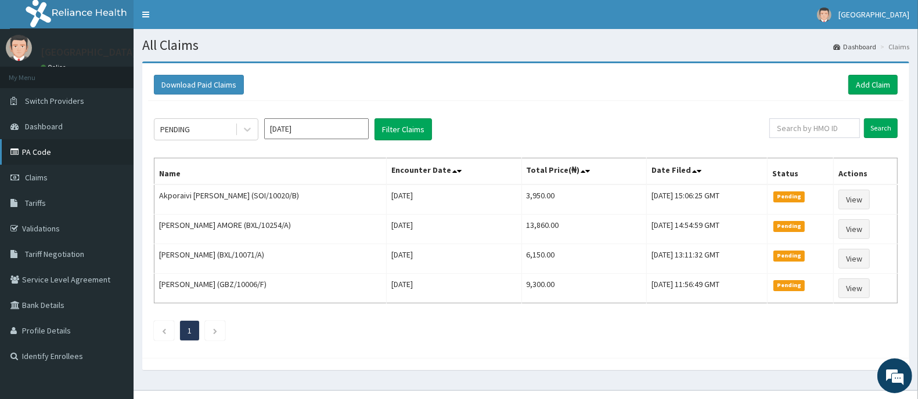
click at [35, 157] on link "PA Code" at bounding box center [66, 152] width 133 height 26
